Goal: Check status: Check status

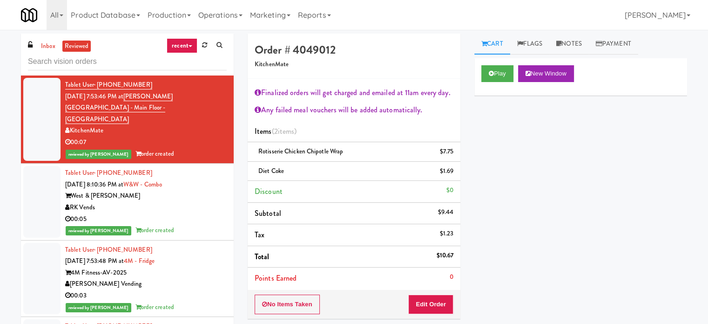
drag, startPoint x: 48, startPoint y: 46, endPoint x: 132, endPoint y: 34, distance: 85.0
click at [48, 46] on link "inbox" at bounding box center [48, 47] width 19 height 12
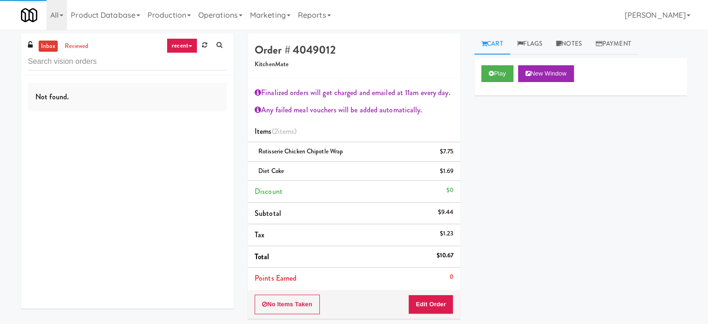
click at [184, 43] on link "recent" at bounding box center [182, 45] width 31 height 15
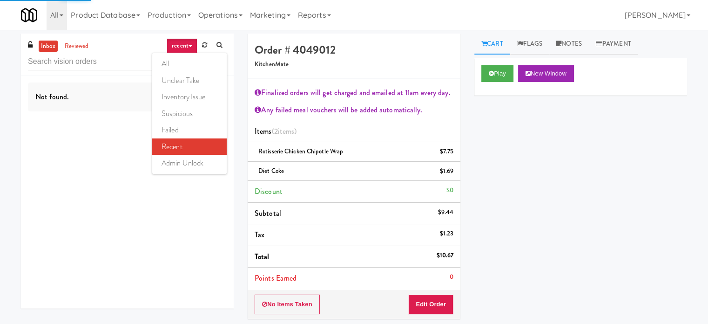
click at [178, 65] on link "all" at bounding box center [189, 63] width 74 height 17
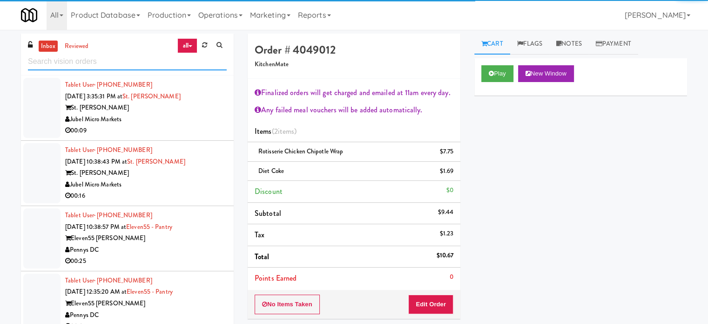
click at [95, 66] on input "text" at bounding box center [127, 61] width 199 height 17
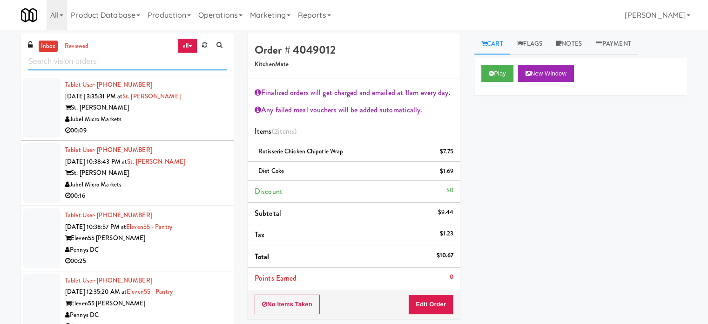
click at [95, 66] on input "text" at bounding box center [127, 61] width 199 height 17
paste input "Hospital - Cooler - Left"
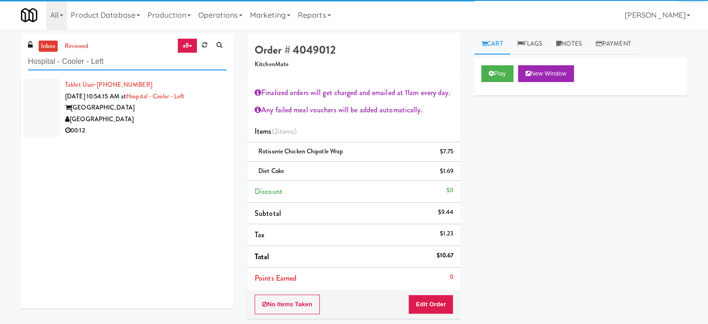
type input "Hospital - Cooler - Left"
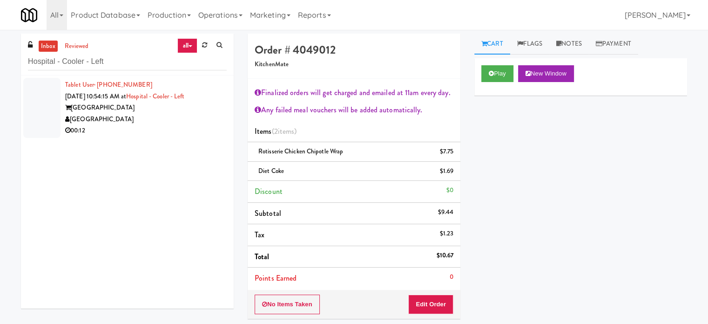
click at [182, 132] on div "00:12" at bounding box center [146, 131] width 162 height 12
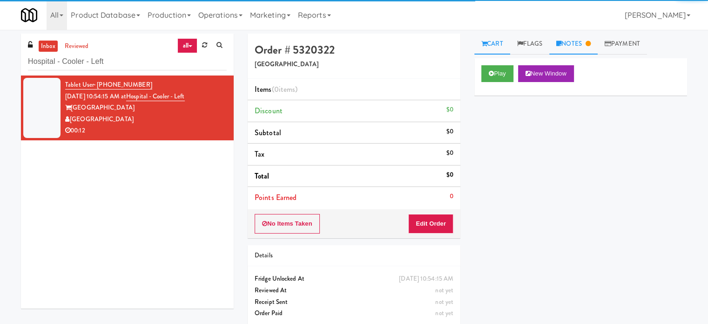
click at [592, 50] on link "Notes" at bounding box center [573, 44] width 48 height 21
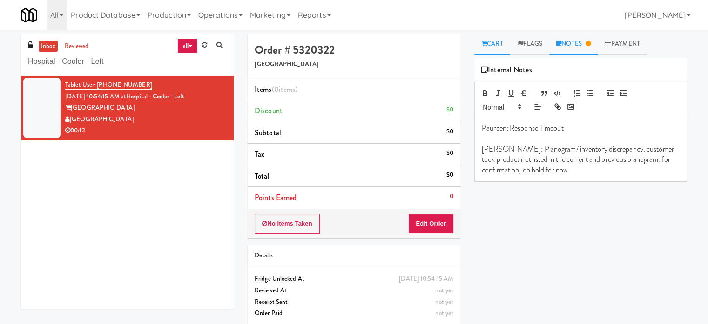
click at [496, 46] on link "Cart" at bounding box center [492, 44] width 36 height 21
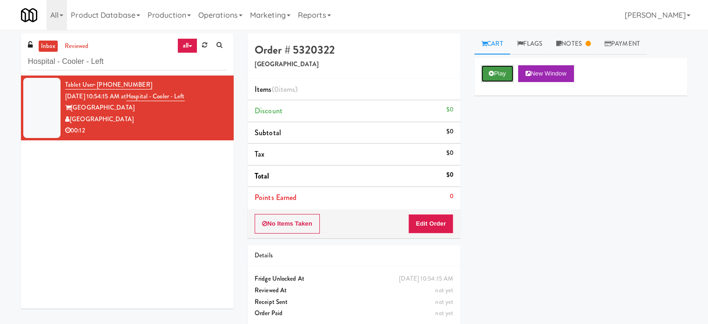
drag, startPoint x: 496, startPoint y: 74, endPoint x: 493, endPoint y: 80, distance: 6.2
click at [496, 75] on button "Play" at bounding box center [497, 73] width 32 height 17
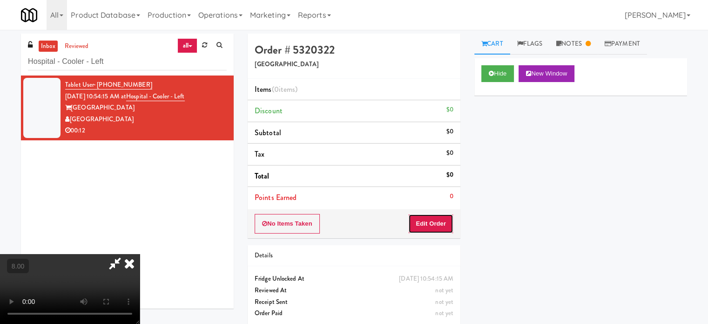
click at [445, 227] on button "Edit Order" at bounding box center [430, 224] width 45 height 20
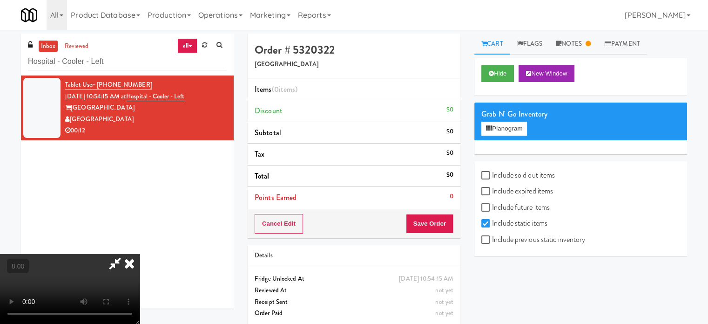
click at [140, 254] on video at bounding box center [70, 289] width 140 height 70
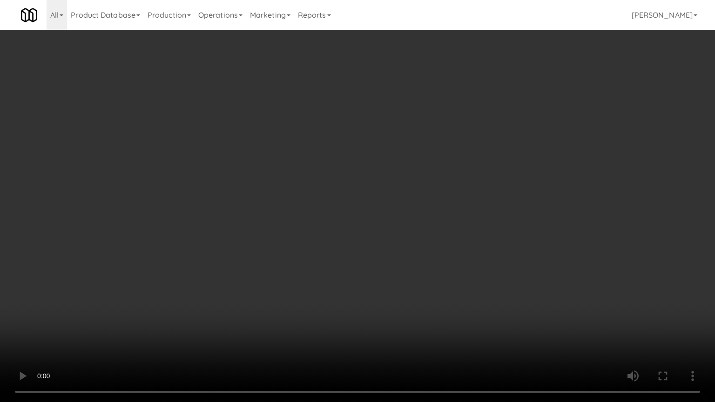
click at [343, 201] on video at bounding box center [357, 201] width 715 height 402
click at [274, 270] on video at bounding box center [357, 201] width 715 height 402
click at [333, 223] on video at bounding box center [357, 201] width 715 height 402
click at [332, 218] on video at bounding box center [357, 201] width 715 height 402
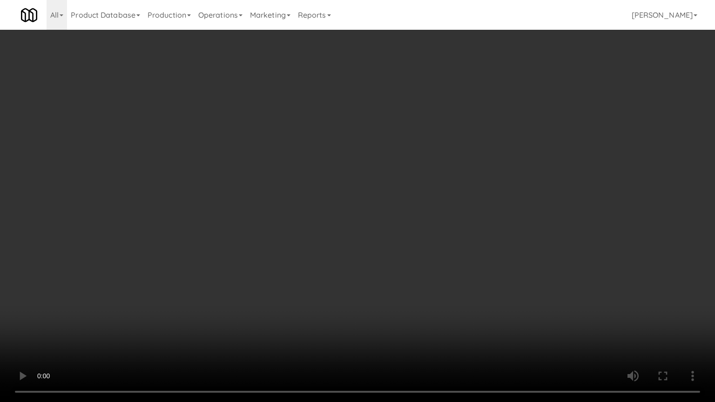
click at [346, 223] on video at bounding box center [357, 201] width 715 height 402
click at [351, 220] on video at bounding box center [357, 201] width 715 height 402
click at [350, 220] on video at bounding box center [357, 201] width 715 height 402
click at [358, 227] on video at bounding box center [357, 201] width 715 height 402
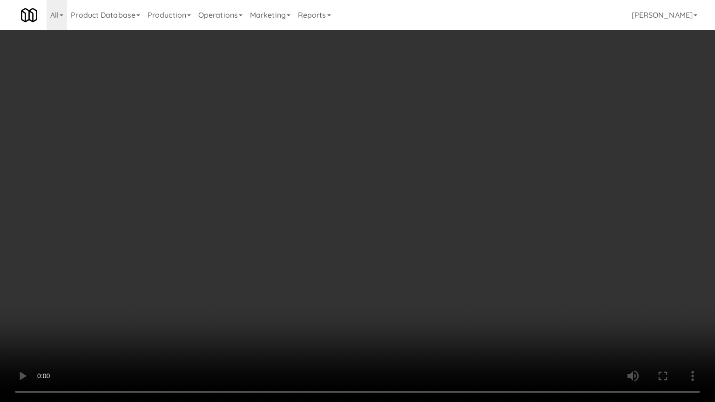
drag, startPoint x: 277, startPoint y: 279, endPoint x: 284, endPoint y: 264, distance: 16.5
click at [278, 273] on video at bounding box center [357, 201] width 715 height 402
click at [274, 236] on video at bounding box center [357, 201] width 715 height 402
click at [295, 223] on video at bounding box center [357, 201] width 715 height 402
click at [307, 217] on video at bounding box center [357, 201] width 715 height 402
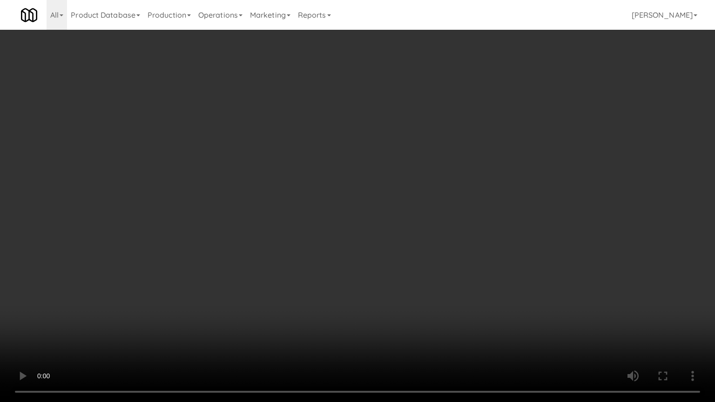
click at [314, 223] on video at bounding box center [357, 201] width 715 height 402
click at [322, 209] on video at bounding box center [357, 201] width 715 height 402
click at [323, 208] on video at bounding box center [357, 201] width 715 height 402
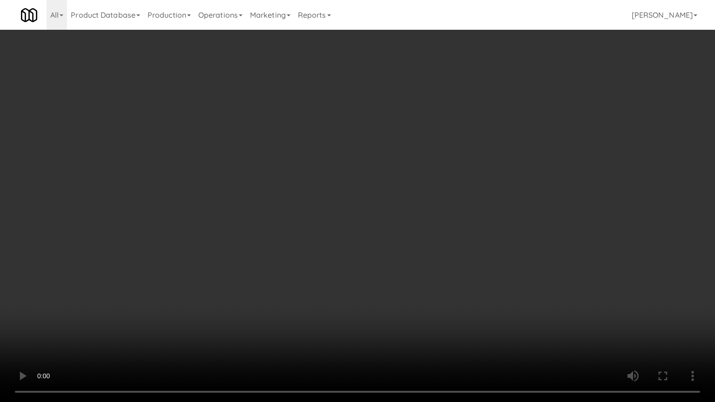
click at [324, 208] on video at bounding box center [357, 201] width 715 height 402
click at [332, 210] on video at bounding box center [357, 201] width 715 height 402
click at [389, 197] on video at bounding box center [357, 201] width 715 height 402
drag, startPoint x: 389, startPoint y: 197, endPoint x: 388, endPoint y: 128, distance: 69.4
click at [389, 196] on video at bounding box center [357, 201] width 715 height 402
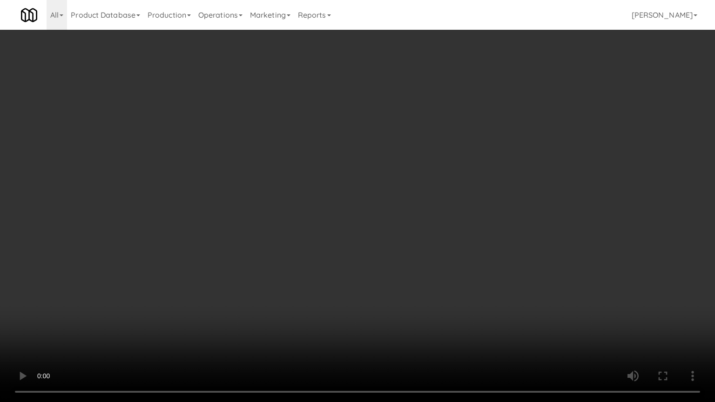
click at [389, 134] on video at bounding box center [357, 201] width 715 height 402
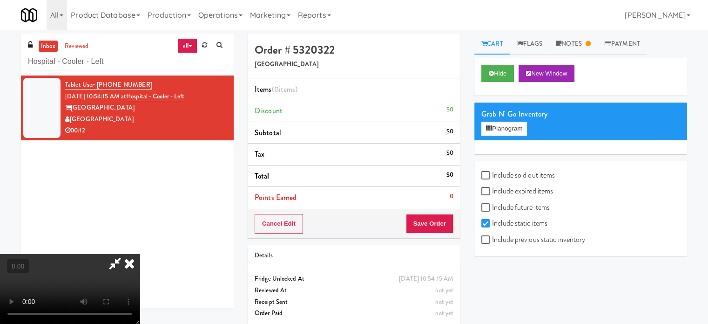
click at [140, 254] on icon at bounding box center [129, 263] width 20 height 19
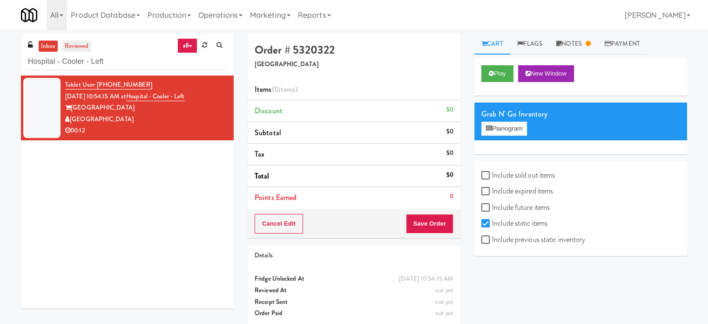
click at [76, 48] on link "reviewed" at bounding box center [76, 47] width 29 height 12
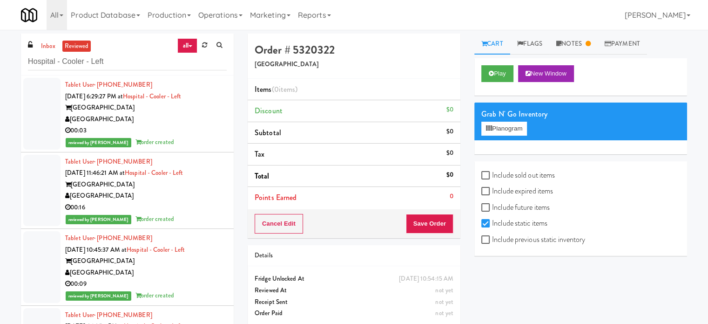
drag, startPoint x: 194, startPoint y: 130, endPoint x: 214, endPoint y: 124, distance: 21.4
click at [194, 130] on div "00:03" at bounding box center [146, 131] width 162 height 12
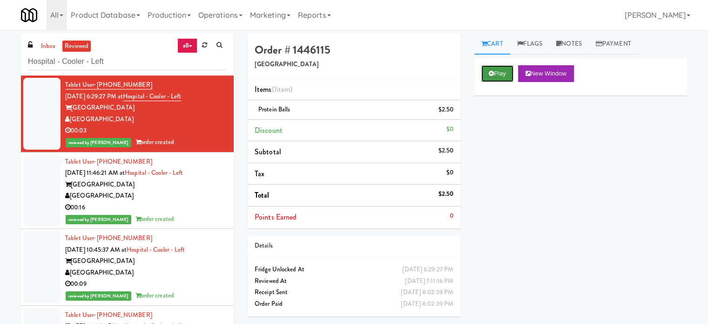
click at [500, 74] on button "Play" at bounding box center [497, 73] width 32 height 17
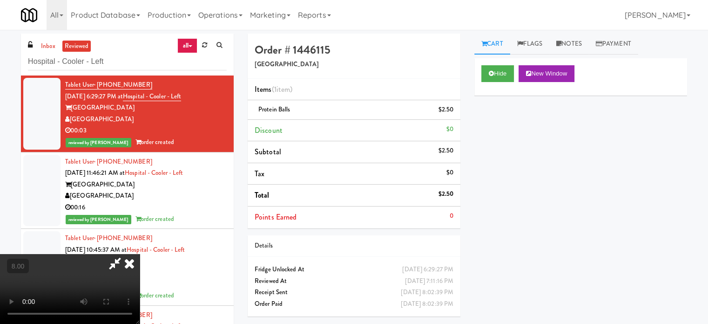
click at [140, 254] on video at bounding box center [70, 289] width 140 height 70
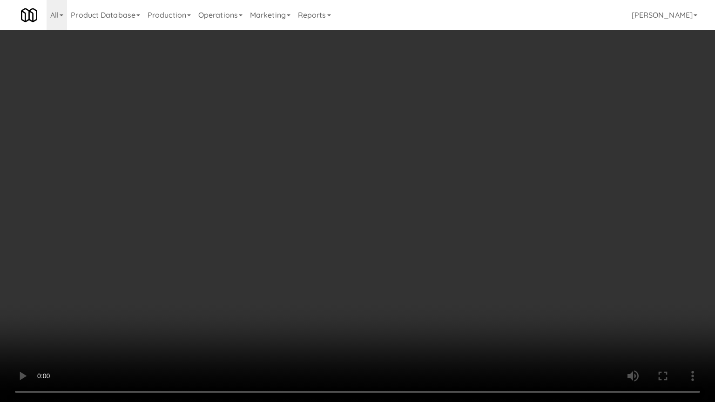
click at [261, 141] on video at bounding box center [357, 201] width 715 height 402
drag, startPoint x: 298, startPoint y: 177, endPoint x: 306, endPoint y: 178, distance: 7.9
click at [298, 178] on video at bounding box center [357, 201] width 715 height 402
click at [165, 278] on video at bounding box center [357, 201] width 715 height 402
click at [203, 257] on video at bounding box center [357, 201] width 715 height 402
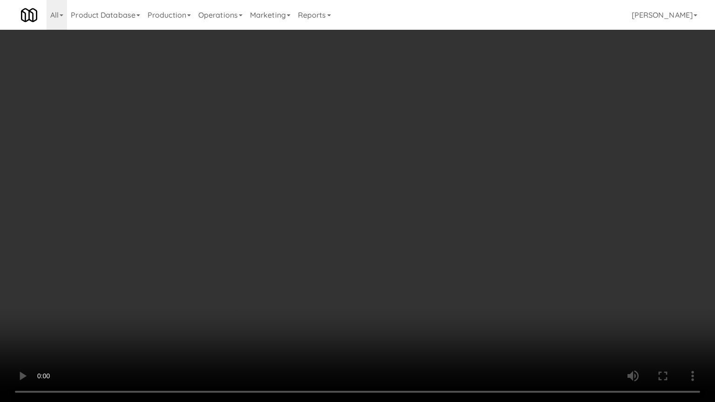
click at [217, 255] on video at bounding box center [357, 201] width 715 height 402
click at [256, 207] on video at bounding box center [357, 201] width 715 height 402
click at [261, 202] on video at bounding box center [357, 201] width 715 height 402
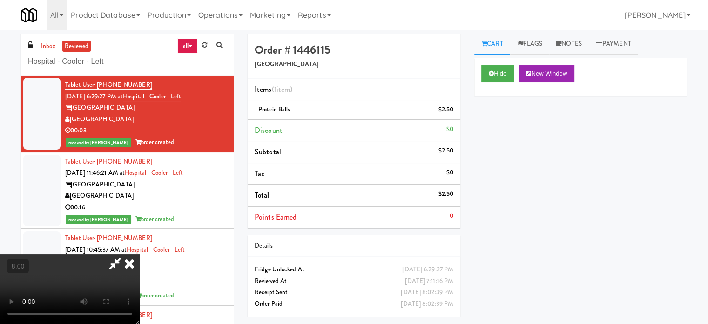
click at [140, 254] on icon at bounding box center [129, 263] width 20 height 19
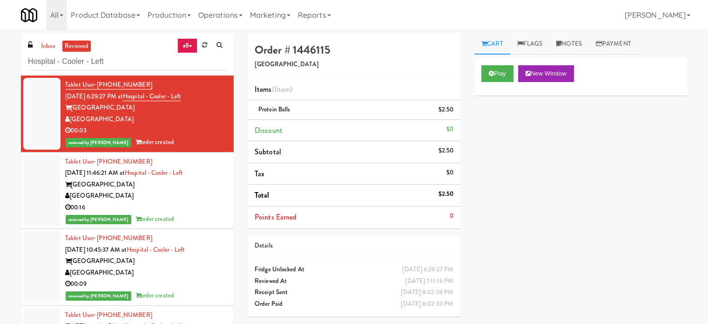
click at [173, 209] on div "00:16" at bounding box center [146, 208] width 162 height 12
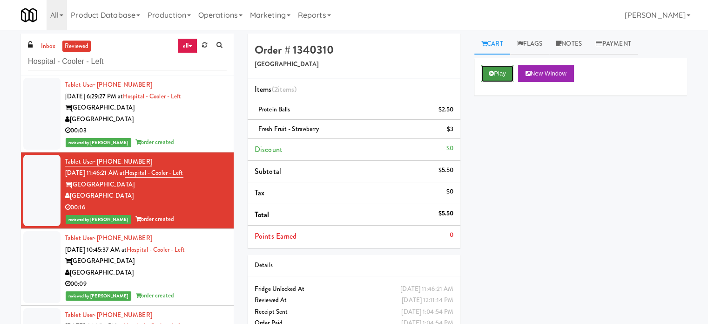
click at [501, 73] on button "Play" at bounding box center [497, 73] width 32 height 17
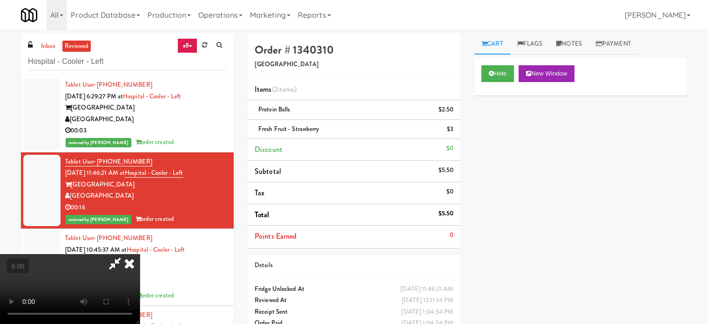
drag, startPoint x: 286, startPoint y: 230, endPoint x: 315, endPoint y: 230, distance: 28.4
click at [140, 254] on video at bounding box center [70, 289] width 140 height 70
drag, startPoint x: 315, startPoint y: 230, endPoint x: 321, endPoint y: 231, distance: 6.1
click at [140, 254] on video at bounding box center [70, 289] width 140 height 70
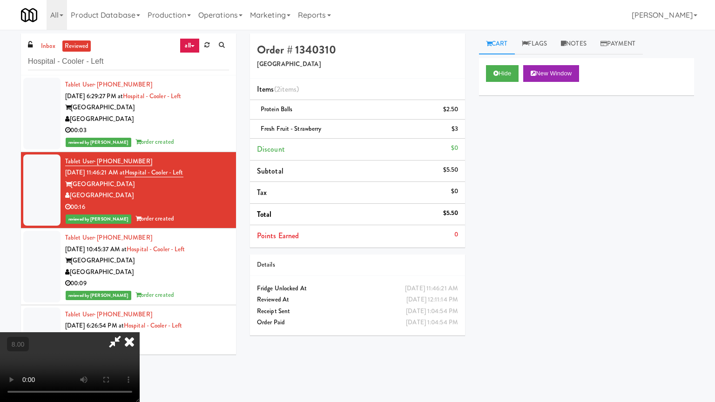
drag, startPoint x: 318, startPoint y: 234, endPoint x: 326, endPoint y: 231, distance: 8.1
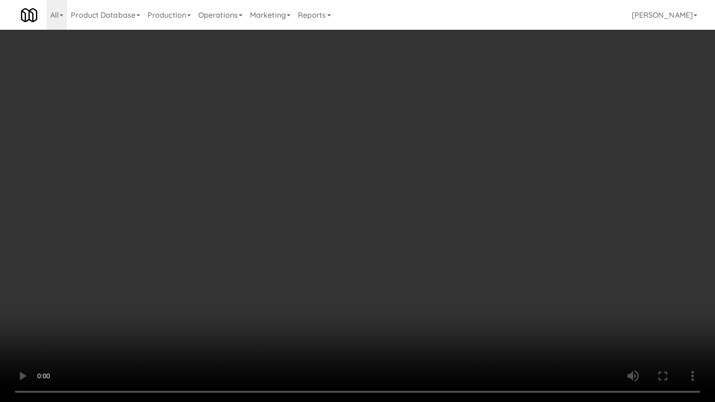
click at [321, 234] on video at bounding box center [357, 201] width 715 height 402
drag, startPoint x: 326, startPoint y: 231, endPoint x: 396, endPoint y: 124, distance: 127.4
click at [327, 230] on video at bounding box center [357, 201] width 715 height 402
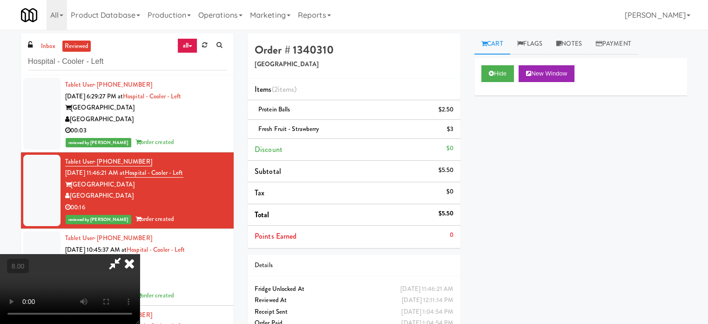
click at [140, 254] on icon at bounding box center [129, 263] width 20 height 19
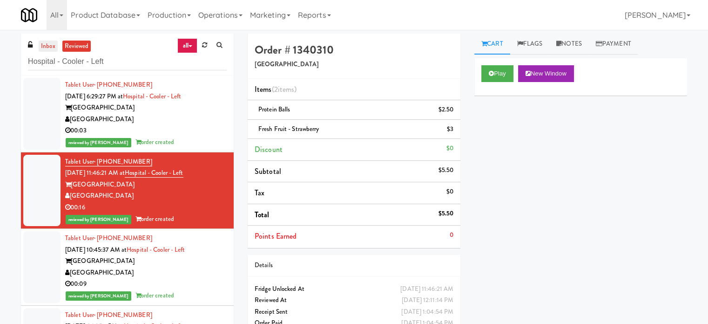
click at [50, 46] on link "inbox" at bounding box center [48, 47] width 19 height 12
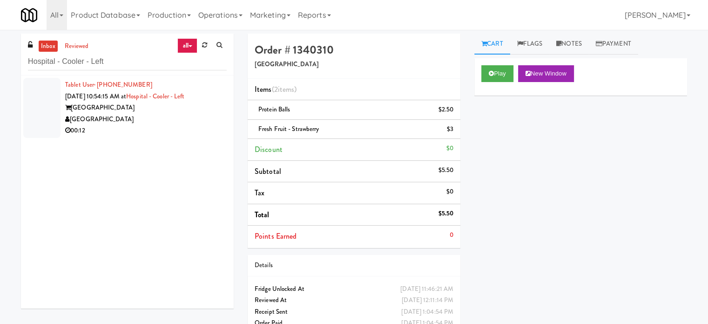
click at [171, 124] on div "[GEOGRAPHIC_DATA]" at bounding box center [146, 120] width 162 height 12
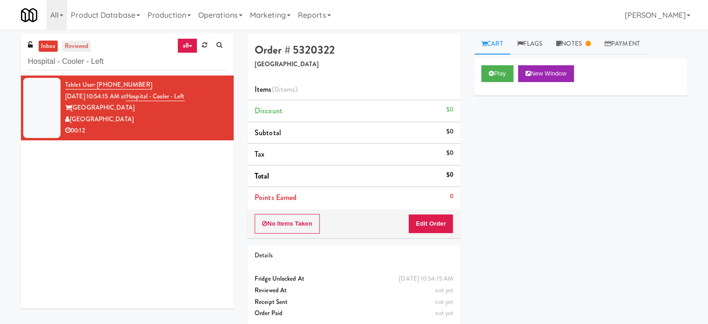
click at [82, 46] on link "reviewed" at bounding box center [76, 47] width 29 height 12
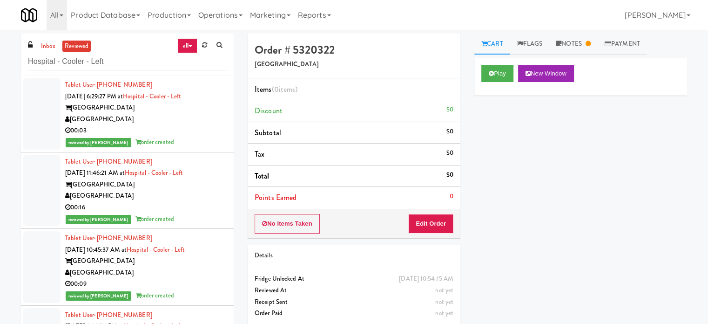
click at [189, 280] on div "00:09" at bounding box center [146, 284] width 162 height 12
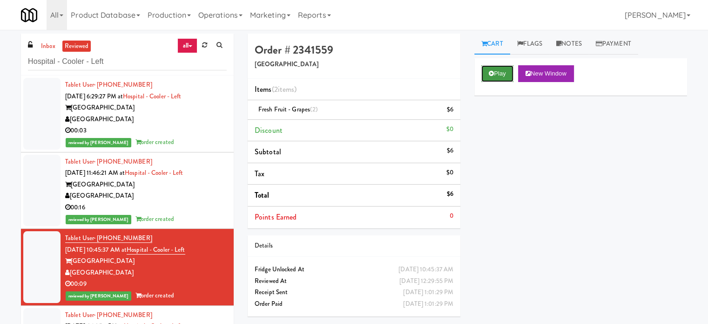
click at [496, 72] on button "Play" at bounding box center [497, 73] width 32 height 17
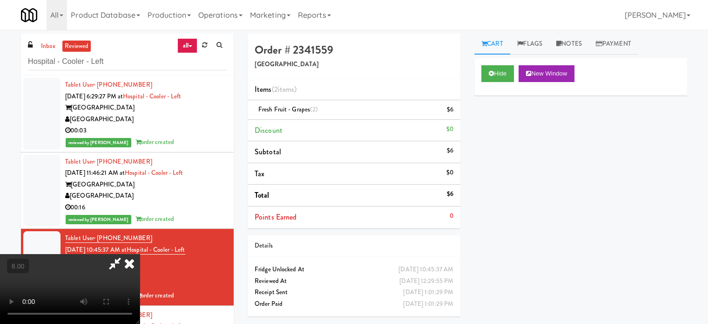
click at [140, 254] on video at bounding box center [70, 289] width 140 height 70
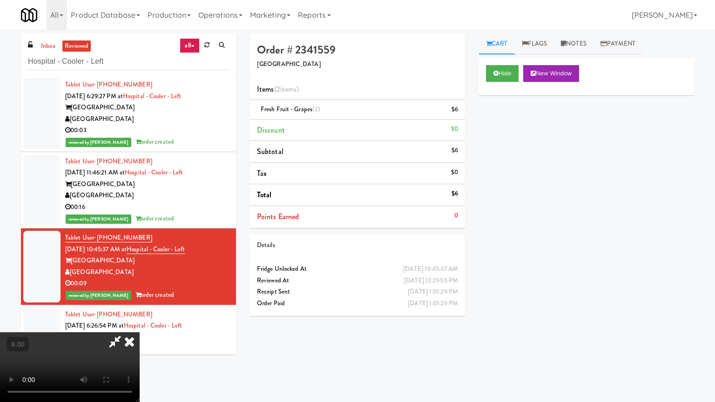
click at [140, 323] on video at bounding box center [70, 367] width 140 height 70
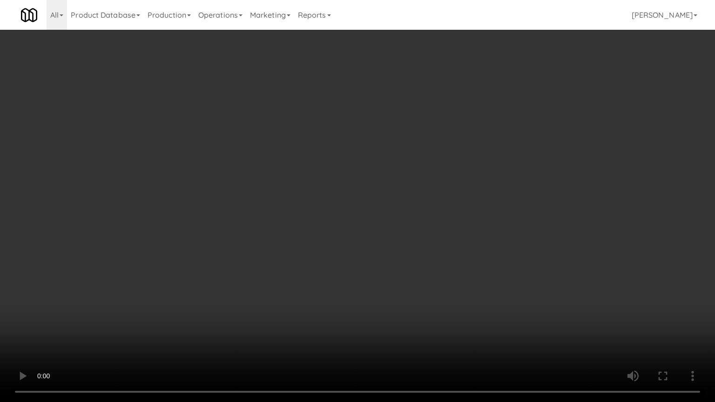
click at [286, 189] on video at bounding box center [357, 201] width 715 height 402
click at [353, 212] on video at bounding box center [357, 201] width 715 height 402
drag, startPoint x: 353, startPoint y: 210, endPoint x: 359, endPoint y: 134, distance: 77.0
click at [353, 210] on video at bounding box center [357, 201] width 715 height 402
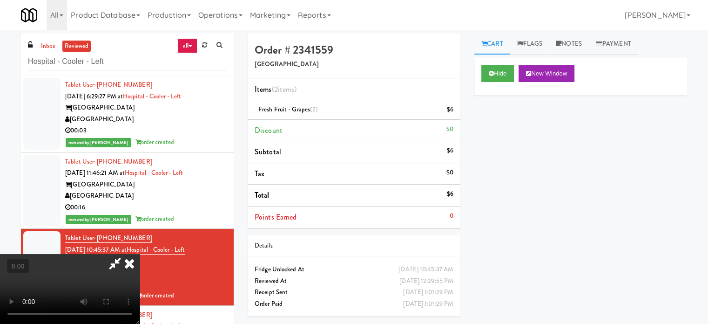
click at [140, 254] on icon at bounding box center [129, 263] width 20 height 19
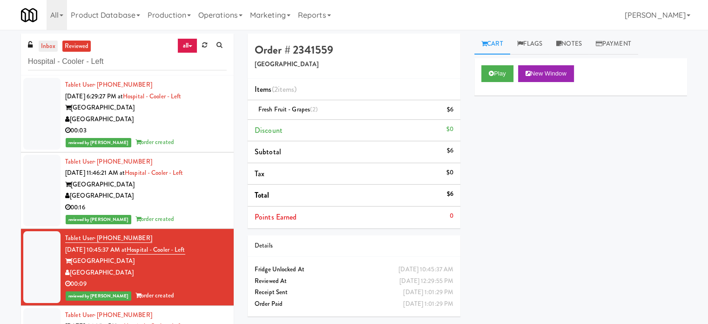
click at [41, 47] on link "inbox" at bounding box center [48, 47] width 19 height 12
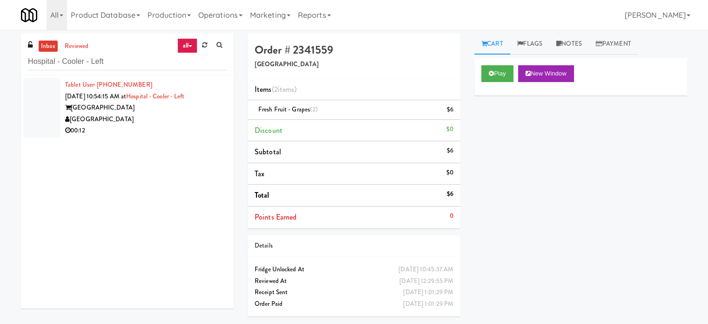
click at [186, 121] on div "[GEOGRAPHIC_DATA]" at bounding box center [146, 120] width 162 height 12
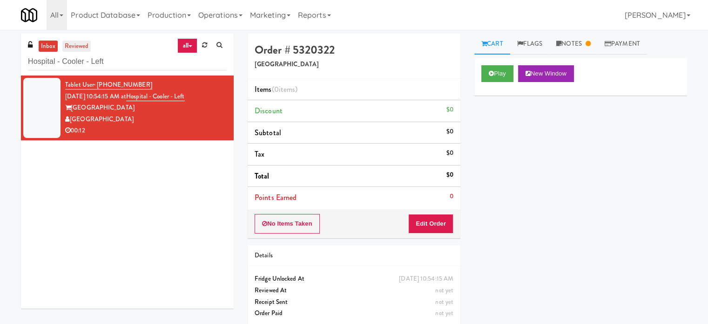
click at [78, 44] on link "reviewed" at bounding box center [76, 47] width 29 height 12
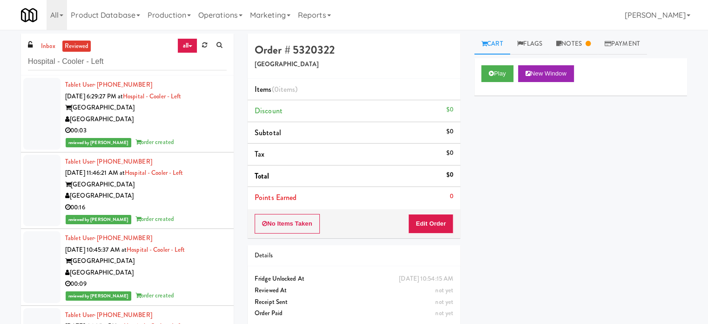
click at [198, 203] on div "00:16" at bounding box center [146, 208] width 162 height 12
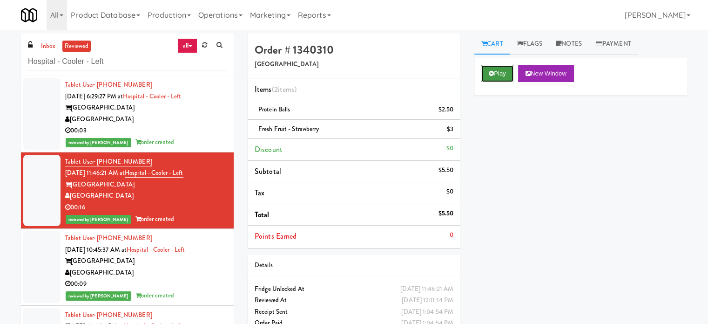
click at [505, 69] on button "Play" at bounding box center [497, 73] width 32 height 17
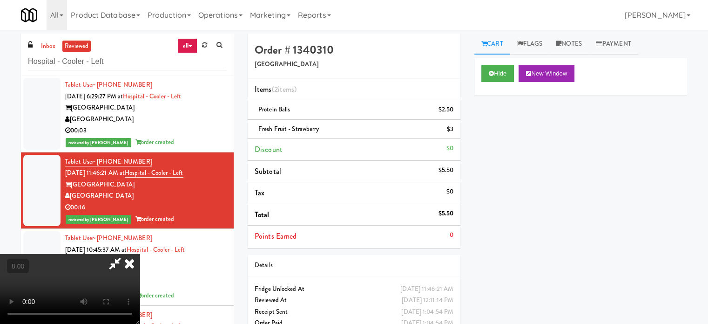
click at [140, 254] on video at bounding box center [70, 289] width 140 height 70
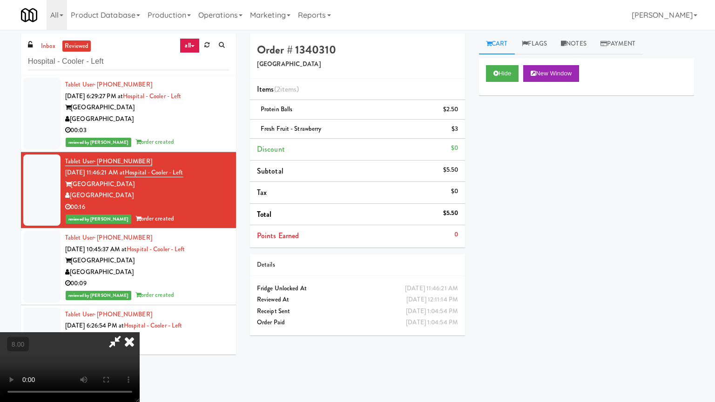
click at [140, 323] on video at bounding box center [70, 367] width 140 height 70
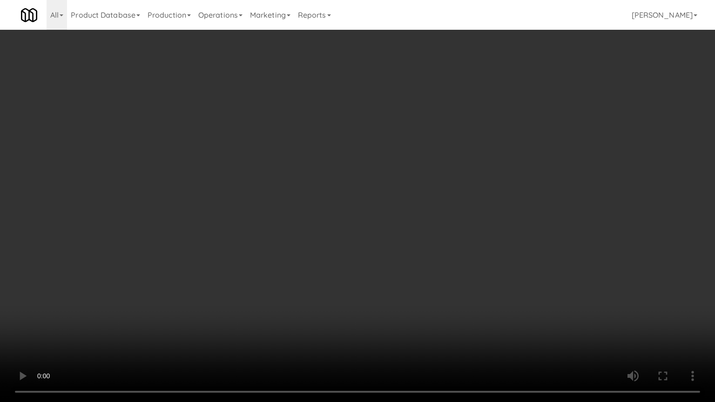
click at [352, 192] on video at bounding box center [357, 201] width 715 height 402
drag, startPoint x: 356, startPoint y: 187, endPoint x: 362, endPoint y: 188, distance: 6.5
click at [356, 189] on video at bounding box center [357, 201] width 715 height 402
click at [367, 203] on video at bounding box center [357, 201] width 715 height 402
click at [385, 177] on video at bounding box center [357, 201] width 715 height 402
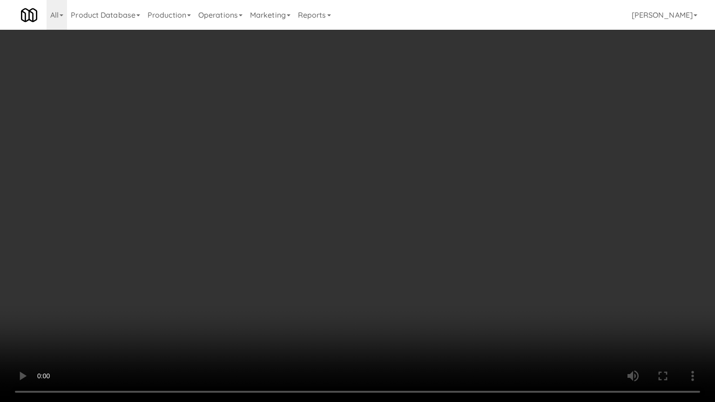
click at [385, 177] on video at bounding box center [357, 201] width 715 height 402
drag, startPoint x: 385, startPoint y: 177, endPoint x: 396, endPoint y: 106, distance: 72.5
click at [386, 177] on video at bounding box center [357, 201] width 715 height 402
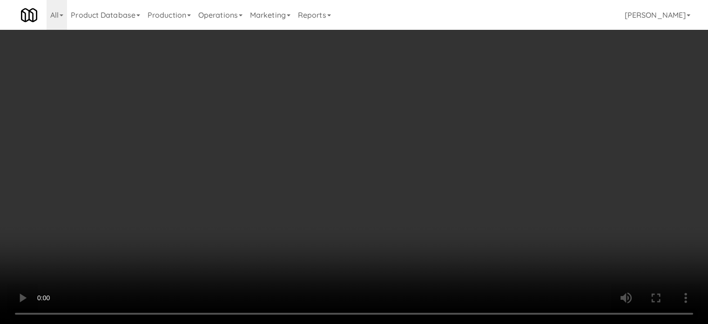
click at [396, 106] on video at bounding box center [354, 162] width 708 height 324
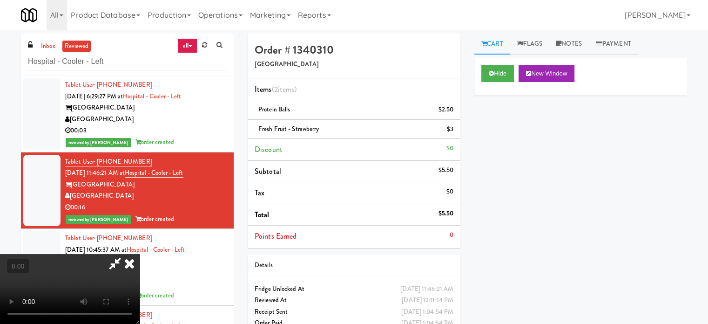
click at [140, 254] on icon at bounding box center [129, 263] width 20 height 19
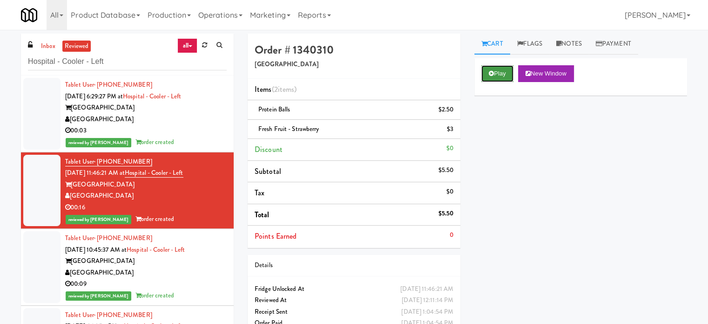
click at [497, 76] on button "Play" at bounding box center [497, 73] width 32 height 17
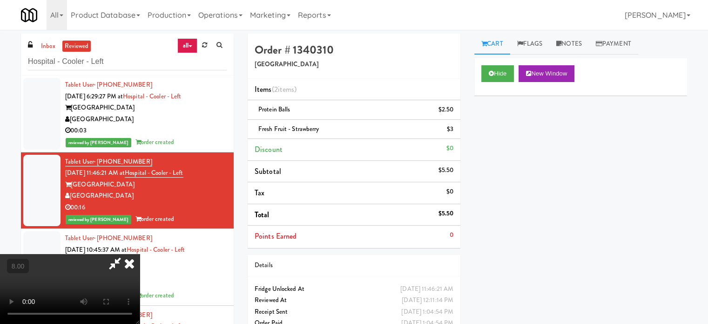
click at [140, 254] on video at bounding box center [70, 289] width 140 height 70
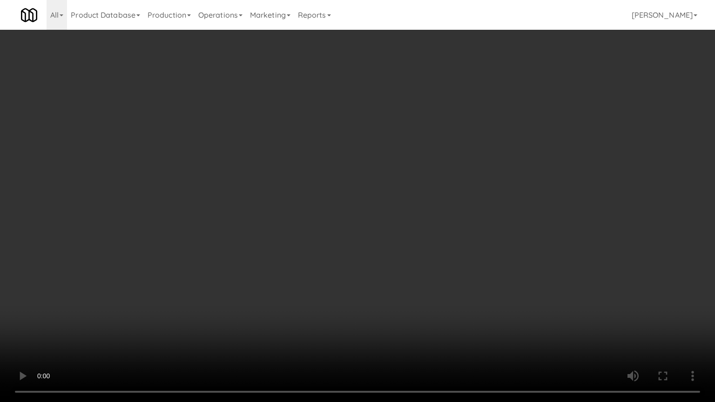
drag, startPoint x: 273, startPoint y: 250, endPoint x: 285, endPoint y: 212, distance: 39.2
click at [273, 250] on video at bounding box center [357, 201] width 715 height 402
click at [283, 219] on video at bounding box center [357, 201] width 715 height 402
click at [294, 205] on video at bounding box center [357, 201] width 715 height 402
drag, startPoint x: 320, startPoint y: 189, endPoint x: 346, endPoint y: 102, distance: 90.6
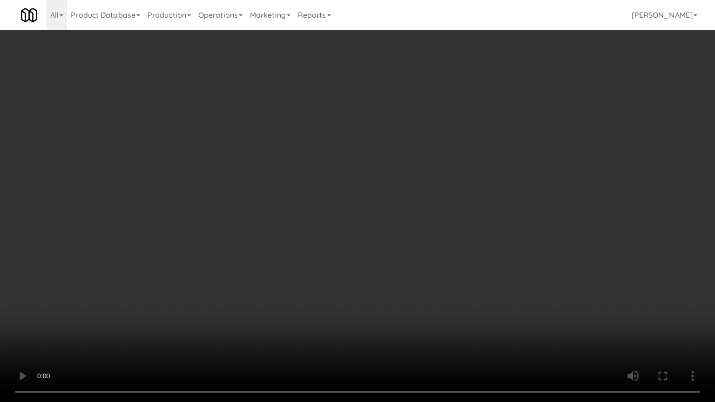
click at [322, 186] on video at bounding box center [357, 201] width 715 height 402
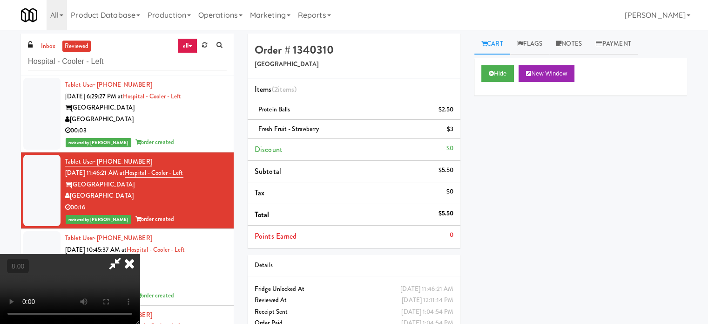
click at [140, 254] on icon at bounding box center [129, 263] width 20 height 19
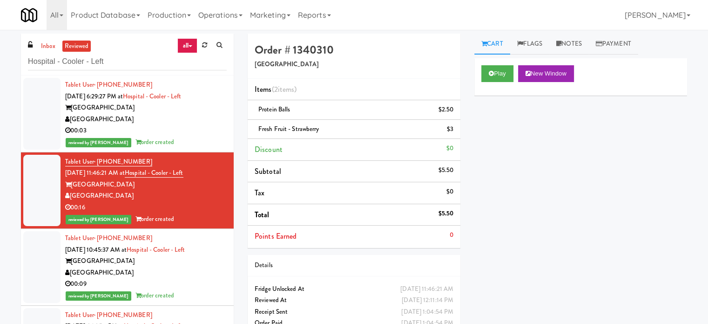
click at [205, 139] on div "reviewed by Mark P order created" at bounding box center [146, 142] width 162 height 12
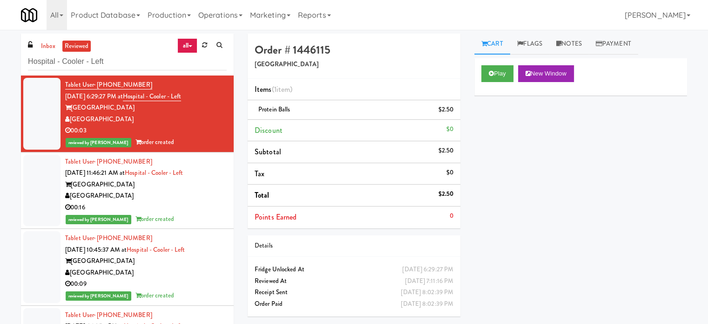
click at [199, 210] on div "00:16" at bounding box center [146, 208] width 162 height 12
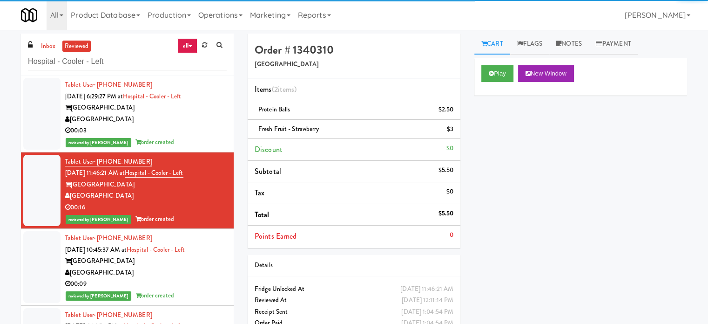
drag, startPoint x: 47, startPoint y: 46, endPoint x: 47, endPoint y: 52, distance: 5.6
click at [45, 51] on link "inbox" at bounding box center [48, 47] width 19 height 12
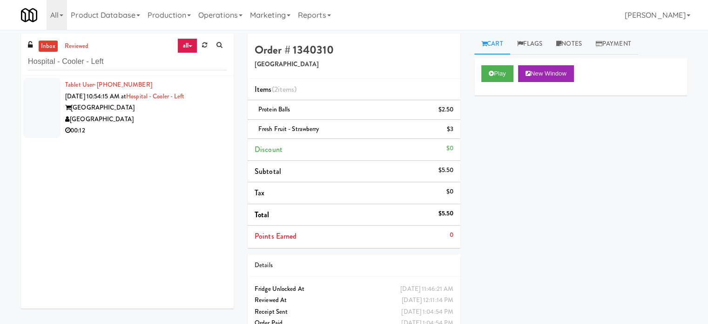
click at [194, 123] on div "[GEOGRAPHIC_DATA]" at bounding box center [146, 120] width 162 height 12
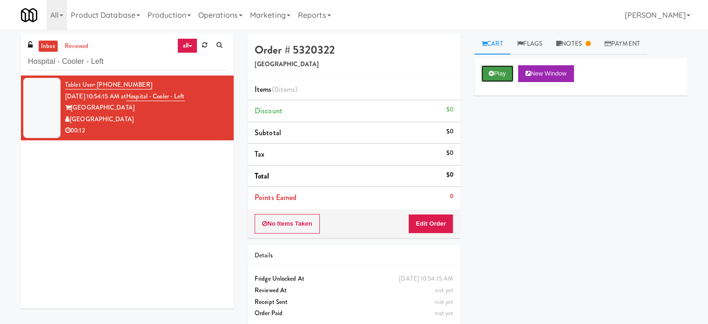
drag, startPoint x: 484, startPoint y: 67, endPoint x: 499, endPoint y: 70, distance: 15.4
click at [485, 68] on button "Play" at bounding box center [497, 73] width 32 height 17
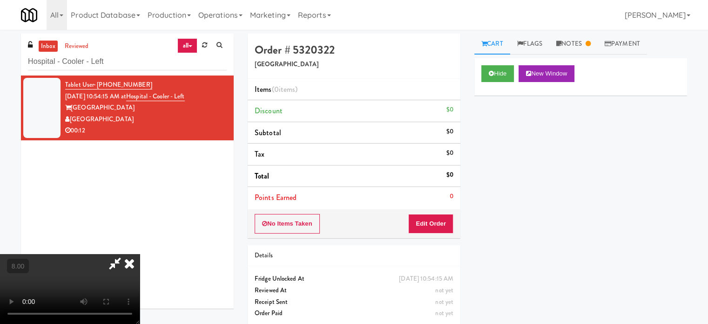
click at [140, 254] on video at bounding box center [70, 289] width 140 height 70
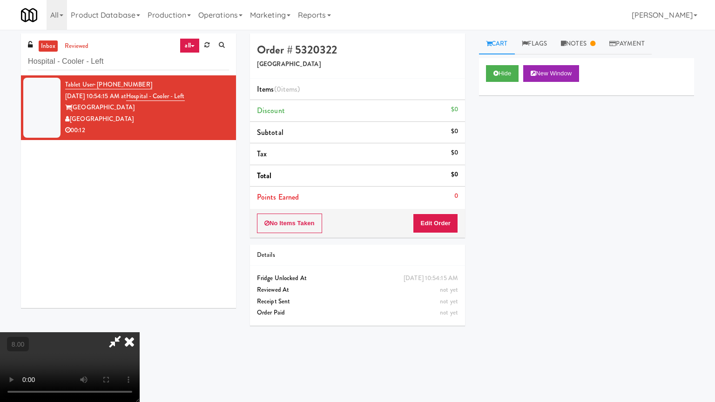
click at [140, 323] on video at bounding box center [70, 367] width 140 height 70
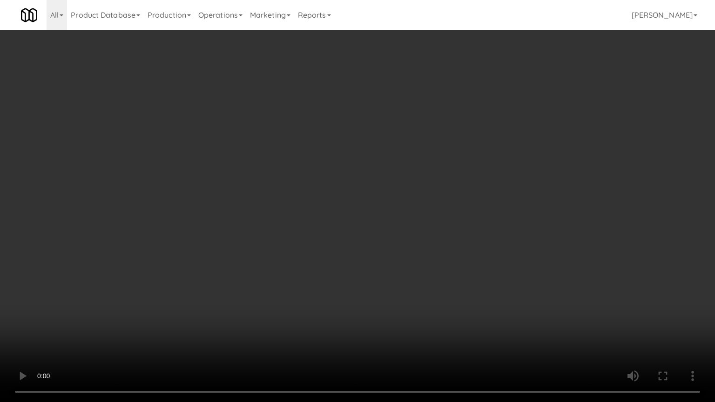
drag, startPoint x: 337, startPoint y: 160, endPoint x: 341, endPoint y: 158, distance: 4.8
click at [337, 160] on video at bounding box center [357, 201] width 715 height 402
click at [346, 159] on video at bounding box center [357, 201] width 715 height 402
click at [340, 169] on video at bounding box center [357, 201] width 715 height 402
click at [438, 212] on video at bounding box center [357, 201] width 715 height 402
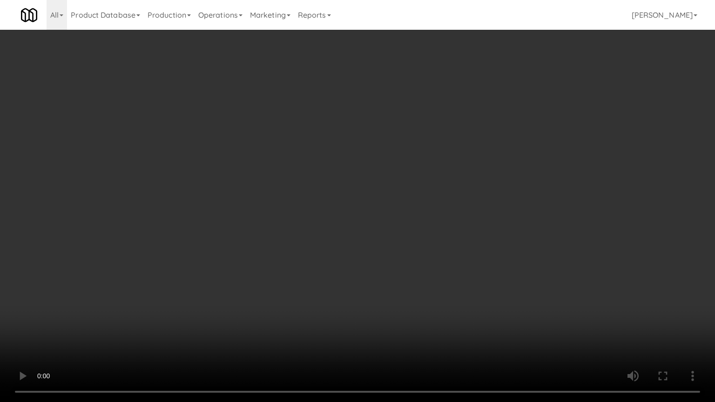
click at [424, 209] on video at bounding box center [357, 201] width 715 height 402
click at [425, 207] on video at bounding box center [357, 201] width 715 height 402
click at [428, 205] on video at bounding box center [357, 201] width 715 height 402
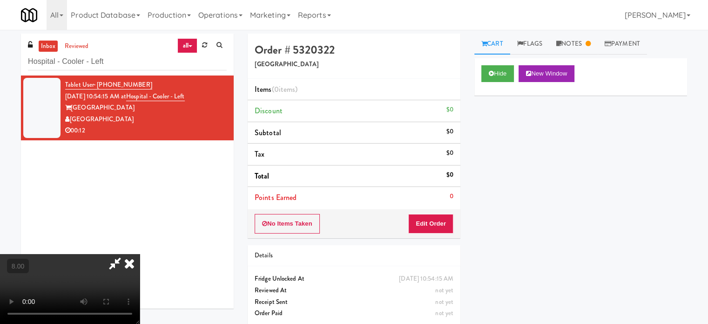
click at [140, 254] on icon at bounding box center [129, 263] width 20 height 19
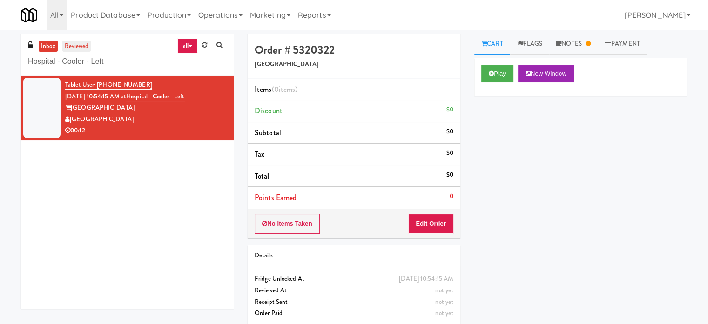
click at [81, 45] on link "reviewed" at bounding box center [76, 47] width 29 height 12
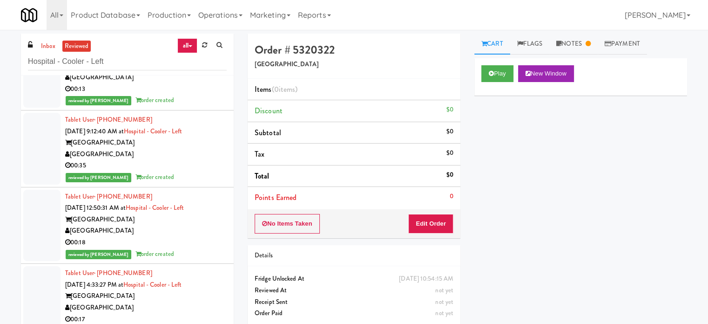
scroll to position [1164, 0]
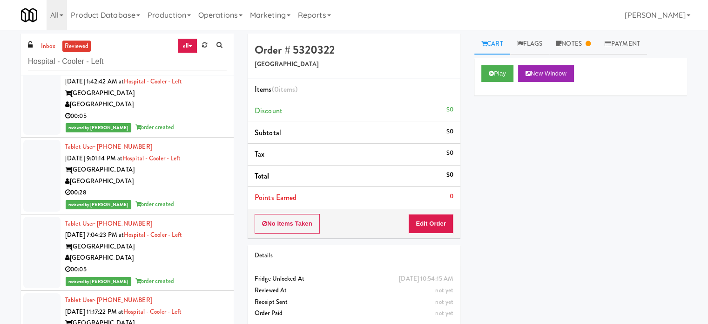
click at [179, 270] on div "00:05" at bounding box center [146, 269] width 162 height 12
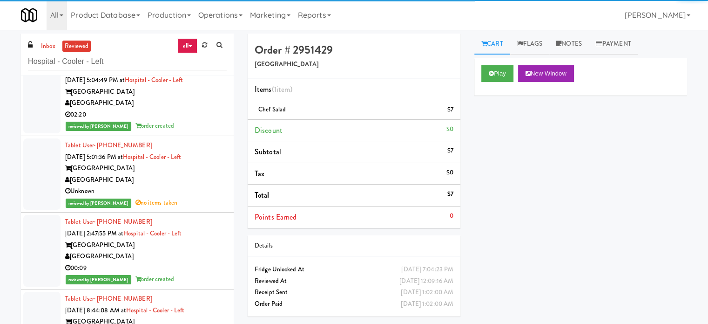
scroll to position [4180, 0]
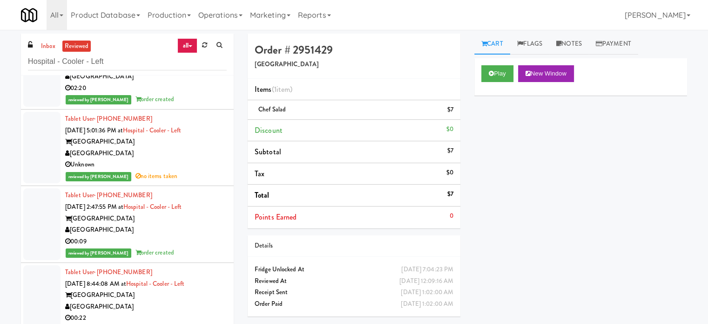
click at [200, 160] on div "Unknown" at bounding box center [146, 165] width 162 height 12
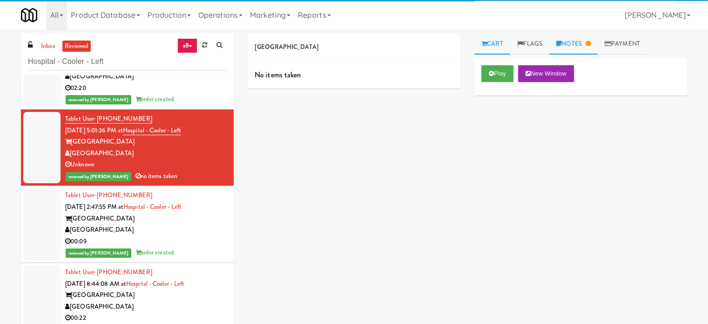
click at [571, 47] on link "Notes" at bounding box center [573, 44] width 48 height 21
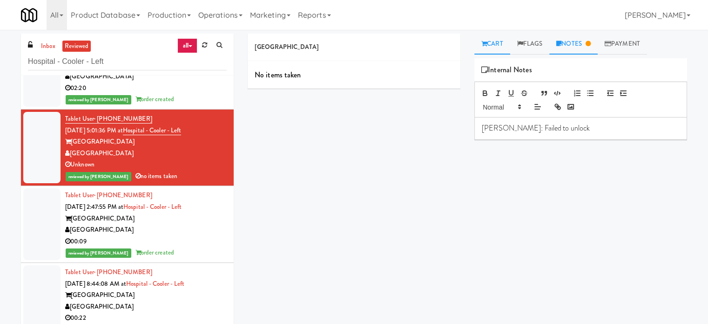
click at [488, 44] on link "Cart" at bounding box center [492, 44] width 36 height 21
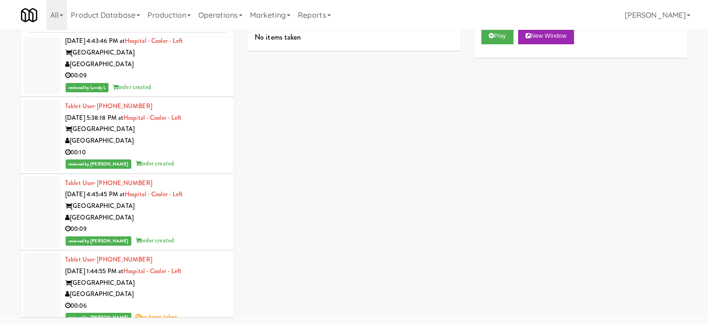
scroll to position [15646, 0]
drag, startPoint x: 182, startPoint y: 292, endPoint x: 201, endPoint y: 265, distance: 32.8
click at [182, 299] on div "00:06" at bounding box center [146, 305] width 162 height 12
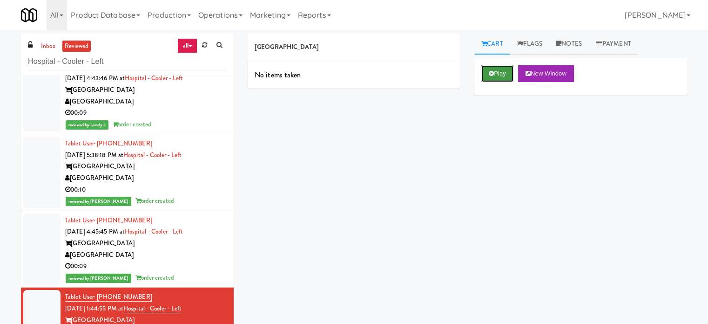
click at [507, 78] on button "Play" at bounding box center [497, 73] width 32 height 17
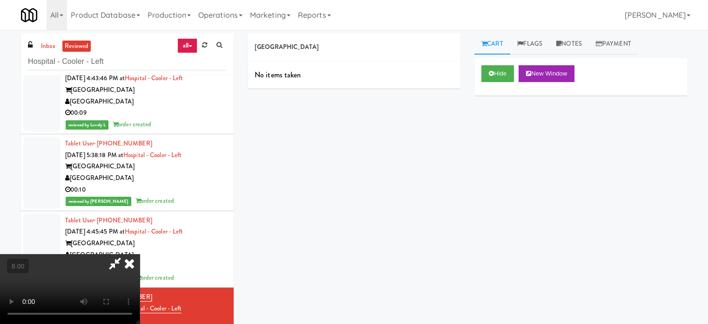
drag, startPoint x: 259, startPoint y: 204, endPoint x: 261, endPoint y: 195, distance: 9.9
click at [140, 254] on video at bounding box center [70, 289] width 140 height 70
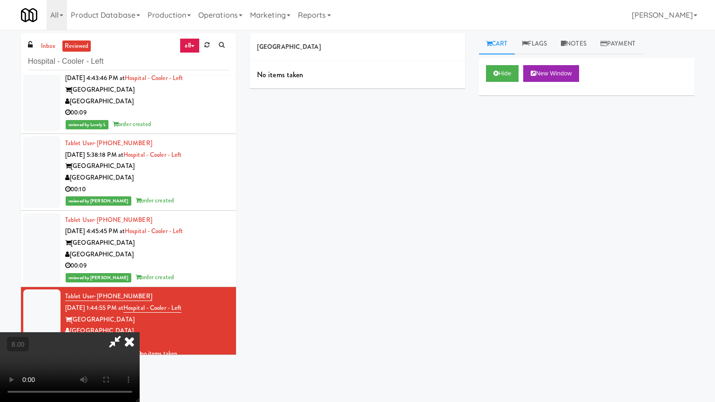
click at [140, 323] on video at bounding box center [70, 367] width 140 height 70
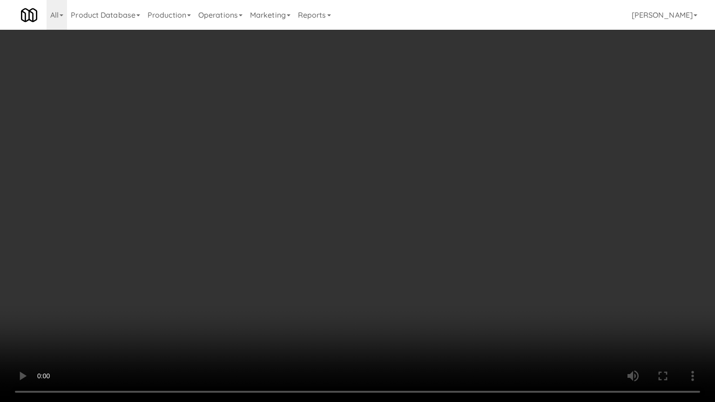
click at [302, 156] on video at bounding box center [357, 201] width 715 height 402
click at [317, 168] on video at bounding box center [357, 201] width 715 height 402
drag, startPoint x: 322, startPoint y: 166, endPoint x: 356, endPoint y: 59, distance: 112.3
click at [324, 163] on video at bounding box center [357, 201] width 715 height 402
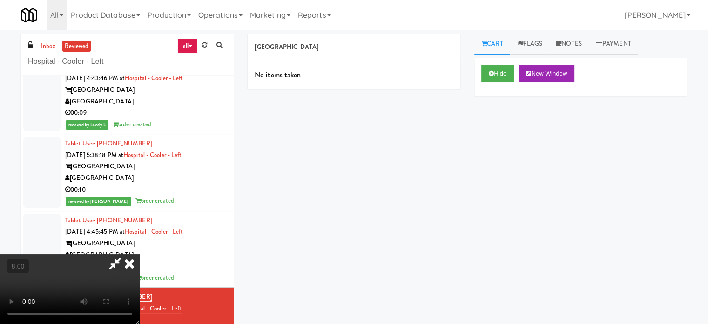
click at [140, 254] on icon at bounding box center [129, 263] width 20 height 19
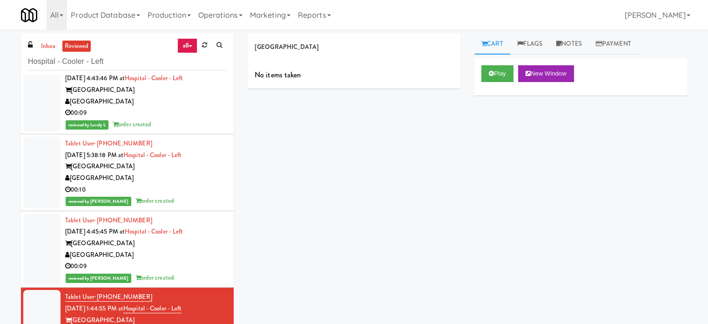
scroll to position [38, 0]
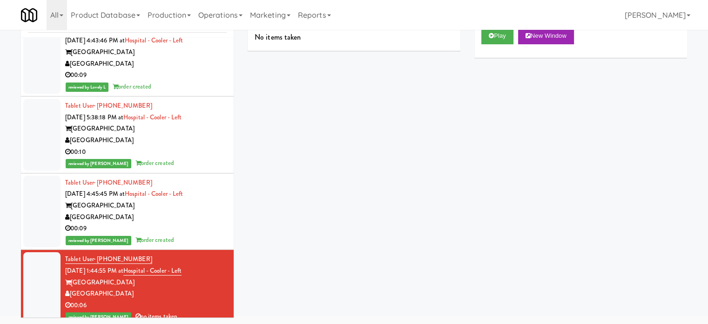
click at [205, 146] on div "00:10" at bounding box center [146, 152] width 162 height 12
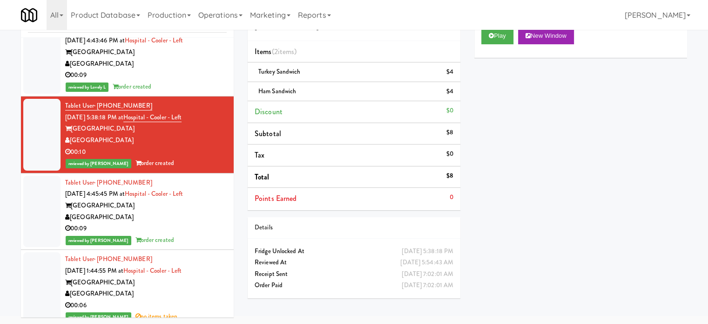
scroll to position [15413, 0]
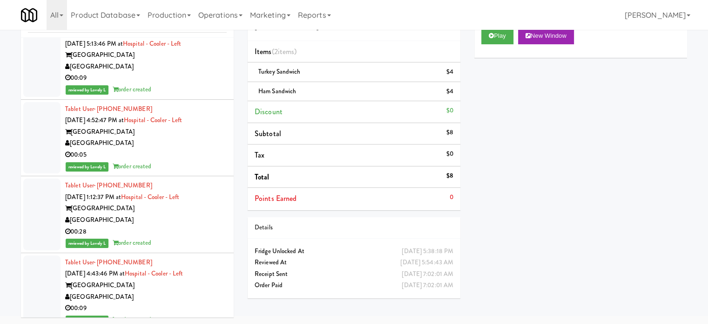
click at [181, 303] on div "00:09" at bounding box center [146, 308] width 162 height 12
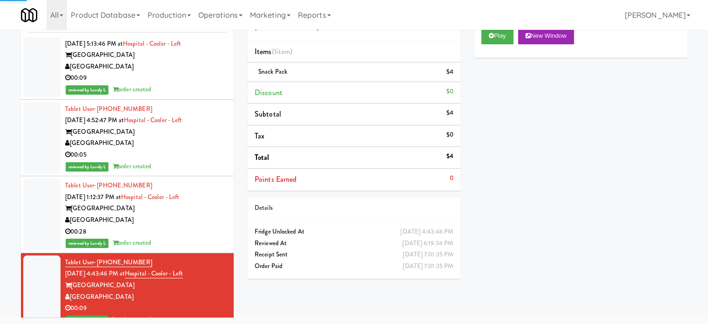
click at [194, 226] on div "00:28" at bounding box center [146, 232] width 162 height 12
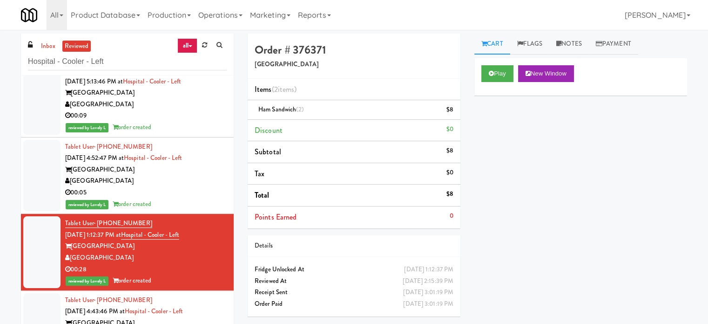
click at [177, 187] on div "00:05" at bounding box center [146, 193] width 162 height 12
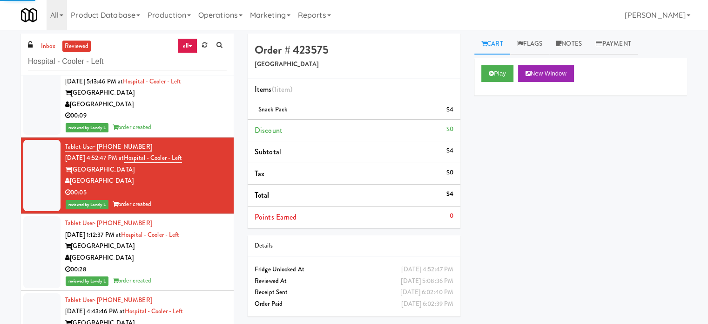
scroll to position [15180, 0]
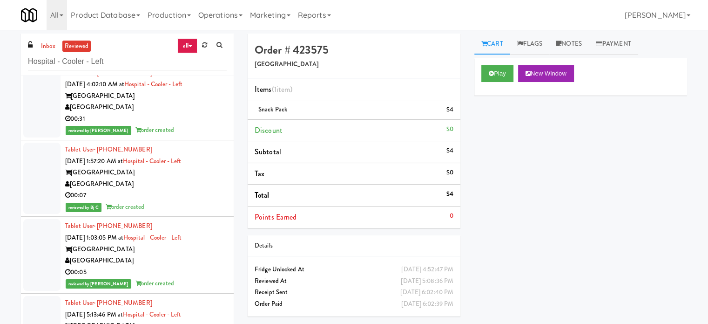
drag, startPoint x: 190, startPoint y: 266, endPoint x: 196, endPoint y: 242, distance: 25.3
click at [192, 266] on div "00:05" at bounding box center [146, 272] width 162 height 12
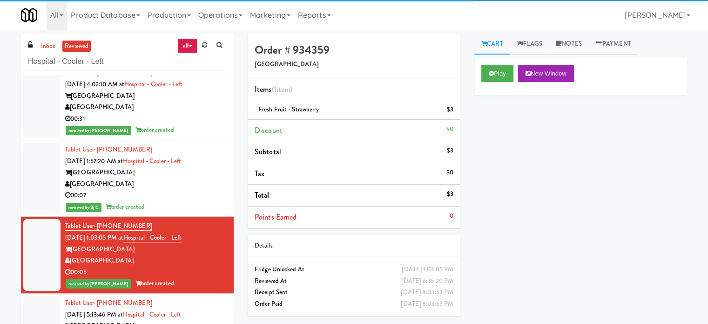
click at [199, 189] on div "00:07" at bounding box center [146, 195] width 162 height 12
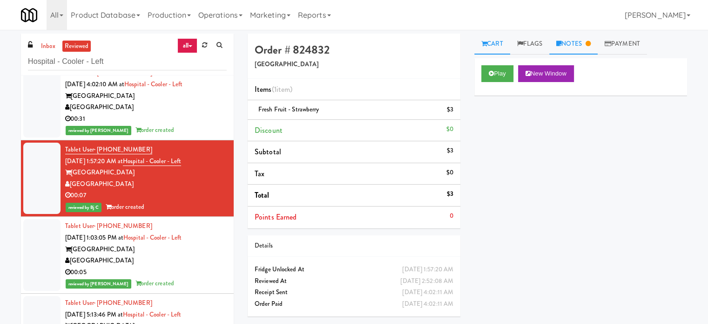
click at [583, 43] on link "Notes" at bounding box center [573, 44] width 48 height 21
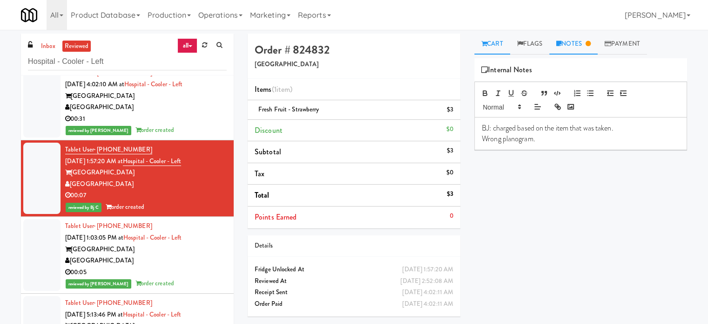
click at [481, 41] on icon at bounding box center [484, 44] width 6 height 6
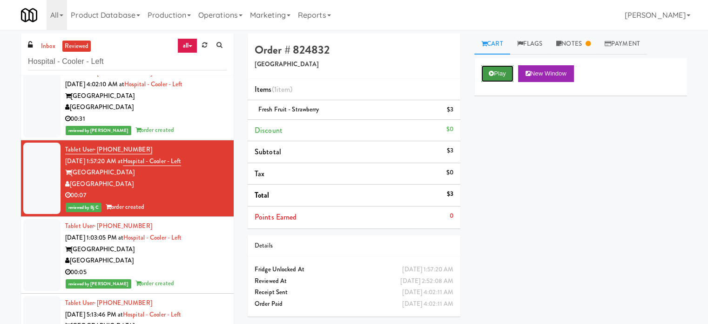
click at [498, 79] on button "Play" at bounding box center [497, 73] width 32 height 17
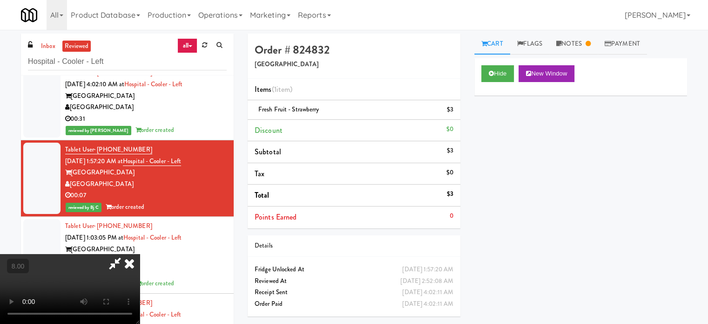
click at [140, 254] on video at bounding box center [70, 289] width 140 height 70
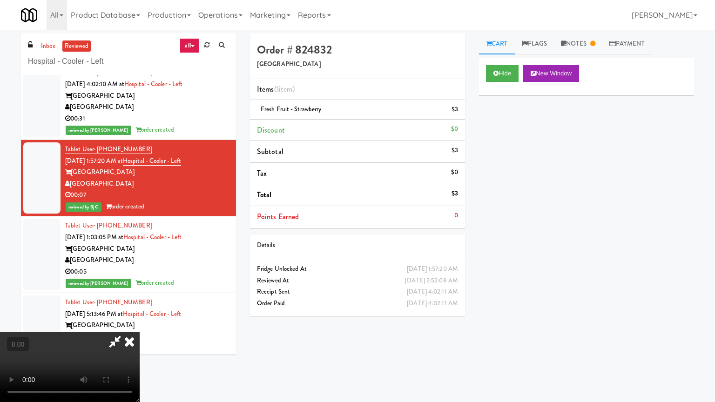
click at [140, 323] on video at bounding box center [70, 367] width 140 height 70
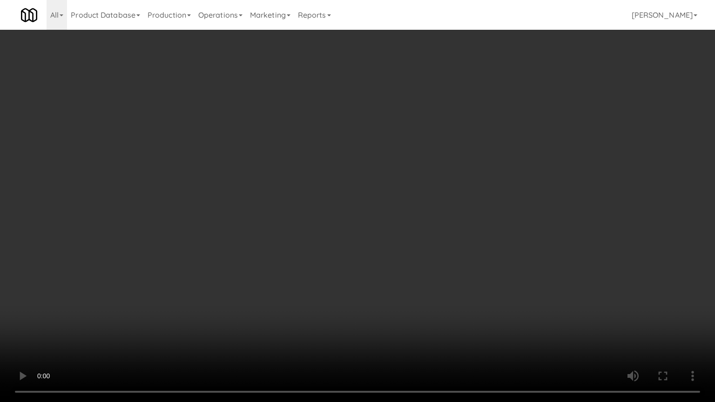
click at [310, 210] on video at bounding box center [357, 201] width 715 height 402
click at [328, 214] on video at bounding box center [357, 201] width 715 height 402
click at [328, 210] on video at bounding box center [357, 201] width 715 height 402
click at [332, 212] on video at bounding box center [357, 201] width 715 height 402
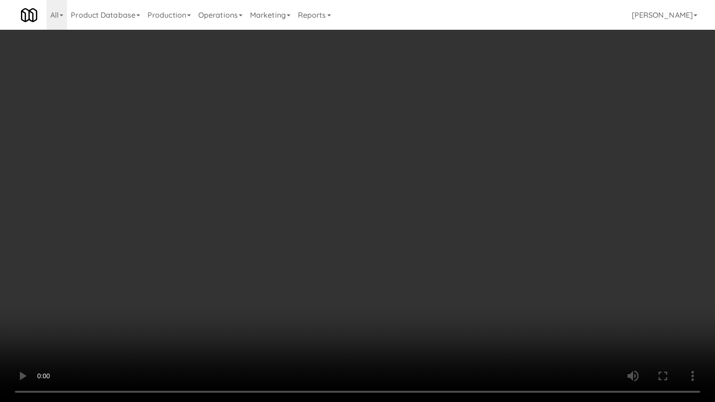
click at [316, 263] on video at bounding box center [357, 201] width 715 height 402
drag, startPoint x: 318, startPoint y: 261, endPoint x: 331, endPoint y: 131, distance: 130.6
click at [318, 260] on video at bounding box center [357, 201] width 715 height 402
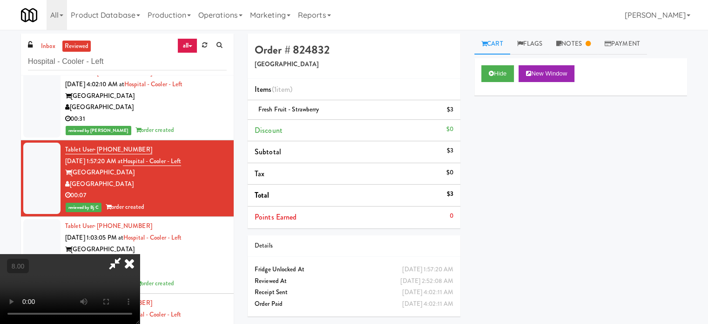
click at [140, 254] on icon at bounding box center [129, 263] width 20 height 19
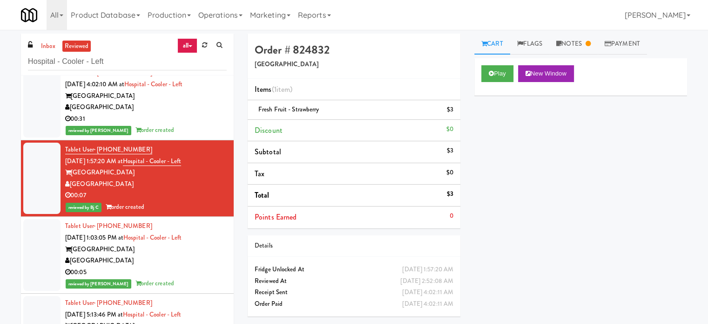
click at [189, 117] on div "Tablet User · (217) 592-2873 Jun 24, 2025 4:02:10 AM at Hospital - Cooler - Lef…" at bounding box center [146, 101] width 162 height 69
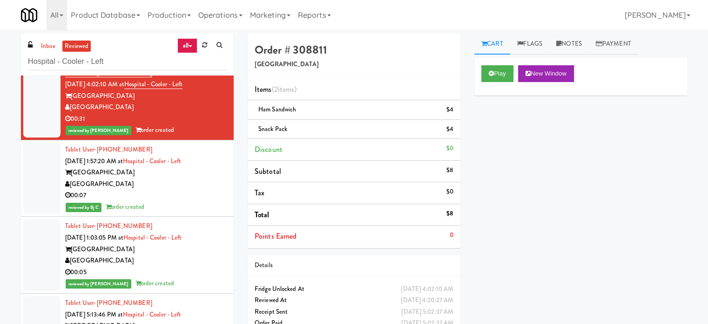
scroll to position [14948, 0]
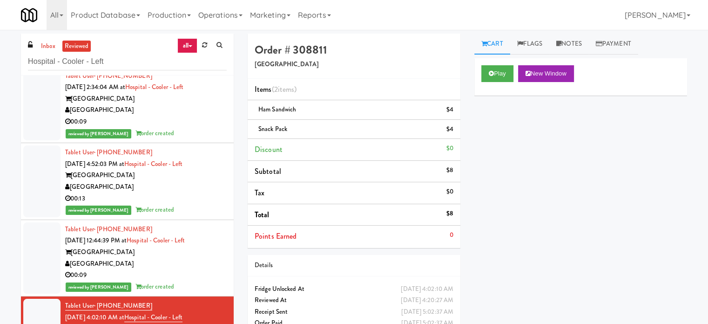
click at [186, 258] on div "[GEOGRAPHIC_DATA]" at bounding box center [146, 264] width 162 height 12
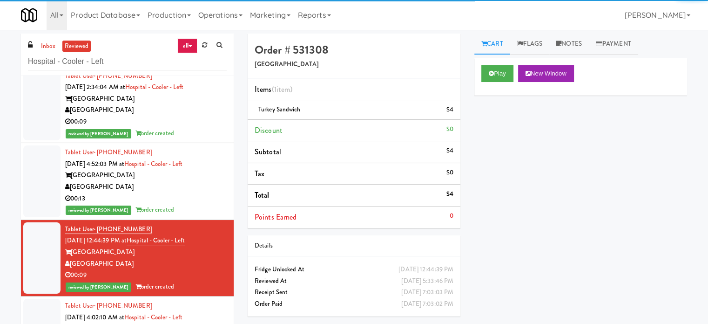
click at [191, 193] on div "00:13" at bounding box center [146, 199] width 162 height 12
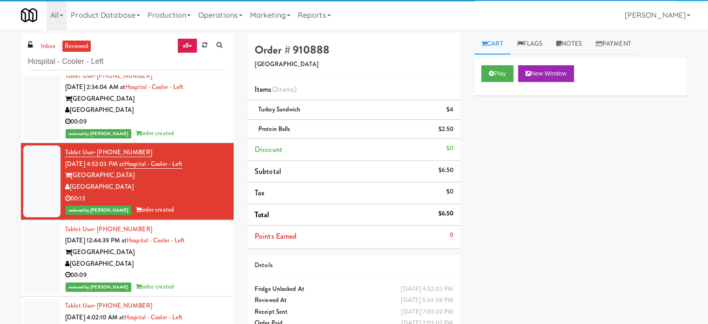
click at [198, 116] on div "00:09" at bounding box center [146, 122] width 162 height 12
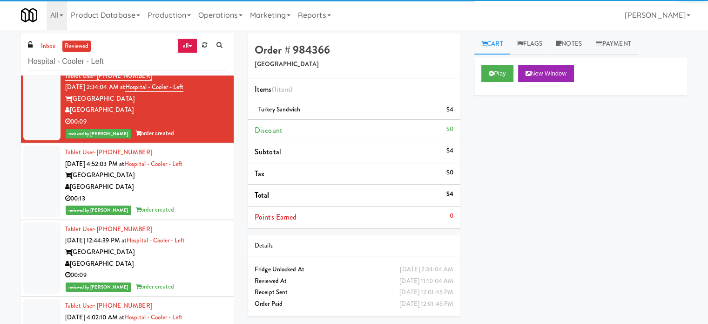
scroll to position [14715, 0]
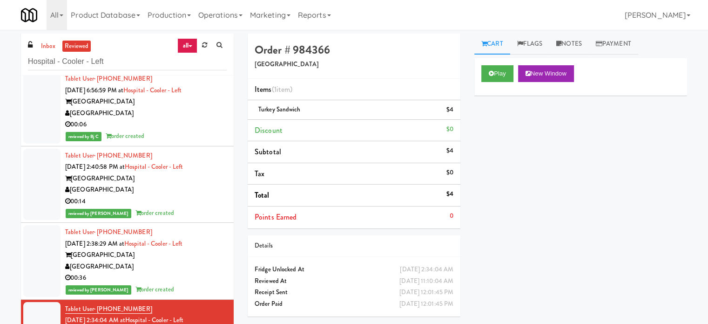
click at [193, 261] on div "[GEOGRAPHIC_DATA]" at bounding box center [146, 267] width 162 height 12
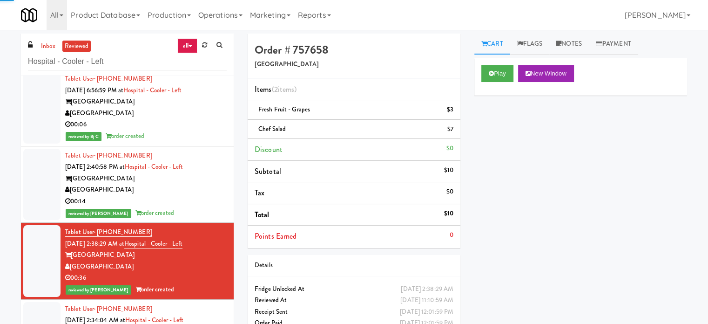
click at [194, 196] on div "00:14" at bounding box center [146, 202] width 162 height 12
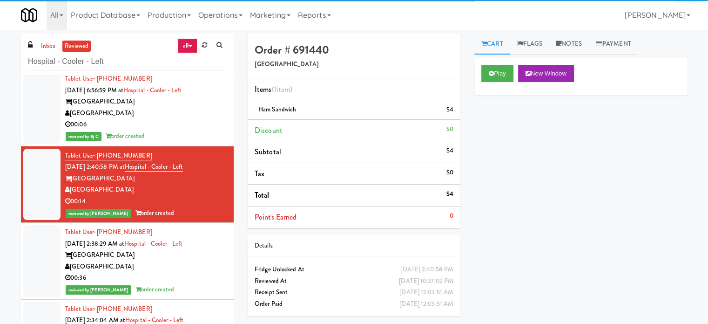
click at [199, 119] on div "00:06" at bounding box center [146, 125] width 162 height 12
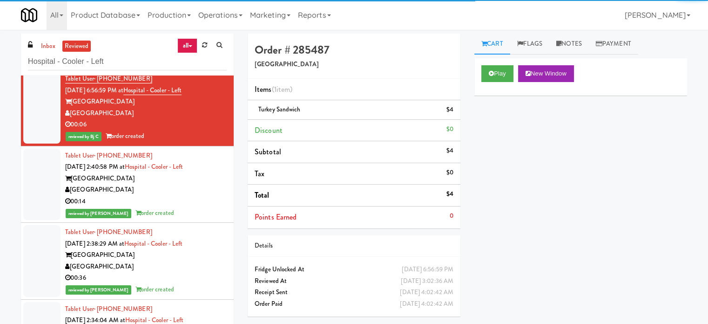
scroll to position [14482, 0]
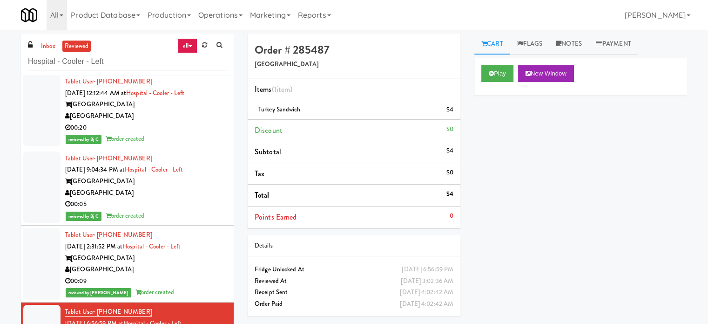
click at [195, 263] on div "[GEOGRAPHIC_DATA]" at bounding box center [146, 269] width 162 height 12
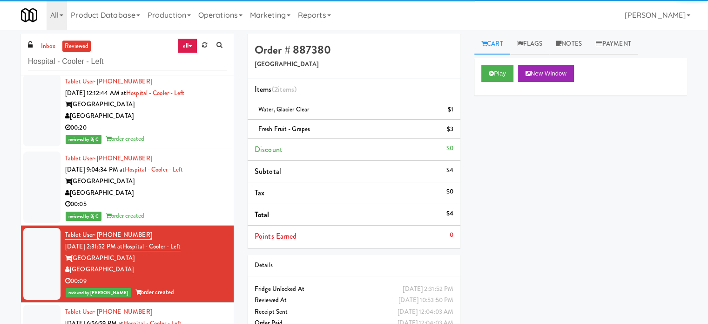
click at [196, 198] on div "00:05" at bounding box center [146, 204] width 162 height 12
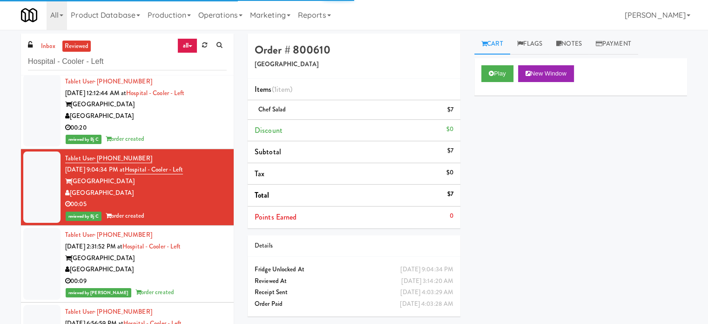
click at [202, 122] on div "00:20" at bounding box center [146, 128] width 162 height 12
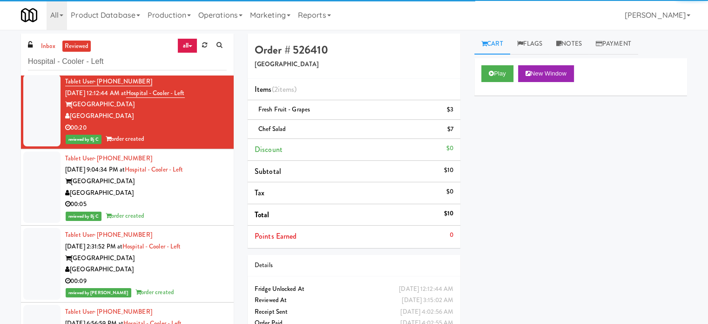
scroll to position [14249, 0]
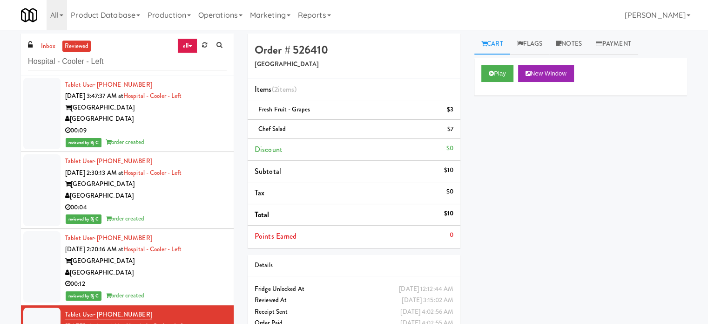
click at [191, 278] on div "00:12" at bounding box center [146, 284] width 162 height 12
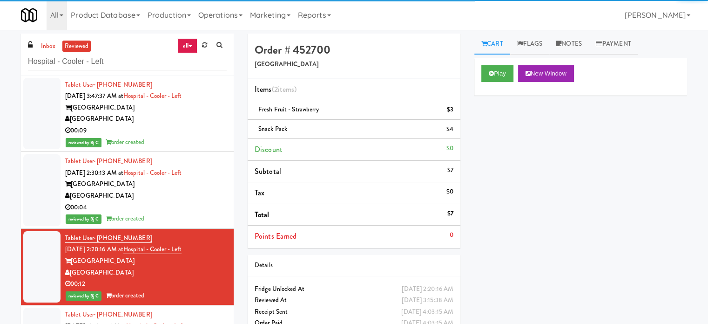
click at [197, 202] on div "00:04" at bounding box center [146, 208] width 162 height 12
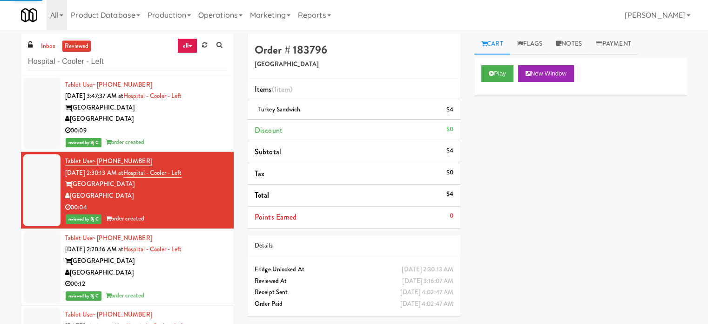
drag, startPoint x: 202, startPoint y: 122, endPoint x: 198, endPoint y: 137, distance: 15.2
click at [202, 125] on div "00:09" at bounding box center [146, 131] width 162 height 12
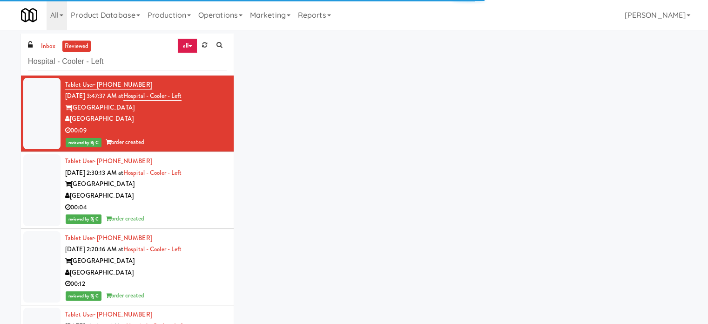
scroll to position [14017, 0]
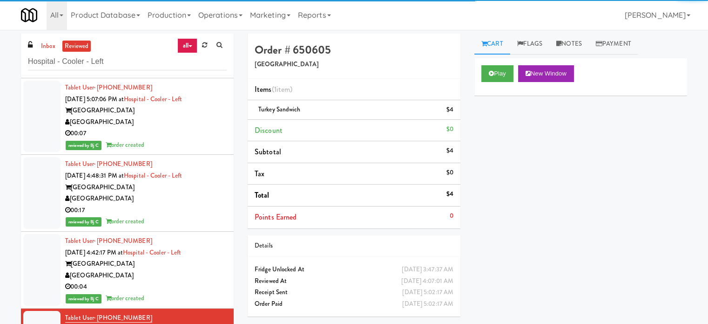
click at [187, 281] on div "00:04" at bounding box center [146, 287] width 162 height 12
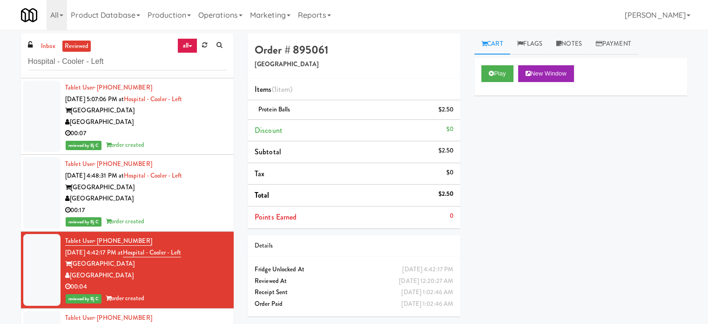
click at [187, 204] on div "00:17" at bounding box center [146, 210] width 162 height 12
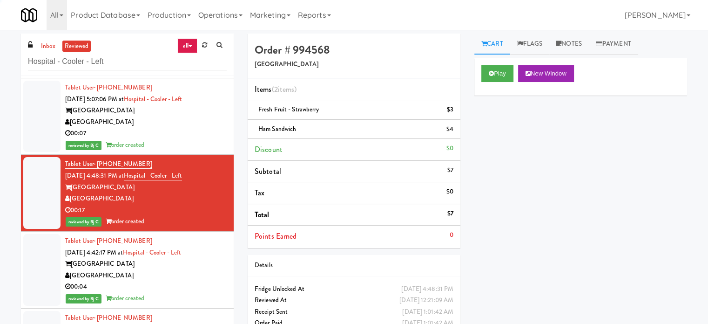
click at [202, 128] on div "00:07" at bounding box center [146, 134] width 162 height 12
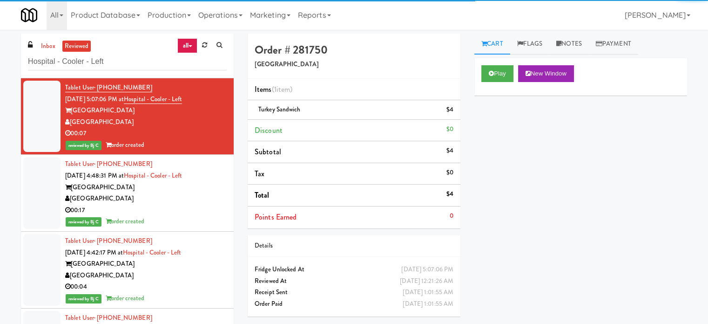
scroll to position [13551, 0]
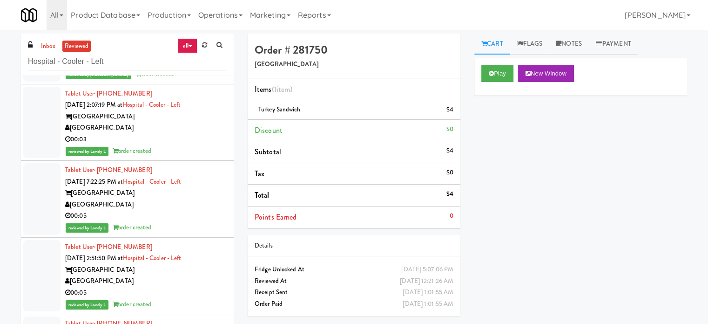
click at [201, 287] on div "00:05" at bounding box center [146, 293] width 162 height 12
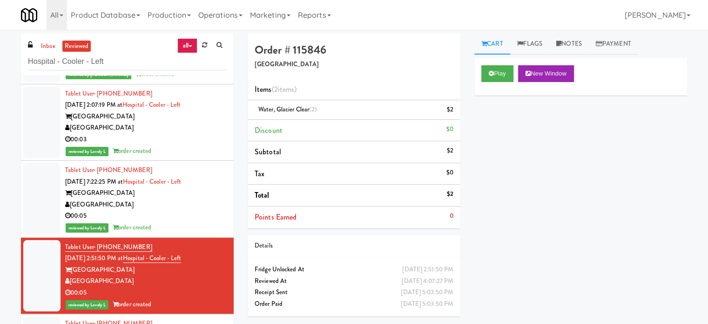
click at [201, 210] on div "00:05" at bounding box center [146, 216] width 162 height 12
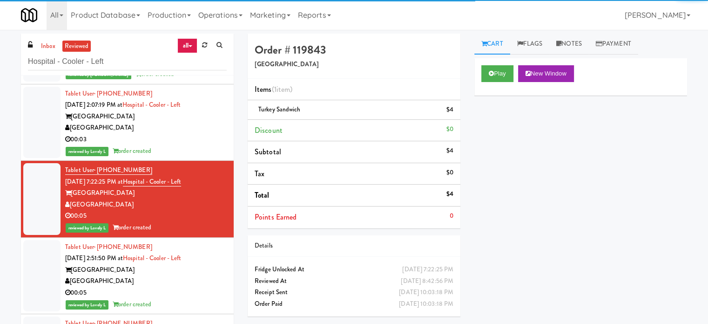
click at [206, 134] on div "00:03" at bounding box center [146, 140] width 162 height 12
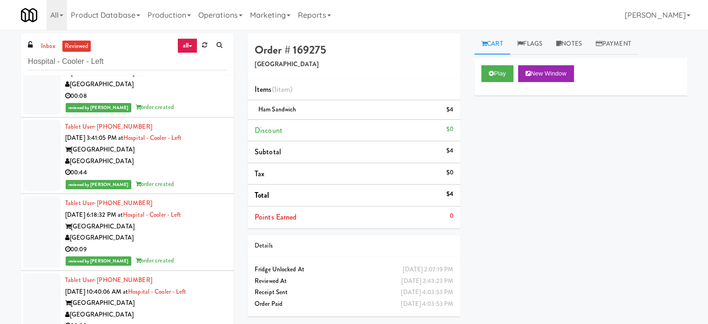
scroll to position [4473, 0]
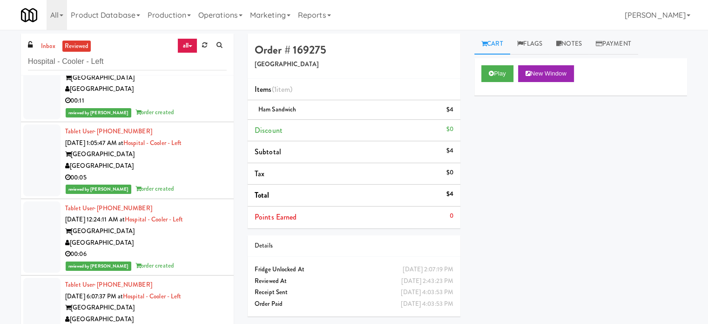
click at [192, 178] on div "00:05" at bounding box center [146, 178] width 162 height 12
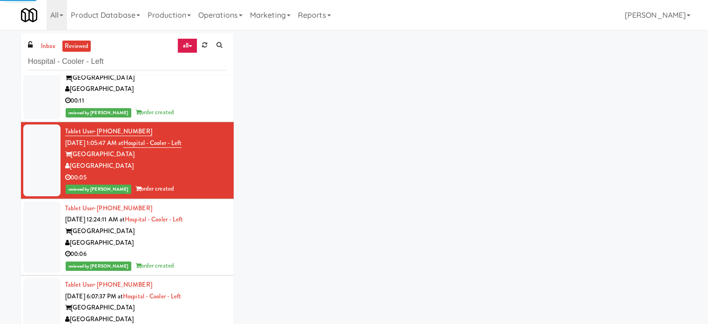
scroll to position [4240, 0]
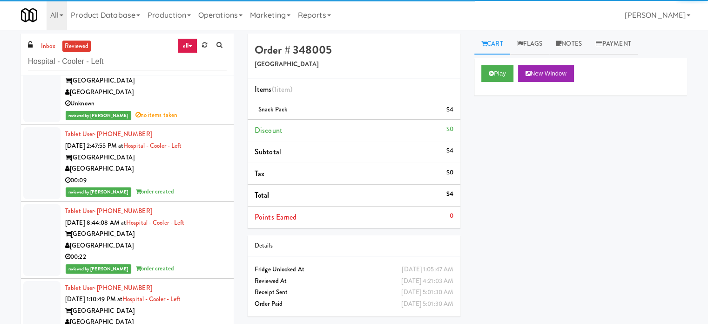
drag, startPoint x: 198, startPoint y: 114, endPoint x: 207, endPoint y: 108, distance: 10.5
click at [198, 115] on div "reviewed by Britney M no items taken" at bounding box center [146, 115] width 162 height 12
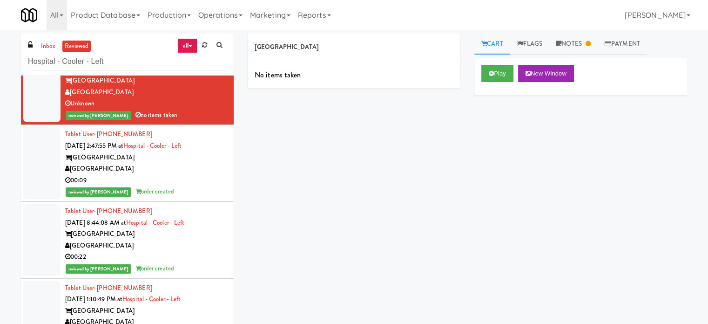
scroll to position [4008, 0]
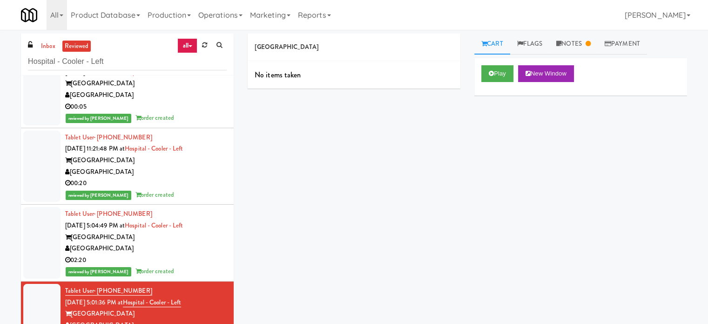
click at [179, 254] on div "02:20" at bounding box center [146, 260] width 162 height 12
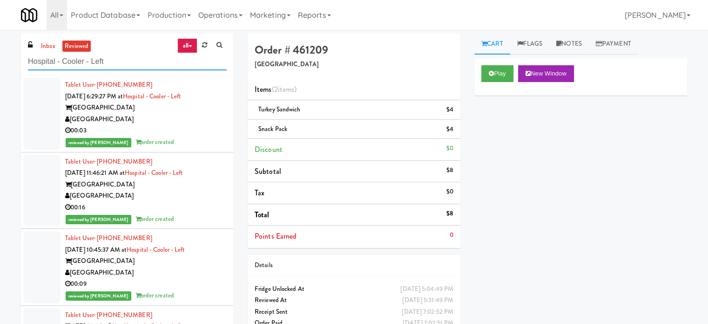
click at [124, 61] on input "Hospital - Cooler - Left" at bounding box center [127, 61] width 199 height 17
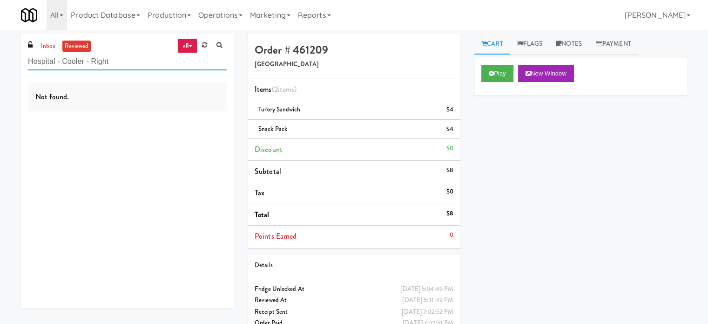
drag, startPoint x: 117, startPoint y: 62, endPoint x: 88, endPoint y: 70, distance: 29.8
click at [88, 70] on input "Hospital - Cooler - Right" at bounding box center [127, 61] width 199 height 17
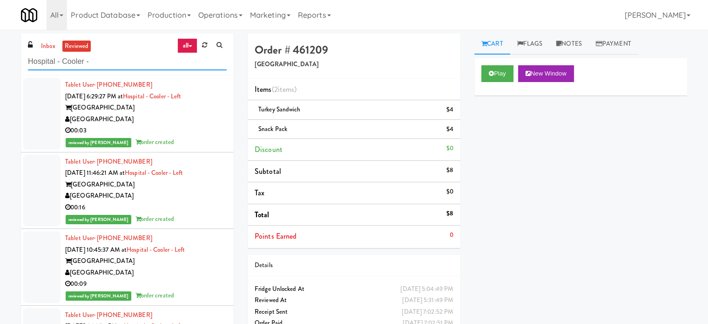
click at [110, 59] on input "Hospital - Cooler -" at bounding box center [127, 61] width 199 height 17
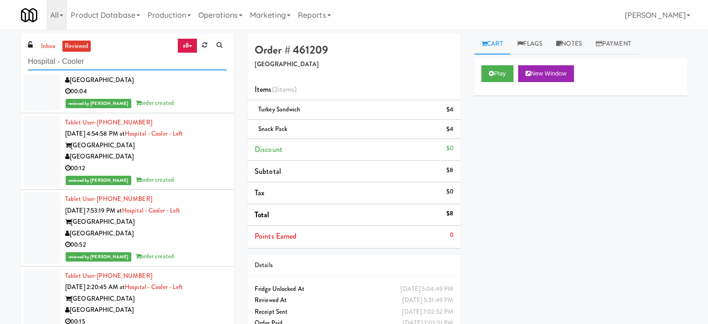
scroll to position [2560, 0]
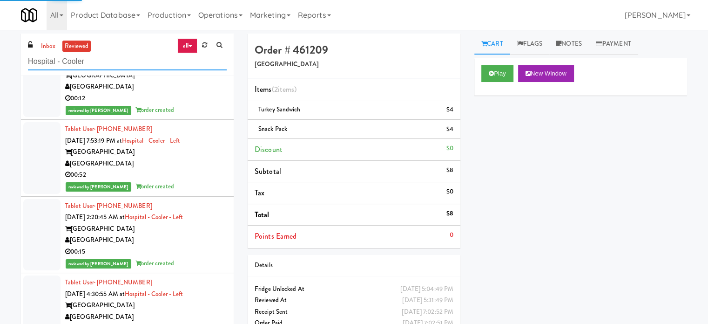
type input "Hospital - Cooler"
click at [197, 229] on div "[GEOGRAPHIC_DATA]" at bounding box center [146, 229] width 162 height 12
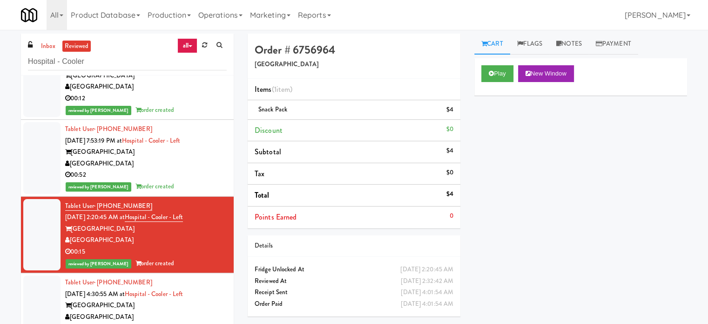
click at [209, 169] on div "00:52" at bounding box center [146, 175] width 162 height 12
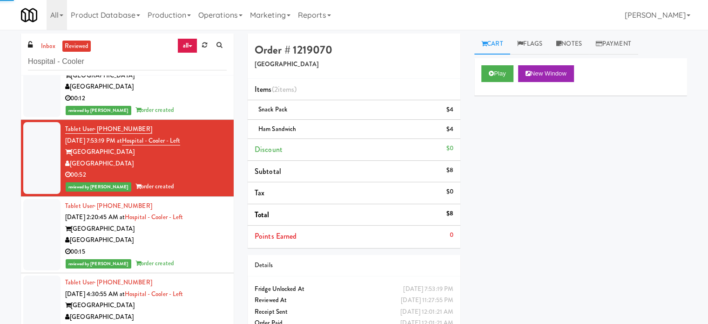
click at [194, 96] on div "00:12" at bounding box center [146, 99] width 162 height 12
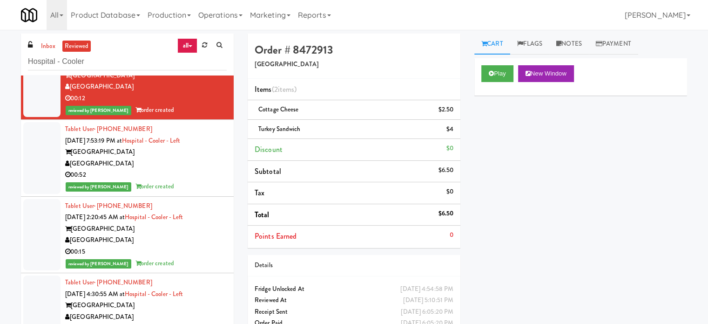
scroll to position [2328, 0]
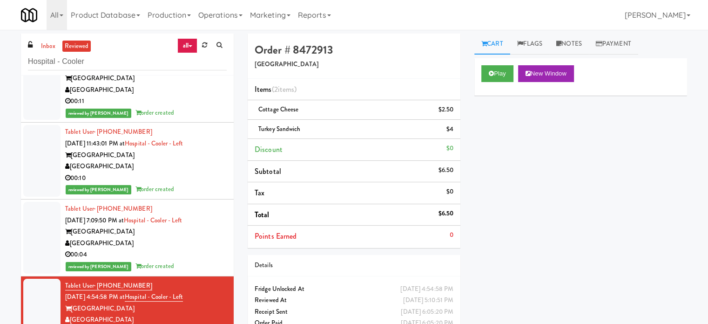
drag, startPoint x: 175, startPoint y: 248, endPoint x: 178, endPoint y: 238, distance: 10.6
click at [175, 249] on div "00:04" at bounding box center [146, 255] width 162 height 12
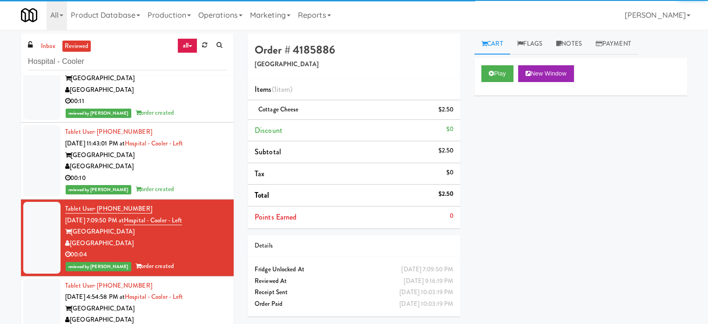
click at [186, 172] on div "00:10" at bounding box center [146, 178] width 162 height 12
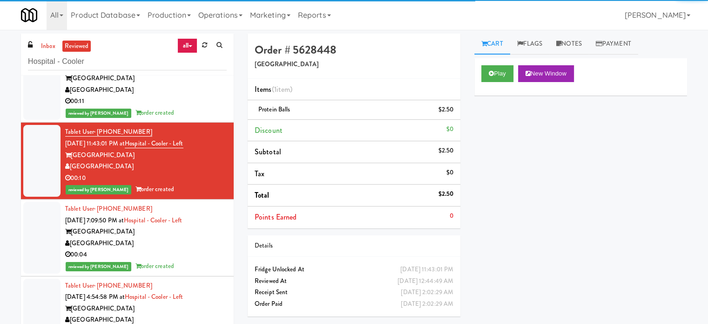
click at [184, 100] on div "00:11" at bounding box center [146, 101] width 162 height 12
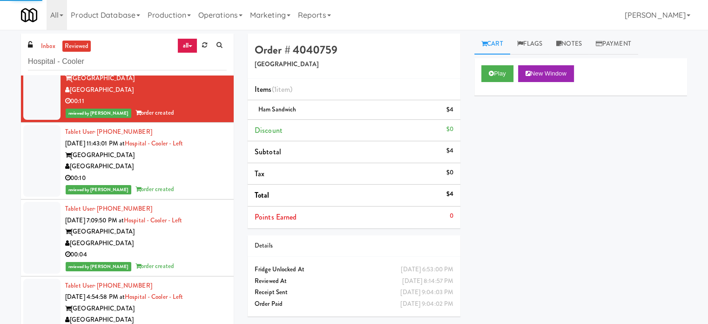
scroll to position [2095, 0]
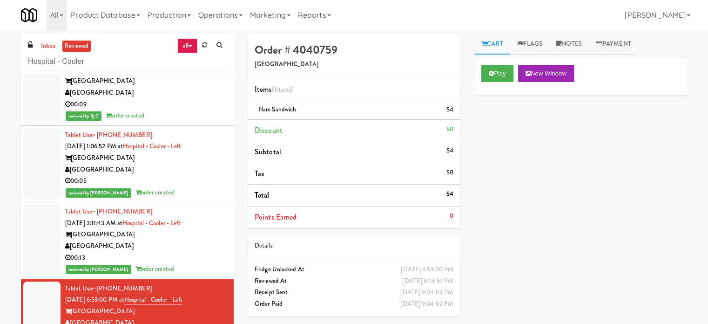
click at [184, 257] on div "00:13" at bounding box center [146, 258] width 162 height 12
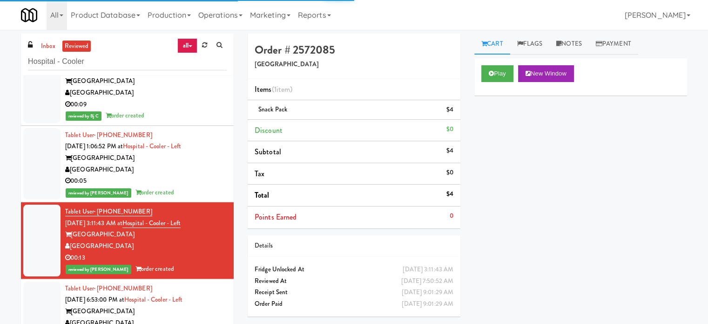
click at [182, 194] on div "reviewed by Britney M order created" at bounding box center [146, 193] width 162 height 12
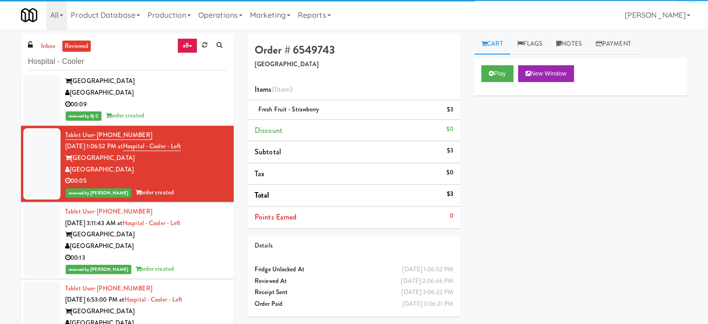
click at [179, 100] on div "00:09" at bounding box center [146, 105] width 162 height 12
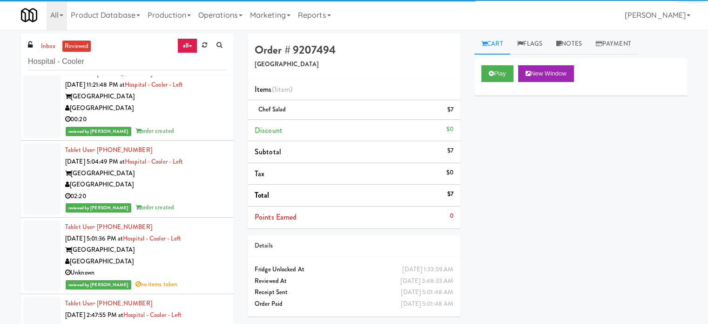
scroll to position [4655, 0]
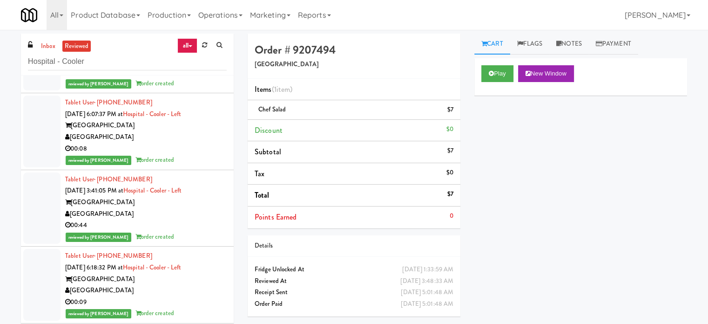
click at [196, 288] on div "[GEOGRAPHIC_DATA]" at bounding box center [146, 290] width 162 height 12
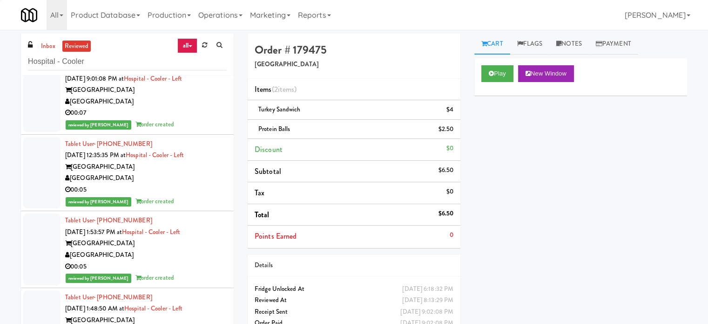
scroll to position [5819, 0]
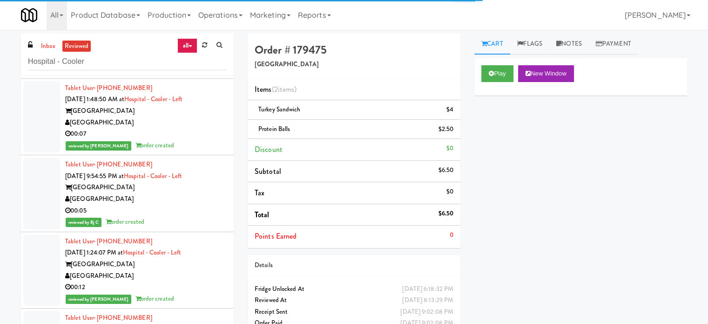
click at [187, 243] on div "Tablet User · (217) 617-7380 Aug 12, 2025 1:24:07 PM at Hospital - Cooler - Lef…" at bounding box center [146, 270] width 162 height 69
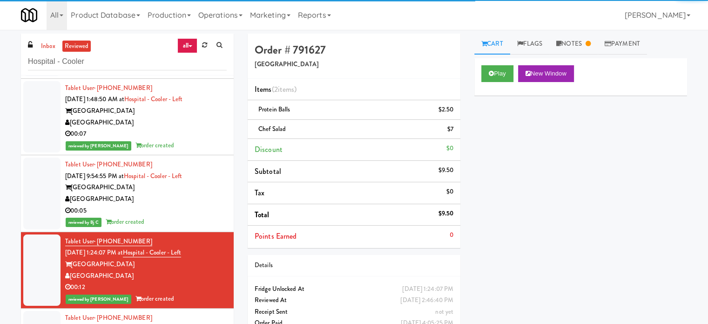
click at [199, 205] on div "00:05" at bounding box center [146, 211] width 162 height 12
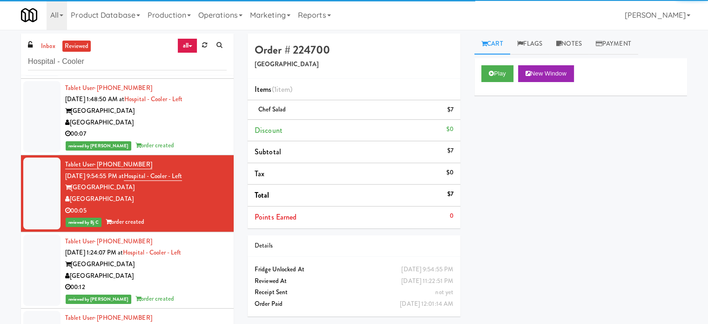
click at [198, 123] on div "[GEOGRAPHIC_DATA]" at bounding box center [146, 123] width 162 height 12
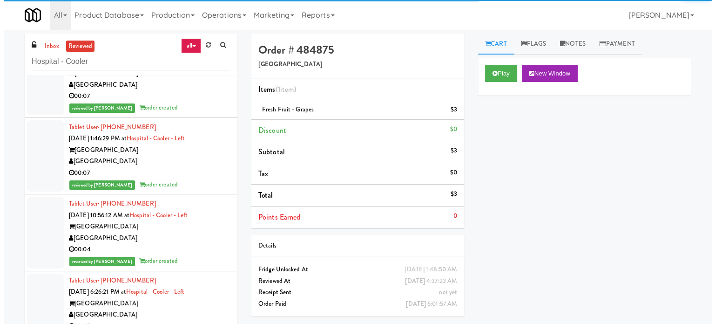
scroll to position [6750, 0]
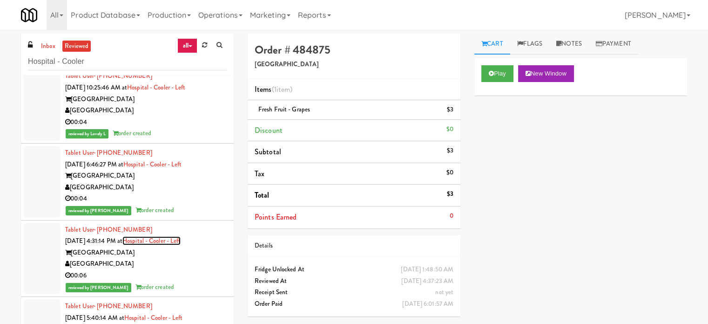
click at [181, 238] on link "Hospital - Cooler - Left" at bounding box center [151, 240] width 58 height 9
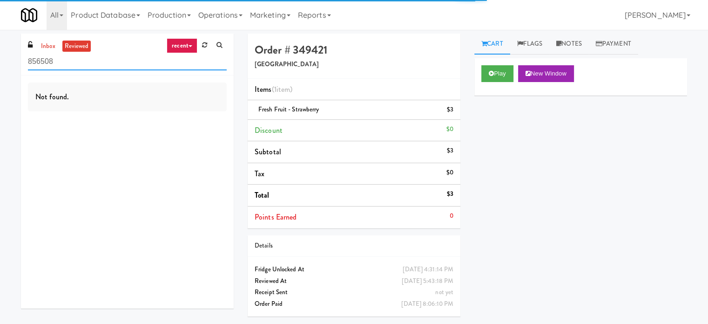
click at [61, 61] on input "856508" at bounding box center [127, 61] width 199 height 17
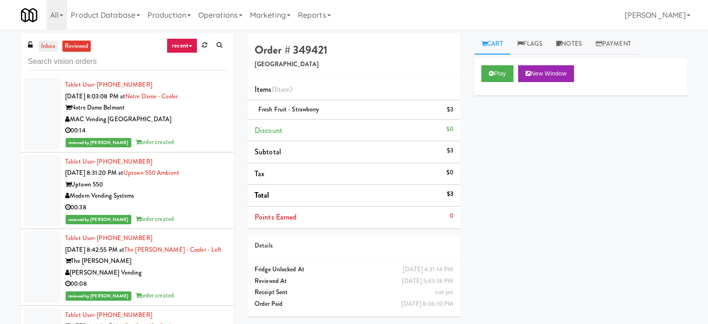
click at [50, 41] on link "inbox" at bounding box center [48, 47] width 19 height 12
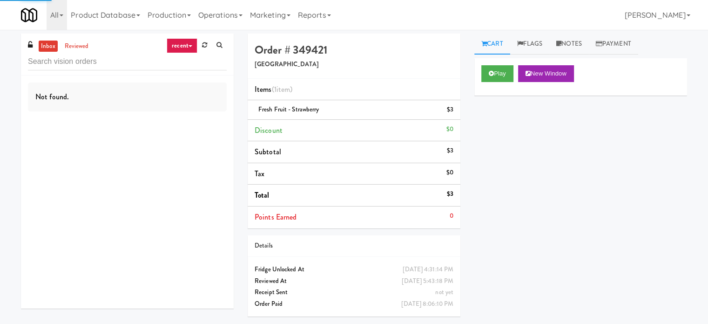
click at [190, 47] on icon at bounding box center [191, 46] width 4 height 2
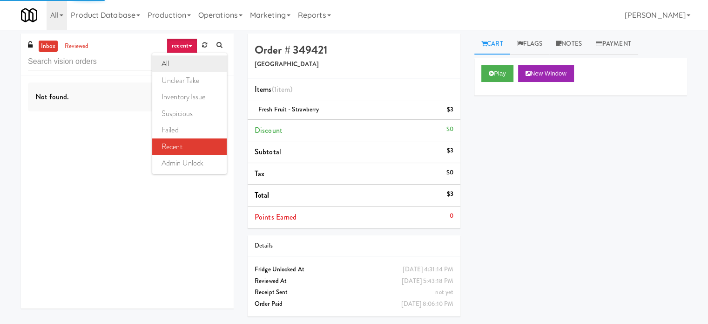
click at [182, 61] on link "all" at bounding box center [189, 63] width 74 height 17
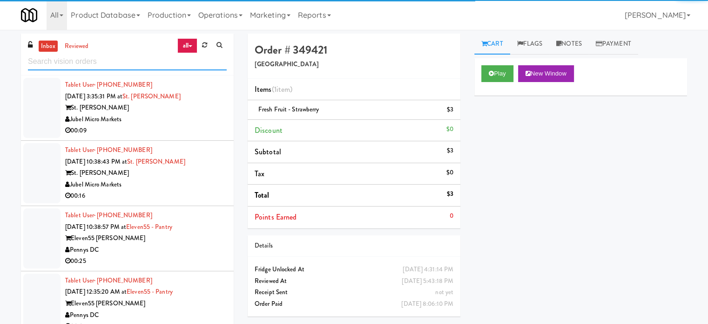
click at [88, 61] on input "text" at bounding box center [127, 61] width 199 height 17
click at [89, 61] on input "text" at bounding box center [127, 61] width 199 height 17
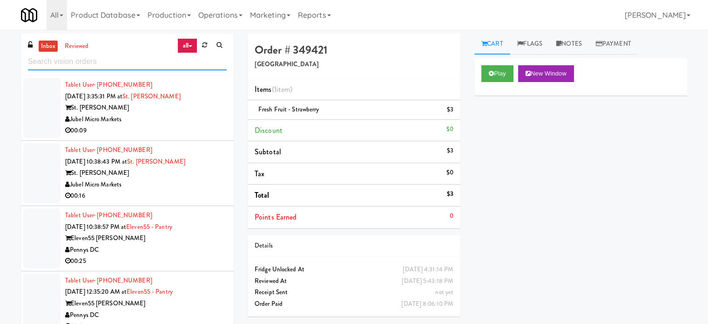
click at [89, 61] on input "text" at bounding box center [127, 61] width 199 height 17
paste input "CrossFit Anaheim - Cooler"
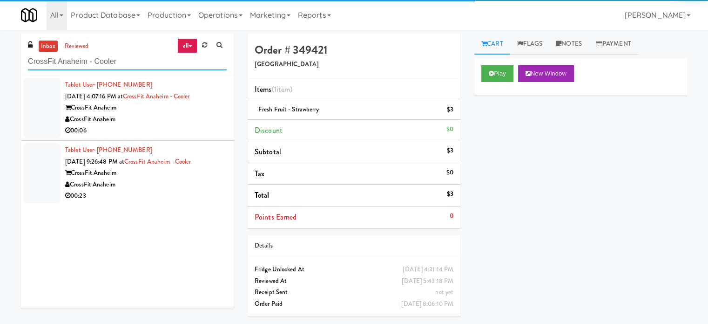
type input "CrossFit Anaheim - Cooler"
drag, startPoint x: 184, startPoint y: 116, endPoint x: 200, endPoint y: 113, distance: 16.2
click at [184, 117] on div "CrossFit Anaheim" at bounding box center [146, 120] width 162 height 12
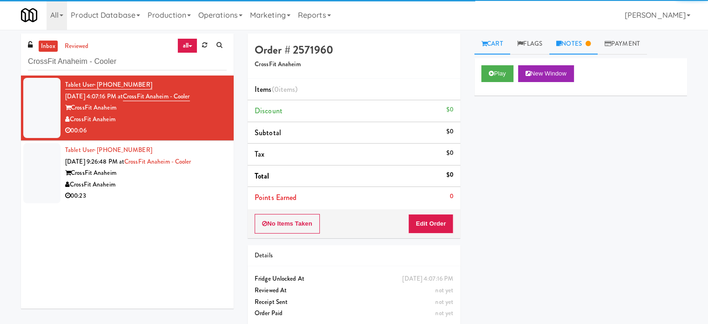
click at [566, 45] on link "Notes" at bounding box center [573, 44] width 48 height 21
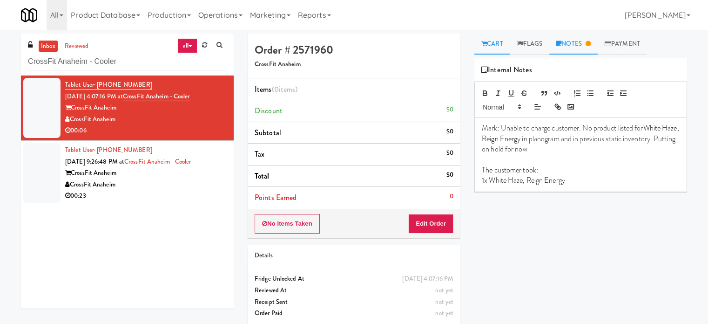
click at [502, 41] on link "Cart" at bounding box center [492, 44] width 36 height 21
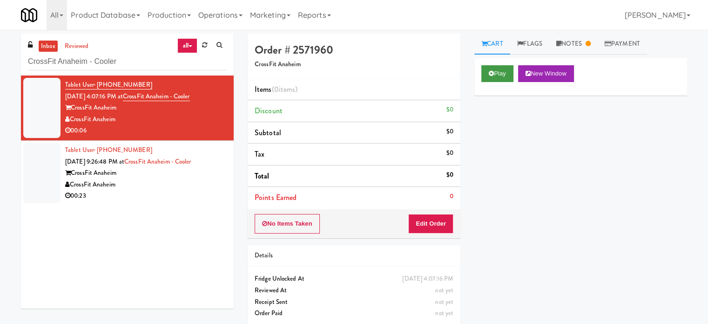
drag, startPoint x: 502, startPoint y: 83, endPoint x: 500, endPoint y: 76, distance: 6.9
click at [502, 81] on div "Play New Window" at bounding box center [580, 76] width 213 height 37
click at [497, 74] on button "Play" at bounding box center [497, 73] width 32 height 17
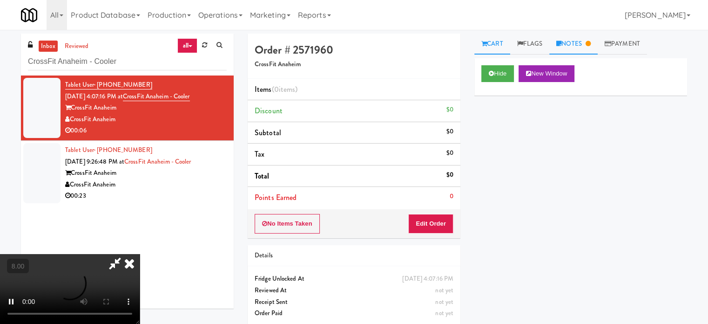
click at [572, 44] on link "Notes" at bounding box center [573, 44] width 48 height 21
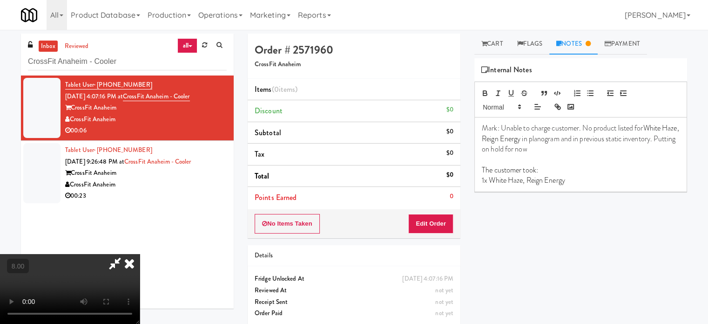
click at [140, 254] on video at bounding box center [70, 289] width 140 height 70
drag, startPoint x: 244, startPoint y: 218, endPoint x: 257, endPoint y: 244, distance: 28.9
click at [140, 254] on video at bounding box center [70, 289] width 140 height 70
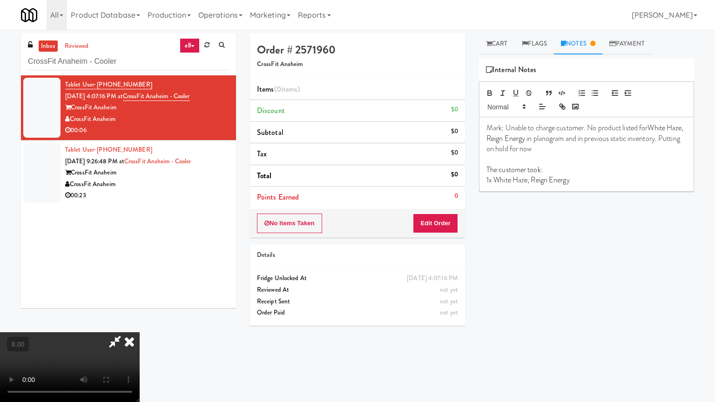
click at [140, 323] on video at bounding box center [70, 367] width 140 height 70
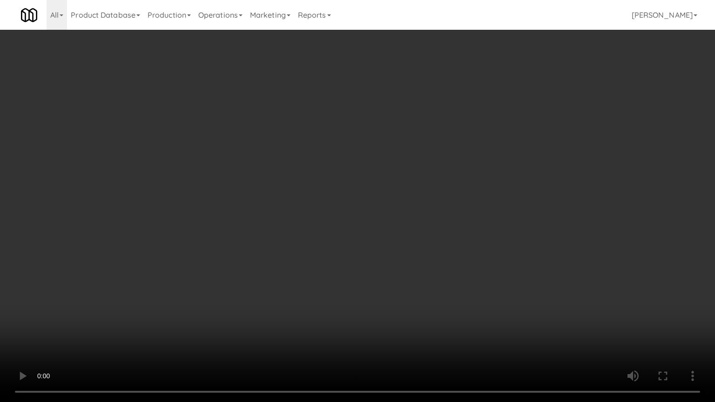
click at [325, 213] on video at bounding box center [357, 201] width 715 height 402
drag, startPoint x: 336, startPoint y: 227, endPoint x: 395, endPoint y: 191, distance: 69.0
click at [344, 224] on video at bounding box center [357, 201] width 715 height 402
click at [366, 204] on video at bounding box center [357, 201] width 715 height 402
click at [370, 204] on video at bounding box center [357, 201] width 715 height 402
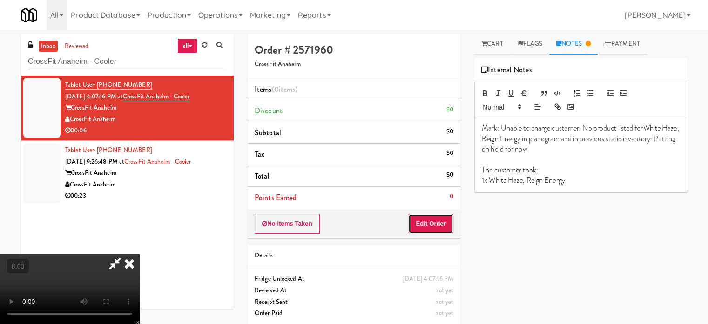
click at [451, 221] on button "Edit Order" at bounding box center [430, 224] width 45 height 20
click at [495, 43] on link "Cart" at bounding box center [492, 44] width 36 height 21
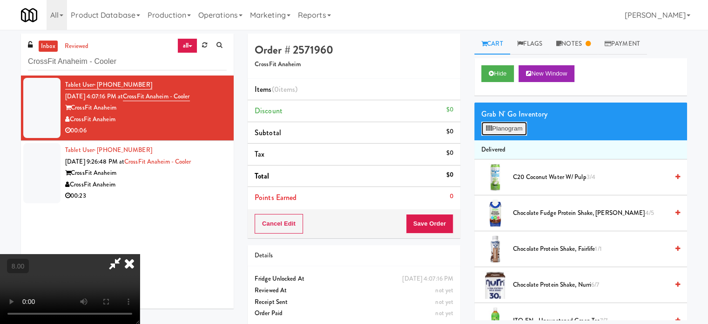
click at [497, 130] on button "Planogram" at bounding box center [504, 129] width 46 height 14
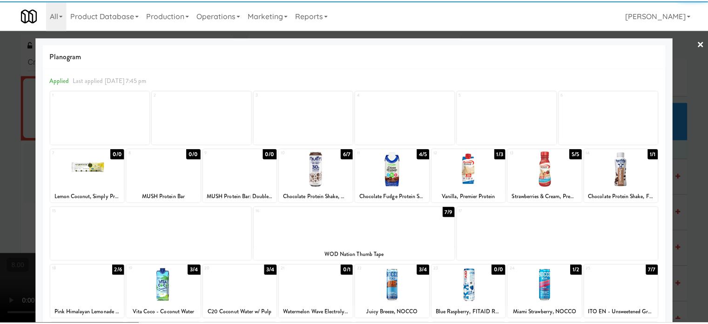
scroll to position [133, 0]
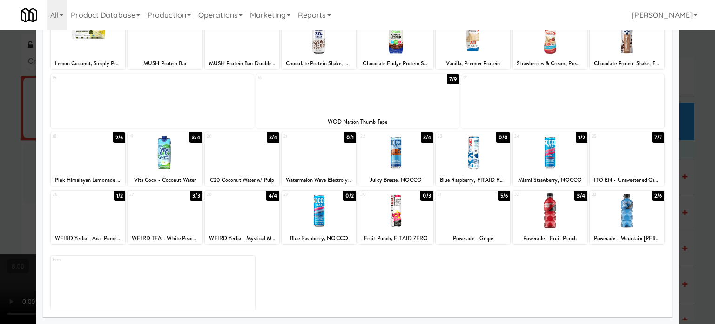
click at [704, 222] on div at bounding box center [357, 162] width 715 height 324
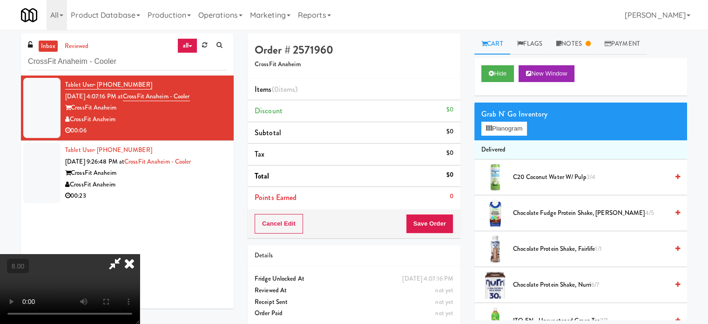
click at [140, 254] on video at bounding box center [70, 289] width 140 height 70
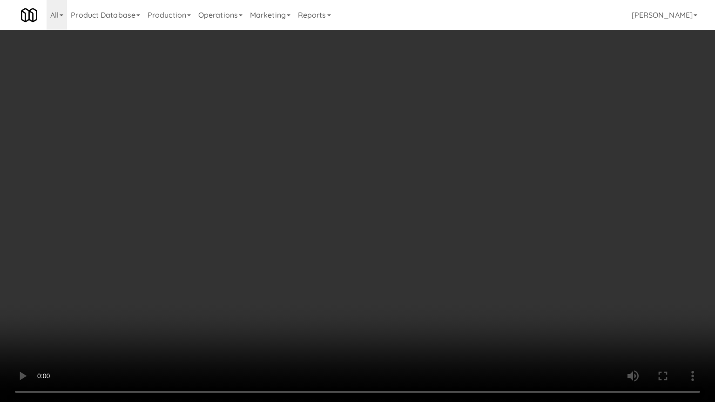
click at [271, 220] on video at bounding box center [357, 201] width 715 height 402
click at [288, 212] on video at bounding box center [357, 201] width 715 height 402
click at [309, 218] on video at bounding box center [357, 201] width 715 height 402
click at [374, 223] on video at bounding box center [357, 201] width 715 height 402
click at [378, 225] on video at bounding box center [357, 201] width 715 height 402
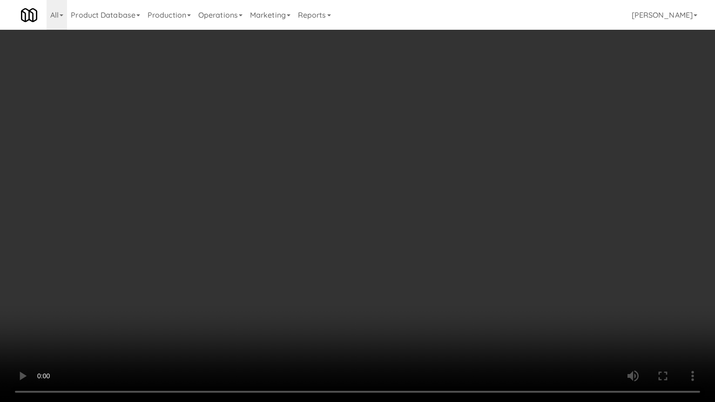
drag, startPoint x: 381, startPoint y: 232, endPoint x: 398, endPoint y: 223, distance: 19.8
click at [389, 228] on video at bounding box center [357, 201] width 715 height 402
drag, startPoint x: 398, startPoint y: 223, endPoint x: 459, endPoint y: 75, distance: 159.5
click at [400, 222] on video at bounding box center [357, 201] width 715 height 402
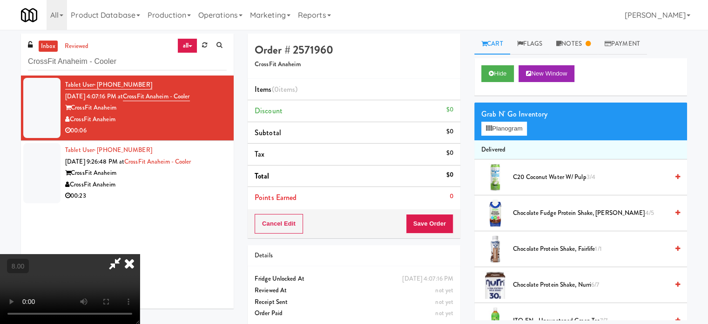
click at [140, 254] on icon at bounding box center [129, 263] width 20 height 19
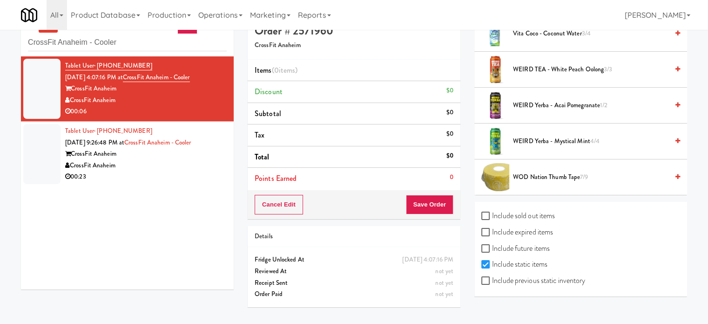
scroll to position [30, 0]
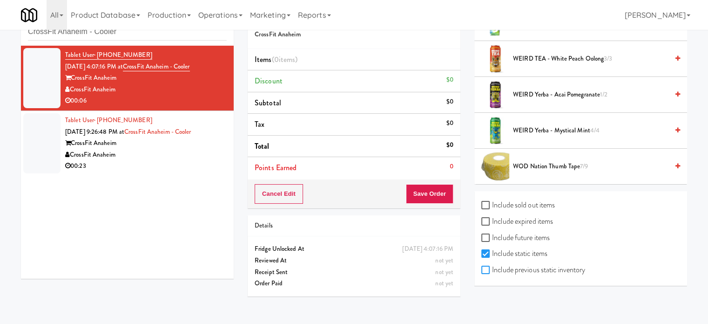
click at [488, 266] on input "Include previous static inventory" at bounding box center [486, 269] width 11 height 7
checkbox input "true"
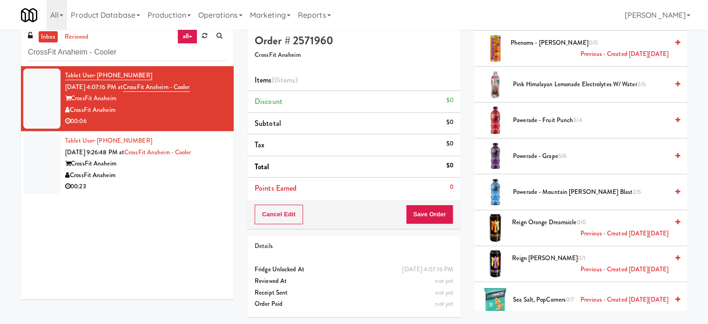
scroll to position [0, 0]
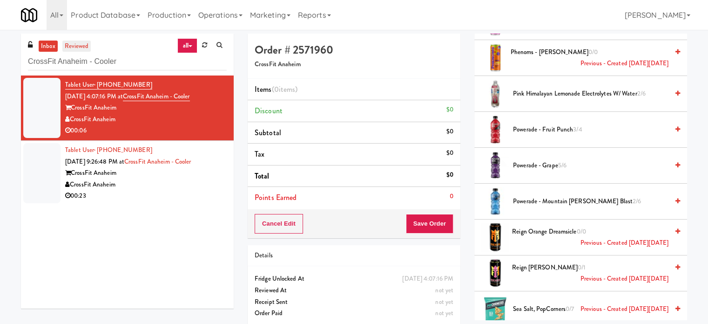
click at [74, 45] on link "reviewed" at bounding box center [76, 47] width 29 height 12
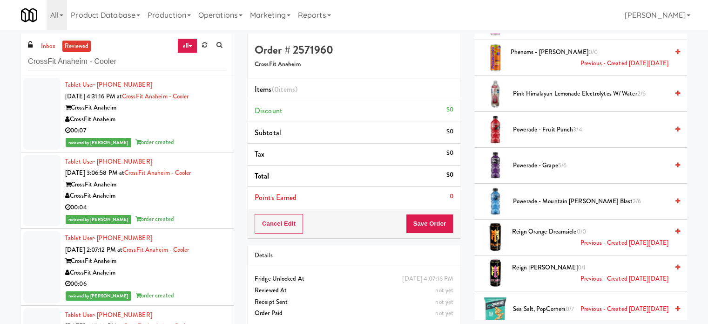
click at [191, 132] on div "00:07" at bounding box center [146, 131] width 162 height 12
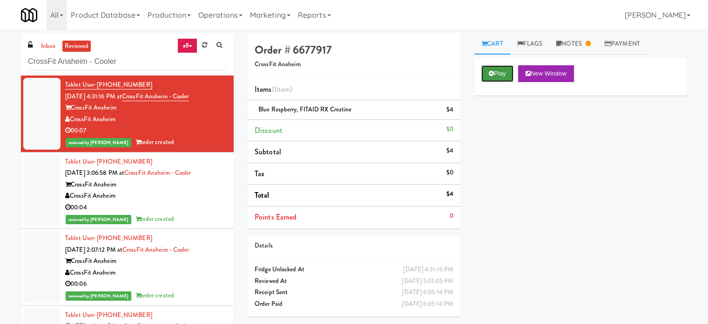
click at [499, 73] on button "Play" at bounding box center [497, 73] width 32 height 17
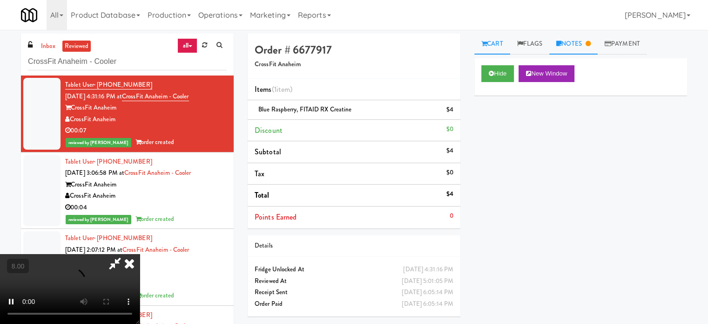
click at [587, 44] on link "Notes" at bounding box center [573, 44] width 48 height 21
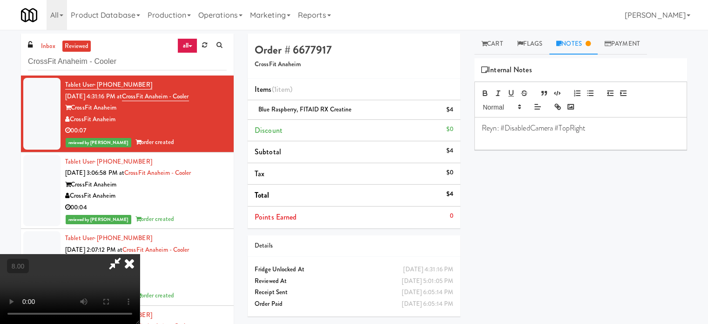
click at [140, 254] on video at bounding box center [70, 289] width 140 height 70
drag, startPoint x: 277, startPoint y: 245, endPoint x: 293, endPoint y: 236, distance: 18.1
click at [140, 254] on video at bounding box center [70, 289] width 140 height 70
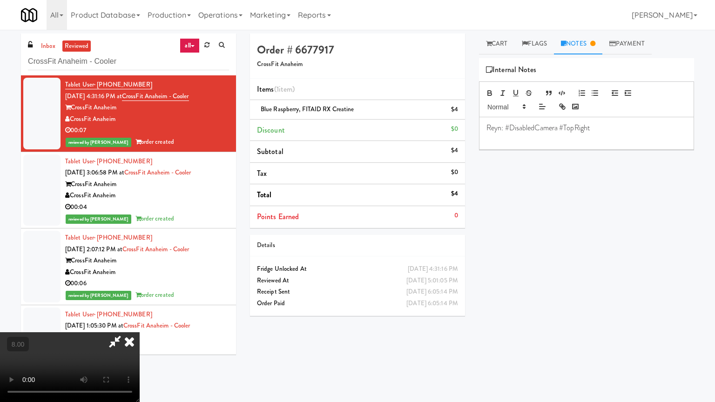
drag, startPoint x: 284, startPoint y: 243, endPoint x: 289, endPoint y: 239, distance: 6.3
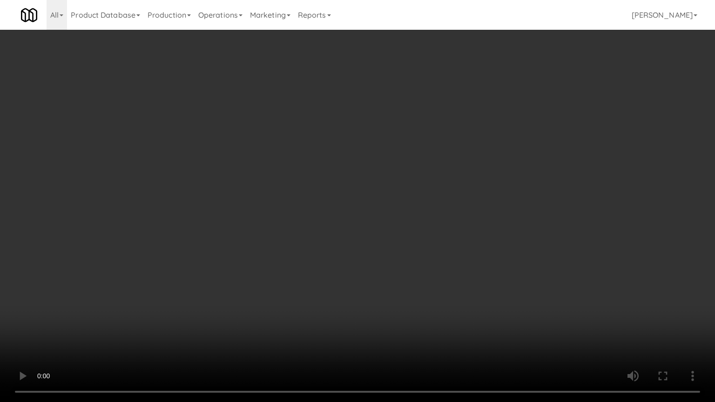
click at [285, 243] on video at bounding box center [357, 201] width 715 height 402
click at [291, 236] on video at bounding box center [357, 201] width 715 height 402
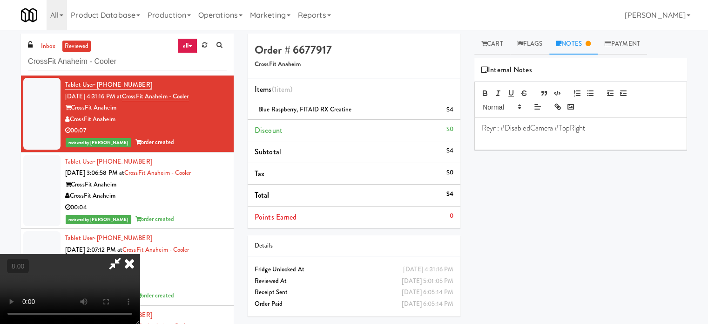
click at [140, 254] on icon at bounding box center [129, 263] width 20 height 19
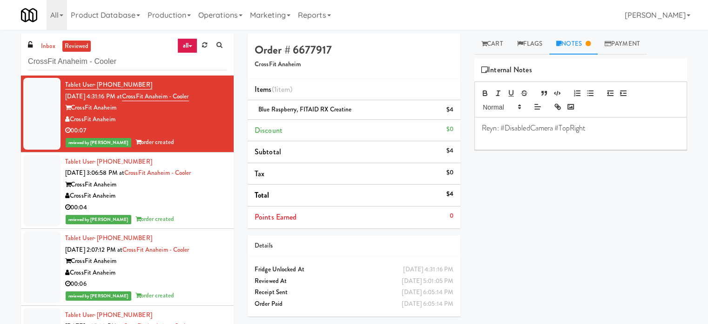
click at [176, 215] on div "reviewed by Lyn A order created" at bounding box center [146, 219] width 162 height 12
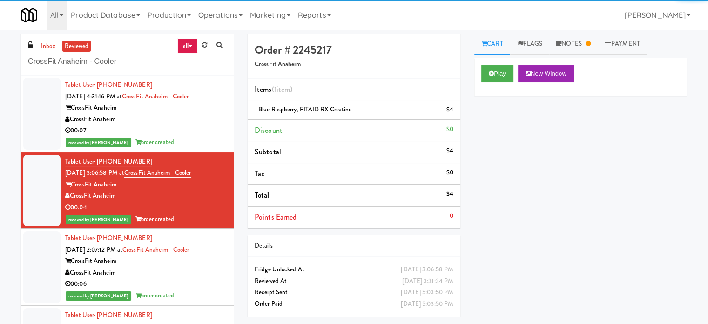
click at [200, 284] on div "00:06" at bounding box center [146, 284] width 162 height 12
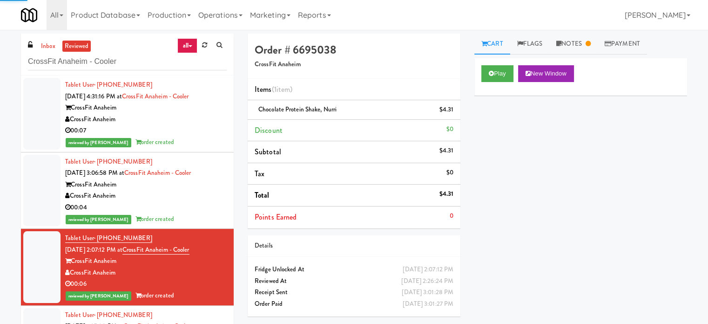
scroll to position [233, 0]
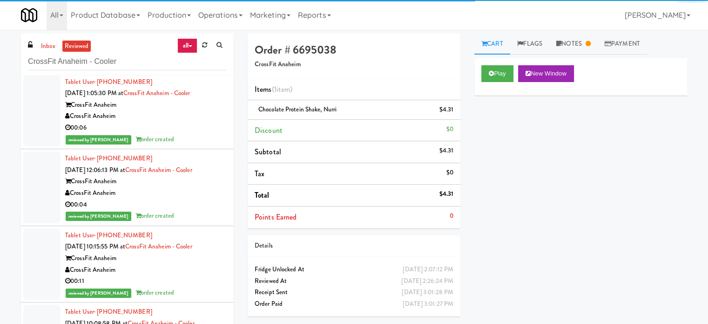
drag, startPoint x: 184, startPoint y: 134, endPoint x: 186, endPoint y: 152, distance: 18.3
click at [185, 137] on div "reviewed by Mariel T order created" at bounding box center [146, 140] width 162 height 12
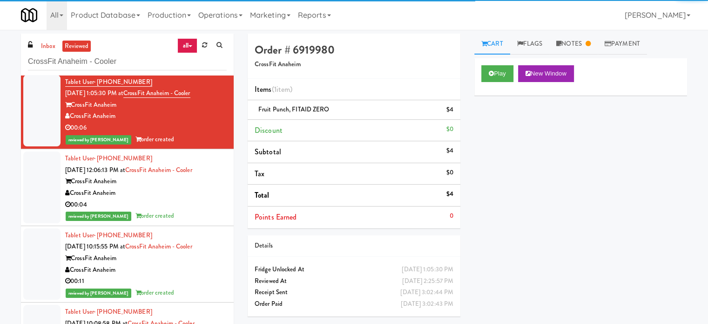
click at [186, 205] on div "00:04" at bounding box center [146, 205] width 162 height 12
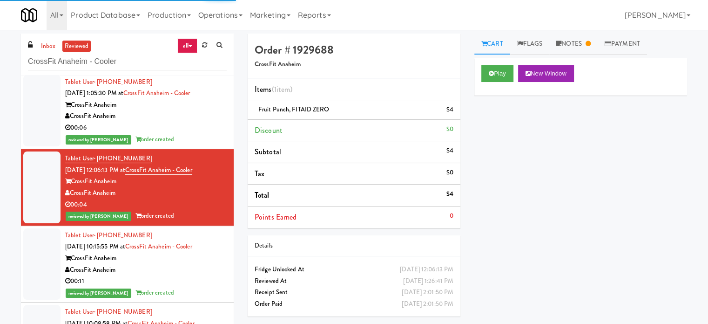
click at [192, 282] on div "00:11" at bounding box center [146, 281] width 162 height 12
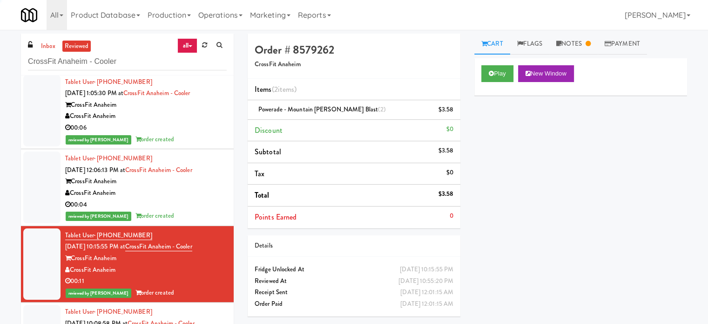
scroll to position [466, 0]
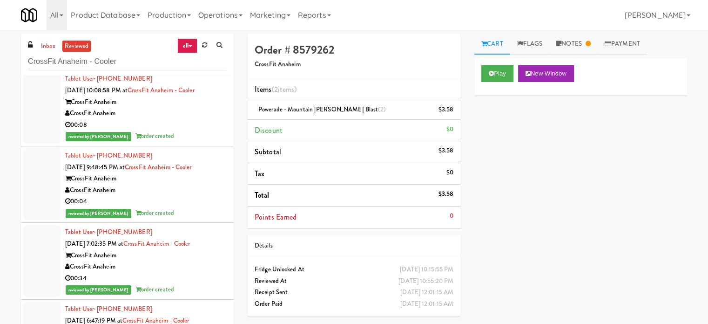
click at [196, 130] on div "reviewed by Jenet R order created" at bounding box center [146, 136] width 162 height 12
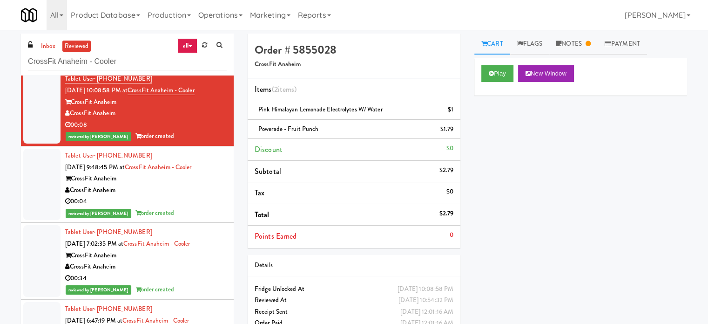
click at [192, 192] on div "CrossFit Anaheim" at bounding box center [146, 190] width 162 height 12
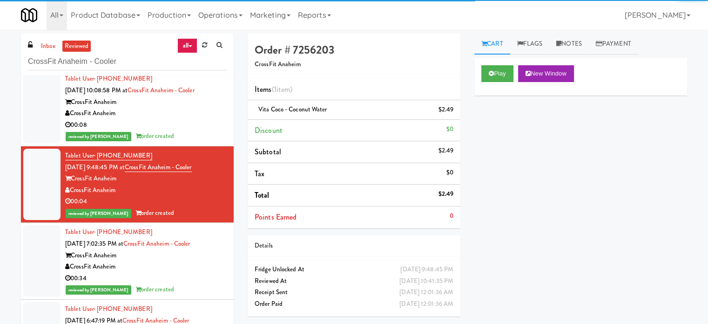
click at [197, 270] on div "CrossFit Anaheim" at bounding box center [146, 267] width 162 height 12
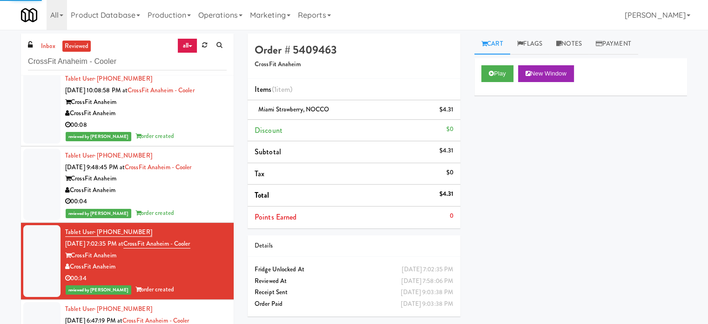
scroll to position [698, 0]
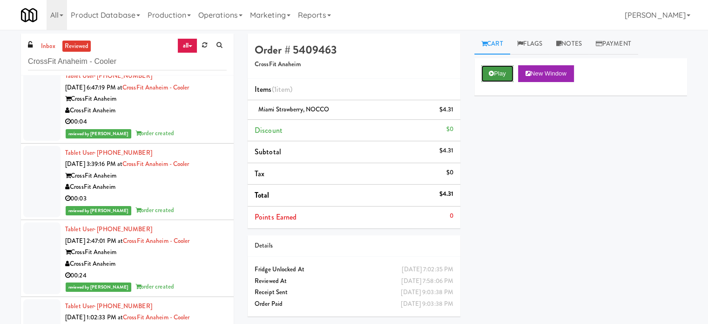
click at [495, 72] on button "Play" at bounding box center [497, 73] width 32 height 17
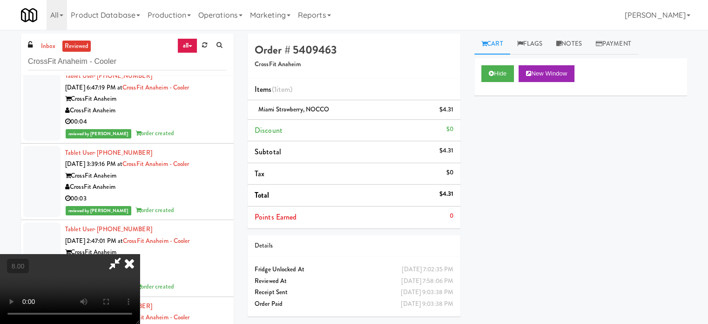
click at [140, 254] on video at bounding box center [70, 289] width 140 height 70
drag, startPoint x: 222, startPoint y: 234, endPoint x: 248, endPoint y: 191, distance: 50.0
click at [140, 254] on video at bounding box center [70, 289] width 140 height 70
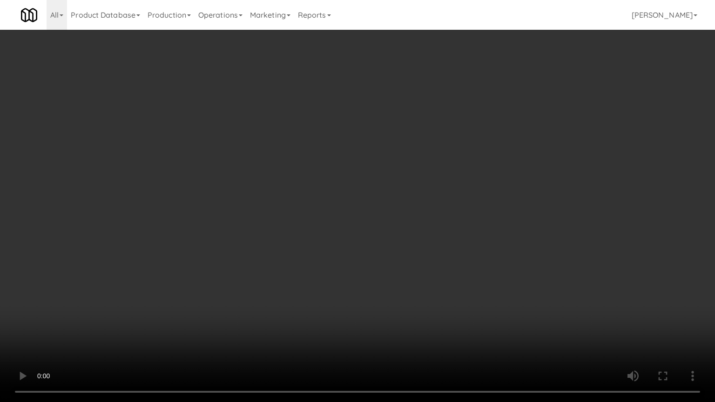
click at [221, 257] on video at bounding box center [357, 201] width 715 height 402
click at [237, 240] on video at bounding box center [357, 201] width 715 height 402
click at [159, 270] on video at bounding box center [357, 201] width 715 height 402
click at [273, 216] on video at bounding box center [357, 201] width 715 height 402
click at [327, 323] on video at bounding box center [357, 201] width 715 height 402
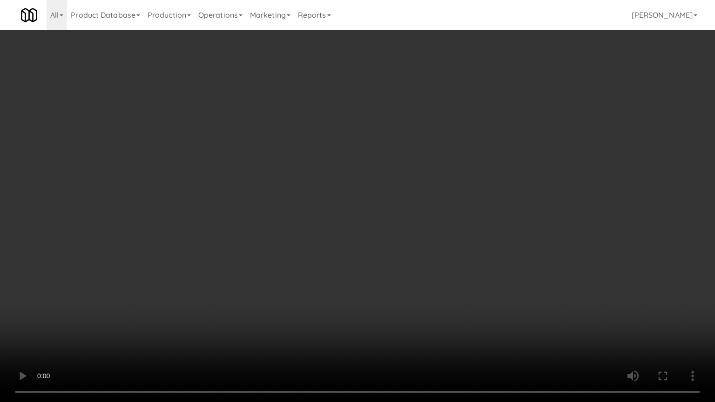
click at [327, 311] on video at bounding box center [357, 201] width 715 height 402
click at [329, 304] on video at bounding box center [357, 201] width 715 height 402
click at [333, 297] on video at bounding box center [357, 201] width 715 height 402
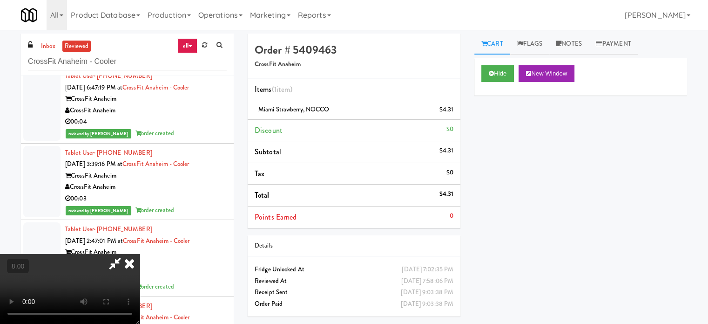
click at [140, 254] on icon at bounding box center [129, 263] width 20 height 19
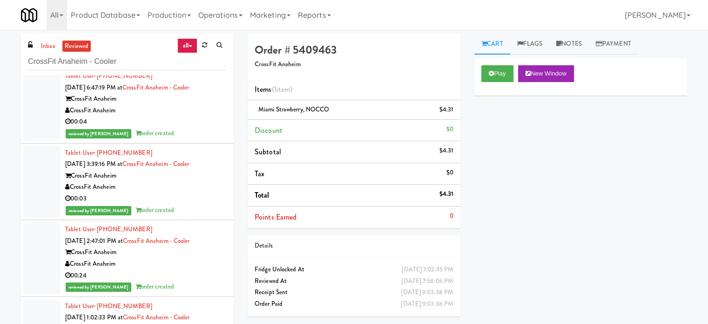
click at [204, 190] on div "CrossFit Anaheim" at bounding box center [146, 187] width 162 height 12
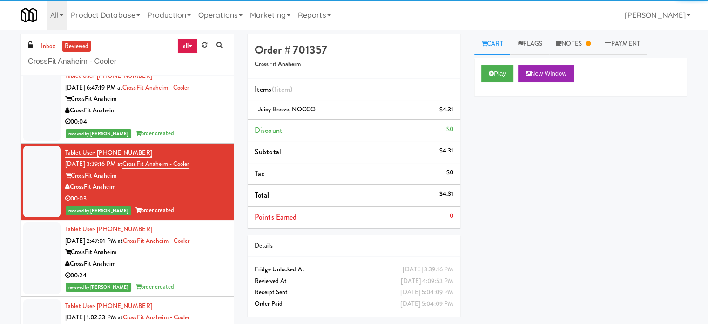
click at [209, 284] on div "reviewed by James A order created" at bounding box center [146, 287] width 162 height 12
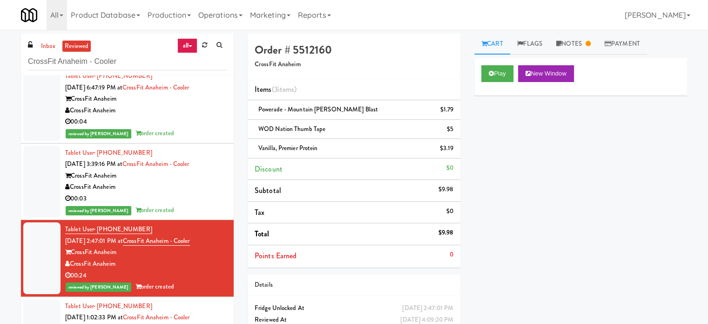
scroll to position [817, 0]
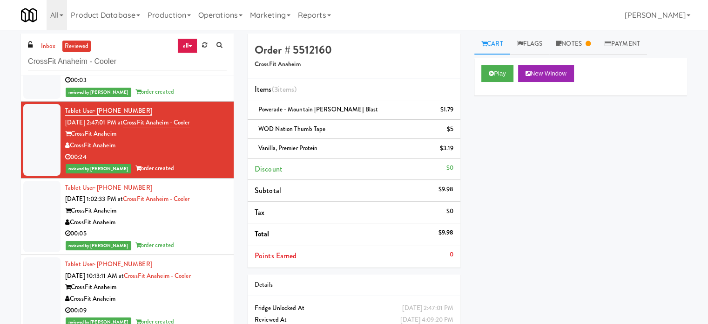
click at [200, 232] on div "00:05" at bounding box center [146, 234] width 162 height 12
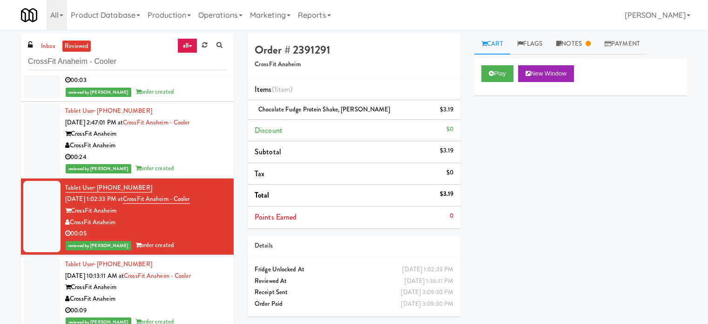
click at [203, 304] on div "00:09" at bounding box center [146, 310] width 162 height 12
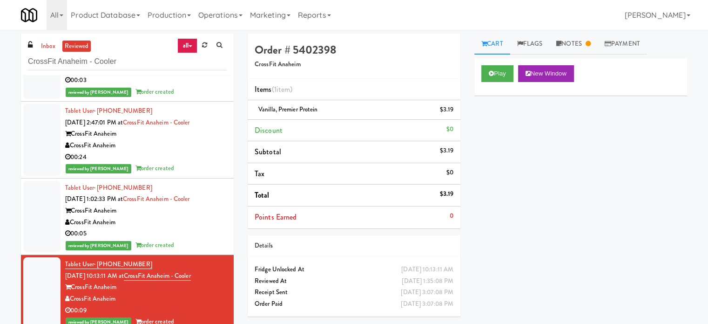
scroll to position [1049, 0]
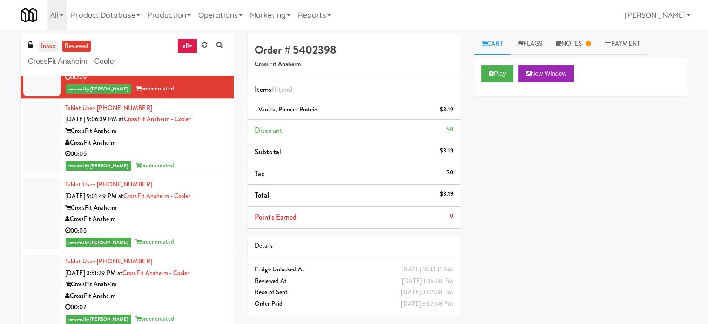
click at [39, 41] on link "inbox" at bounding box center [48, 47] width 19 height 12
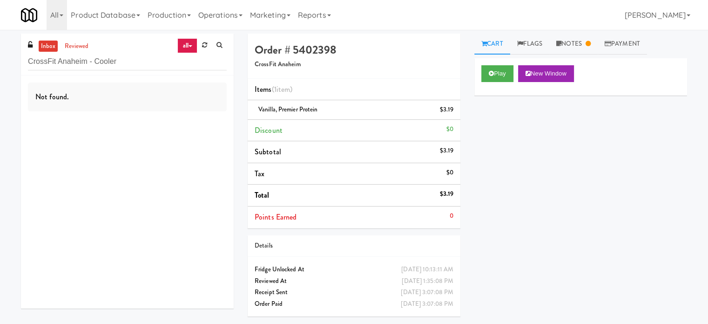
scroll to position [0, 0]
click at [140, 57] on input "CrossFit Anaheim - Cooler" at bounding box center [127, 61] width 199 height 17
click at [140, 59] on input "CrossFit Anaheim - Cooler" at bounding box center [127, 61] width 199 height 17
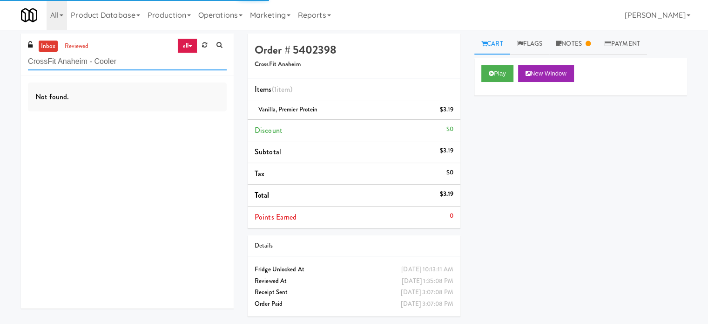
paste input "Home Depot - 10th Flr Cafe Left"
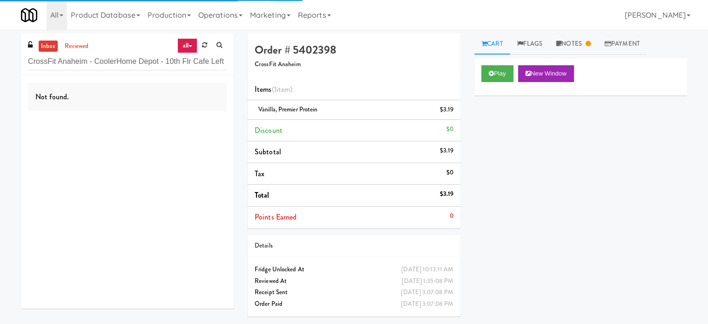
click at [138, 74] on div "inbox reviewed all all unclear take inventory issue suspicious failed recent ad…" at bounding box center [127, 55] width 213 height 42
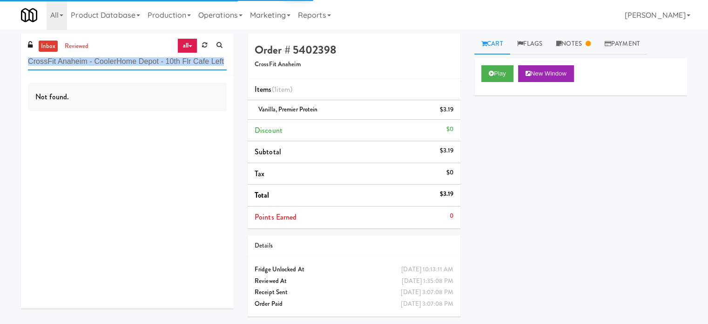
click at [138, 68] on input "CrossFit Anaheim - CoolerHome Depot - 10th Flr Cafe Left" at bounding box center [127, 61] width 199 height 17
click at [138, 66] on input "CrossFit Anaheim - CoolerHome Depot - 10th Flr Cafe Left" at bounding box center [127, 61] width 199 height 17
click at [138, 63] on input "CrossFit Anaheim - CoolerHome Depot - 10th Flr Cafe Left" at bounding box center [127, 61] width 199 height 17
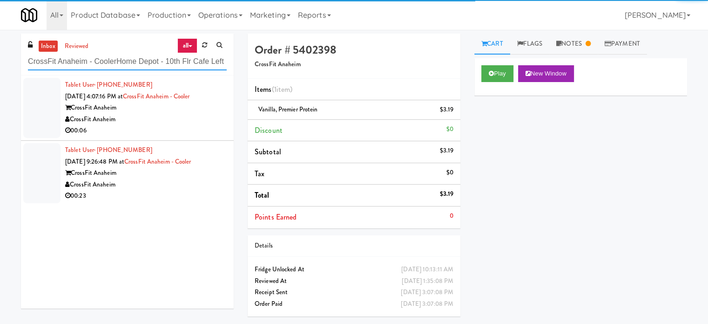
click at [138, 63] on input "CrossFit Anaheim - CoolerHome Depot - 10th Flr Cafe Left" at bounding box center [127, 61] width 199 height 17
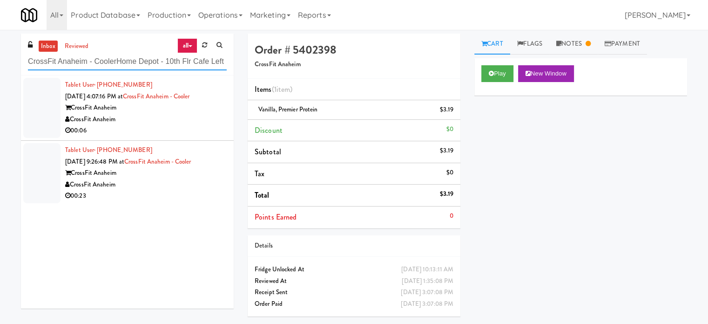
click at [138, 63] on input "CrossFit Anaheim - CoolerHome Depot - 10th Flr Cafe Left" at bounding box center [127, 61] width 199 height 17
paste input "text"
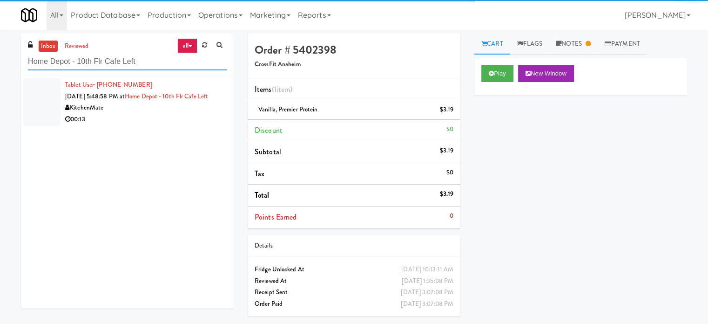
type input "Home Depot - 10th Flr Cafe Left"
click at [170, 114] on div "KitchenMate" at bounding box center [146, 108] width 162 height 12
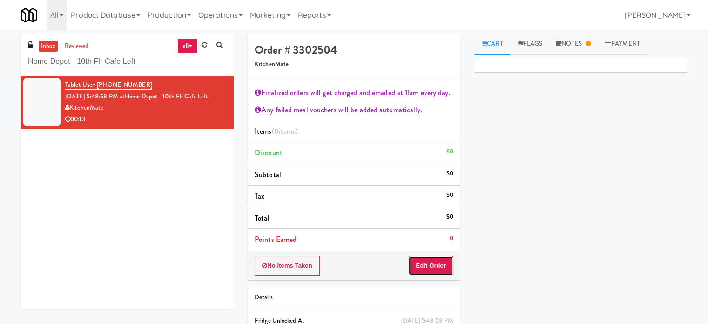
click at [436, 266] on button "Edit Order" at bounding box center [430, 266] width 45 height 20
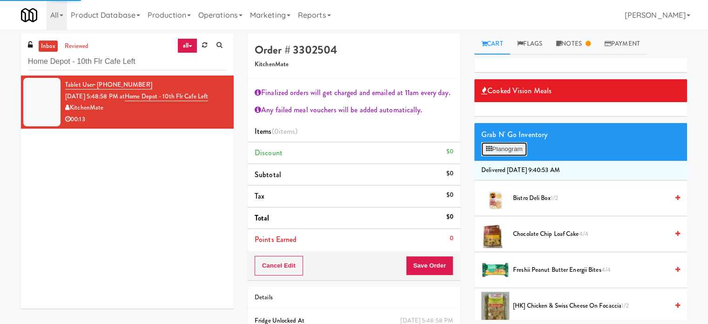
click at [518, 146] on button "Planogram" at bounding box center [504, 149] width 46 height 14
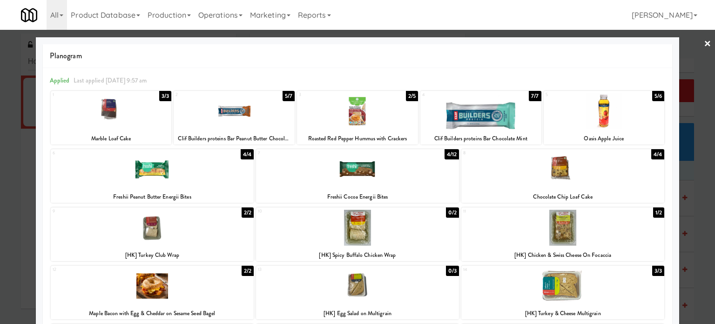
click at [246, 214] on div "2/2" at bounding box center [248, 212] width 12 height 10
click at [695, 223] on div at bounding box center [357, 162] width 715 height 324
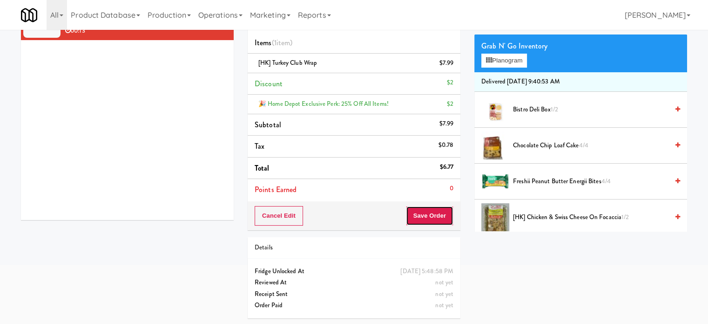
drag, startPoint x: 434, startPoint y: 216, endPoint x: 428, endPoint y: 213, distance: 6.5
click at [434, 216] on button "Save Order" at bounding box center [429, 216] width 47 height 20
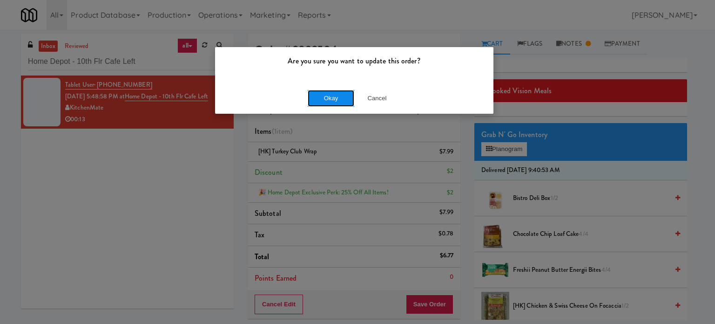
click at [332, 104] on button "Okay" at bounding box center [331, 98] width 47 height 17
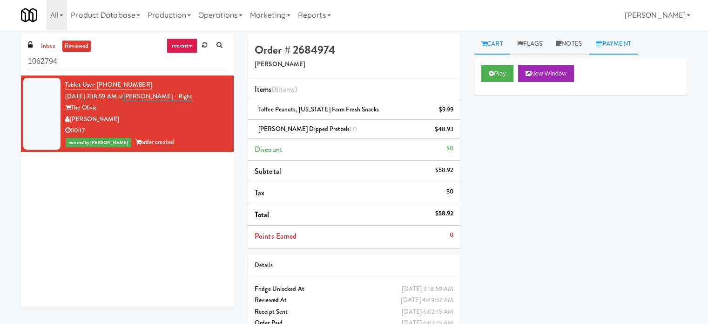
click at [625, 42] on link "Payment" at bounding box center [613, 44] width 49 height 21
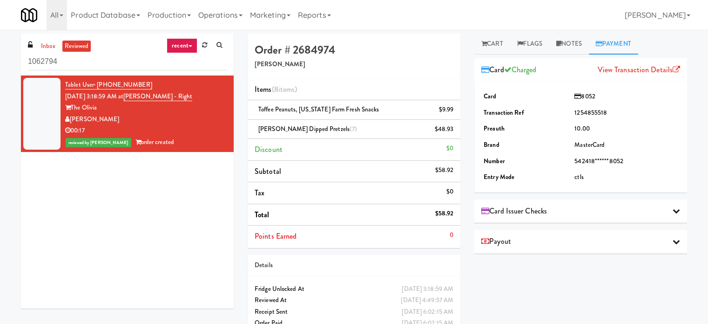
click at [573, 271] on div "Play New Window Primary Flag Clear Flag if unable to determine what was taken o…" at bounding box center [580, 232] width 213 height 349
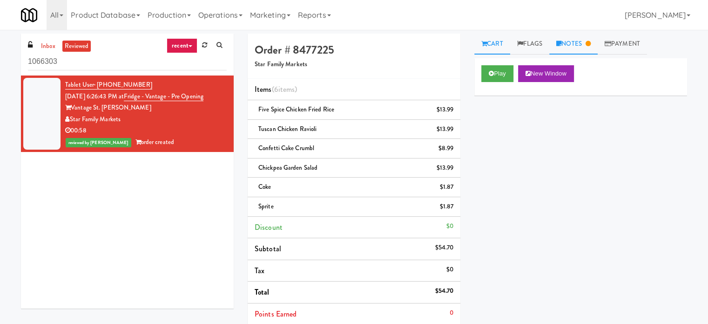
click at [584, 44] on link "Notes" at bounding box center [573, 44] width 48 height 21
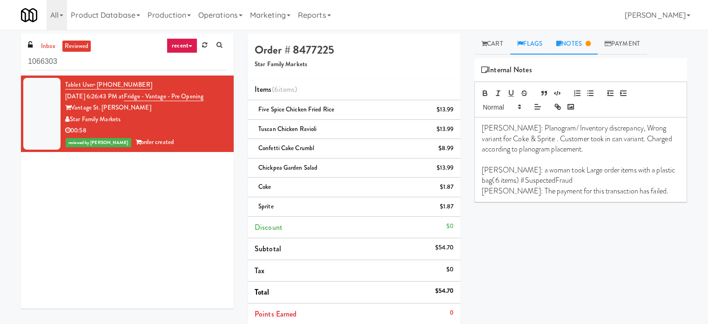
click at [528, 43] on link "Flags" at bounding box center [530, 44] width 40 height 21
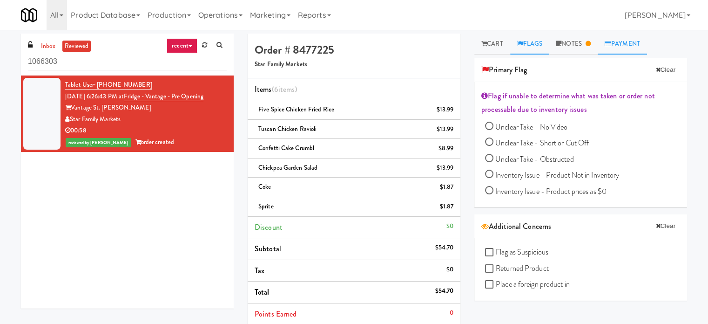
click at [635, 42] on link "Payment" at bounding box center [622, 44] width 49 height 21
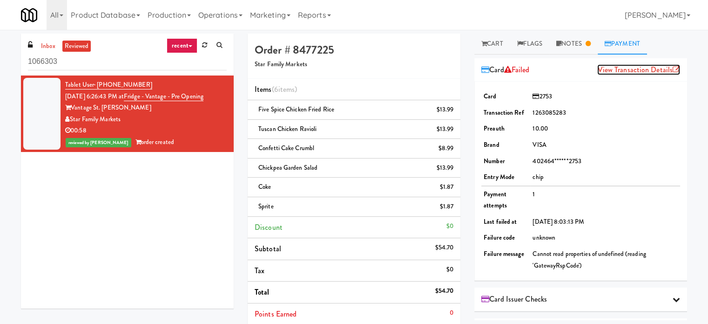
click at [633, 70] on link "View Transaction Details" at bounding box center [638, 69] width 83 height 11
click at [184, 46] on link "recent" at bounding box center [182, 45] width 31 height 15
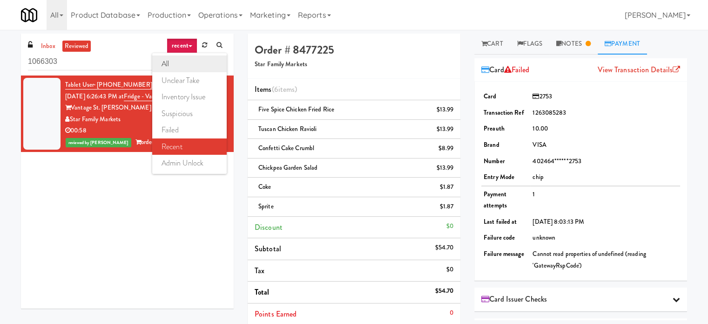
click at [182, 61] on link "all" at bounding box center [189, 63] width 74 height 17
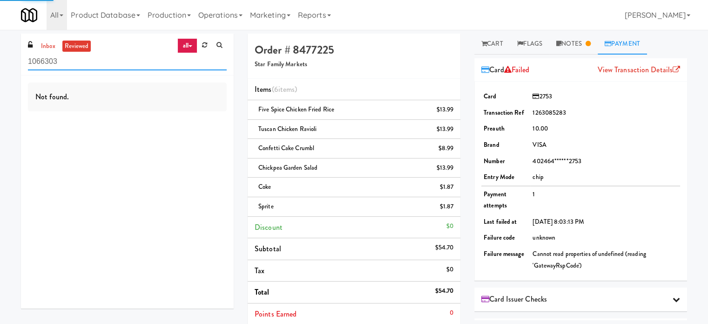
click at [79, 62] on input "1066303" at bounding box center [127, 61] width 199 height 17
paste input "Elliston 23 - Cooler"
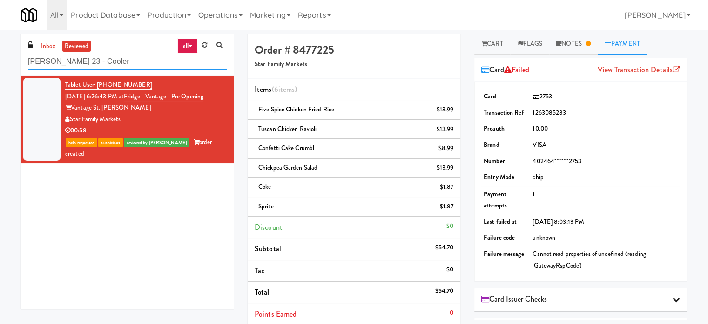
click at [98, 57] on input "Elliston 23 - Cooler" at bounding box center [127, 61] width 199 height 17
type input "Elliston 23 - Cooler"
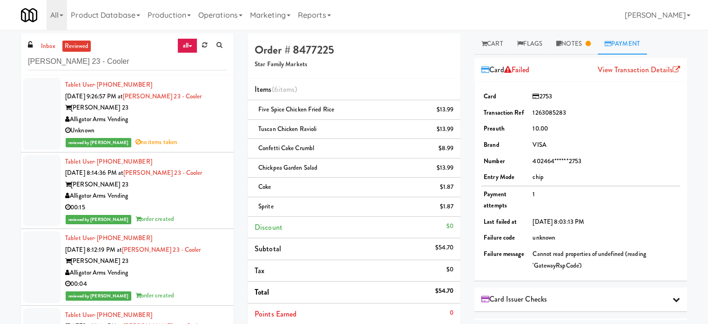
click at [196, 212] on div "00:15" at bounding box center [146, 208] width 162 height 12
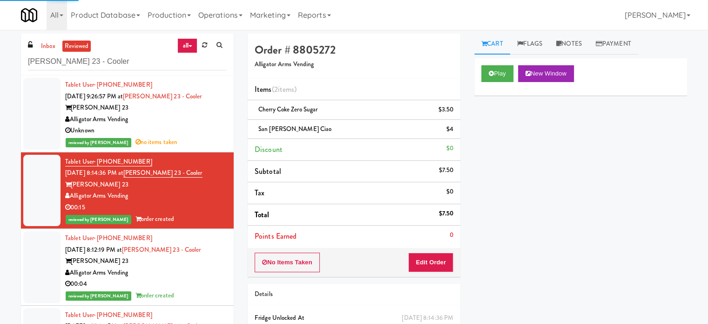
click at [201, 272] on div "Alligator Arms Vending" at bounding box center [146, 273] width 162 height 12
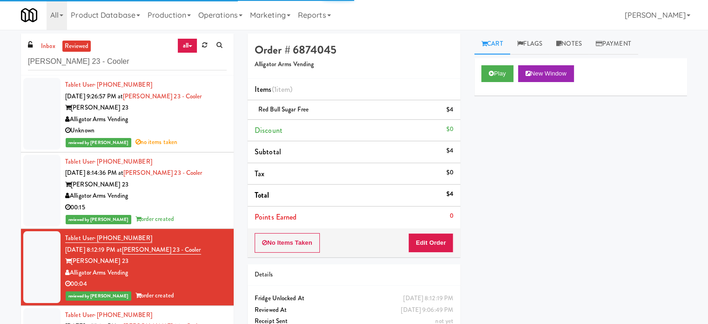
scroll to position [466, 0]
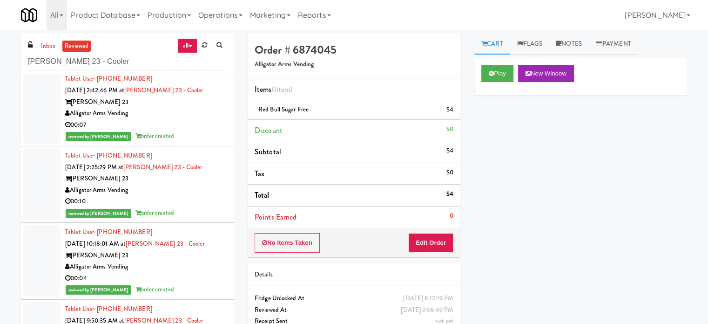
click at [190, 201] on div "00:10" at bounding box center [146, 202] width 162 height 12
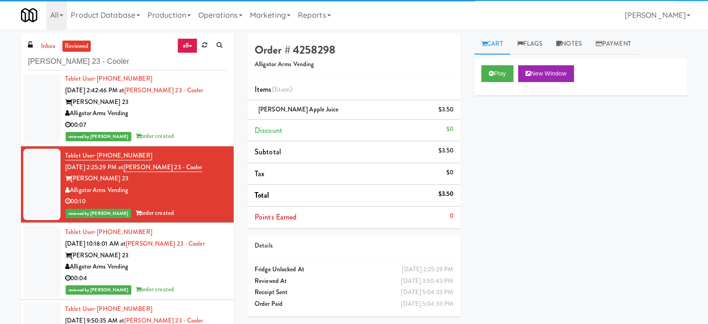
click at [207, 269] on div "Alligator Arms Vending" at bounding box center [146, 267] width 162 height 12
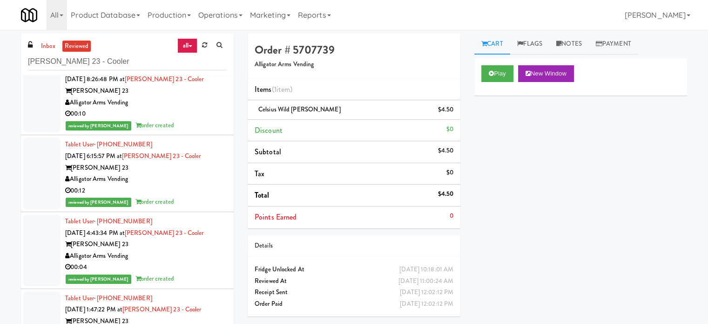
scroll to position [1397, 0]
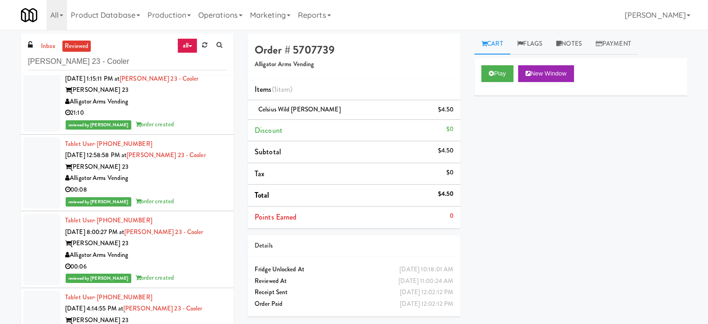
click at [202, 258] on div "Alligator Arms Vending" at bounding box center [146, 255] width 162 height 12
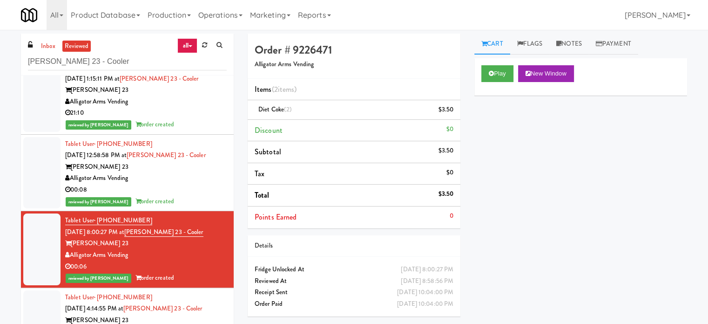
click at [205, 189] on div "00:08" at bounding box center [146, 190] width 162 height 12
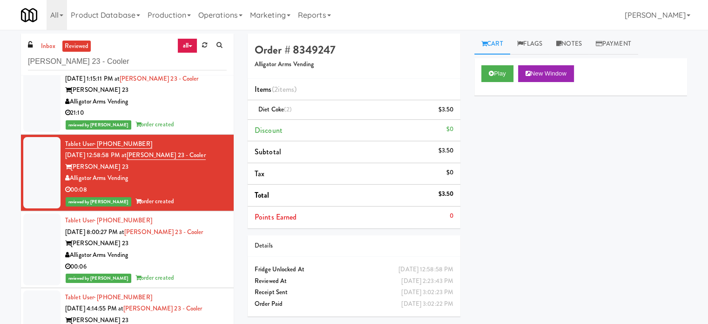
click at [208, 110] on div "21:10" at bounding box center [146, 113] width 162 height 12
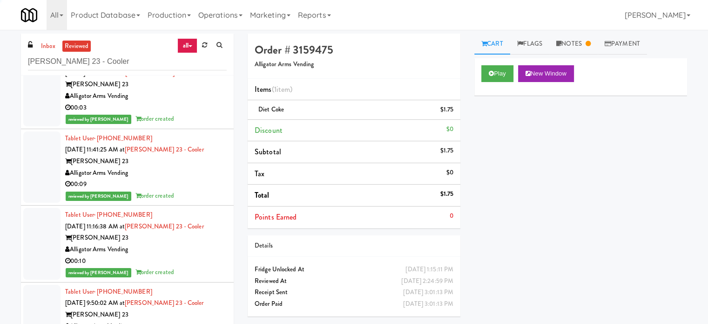
scroll to position [2783, 0]
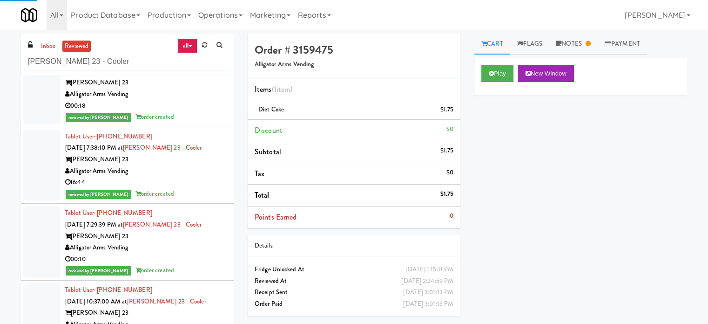
click at [205, 255] on div "00:10" at bounding box center [146, 259] width 162 height 12
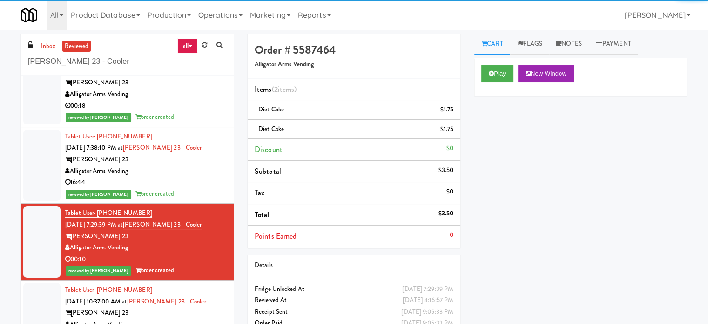
click at [205, 182] on div "16:44" at bounding box center [146, 182] width 162 height 12
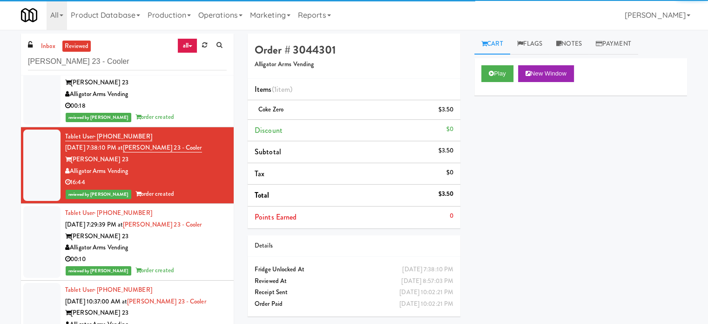
scroll to position [3947, 0]
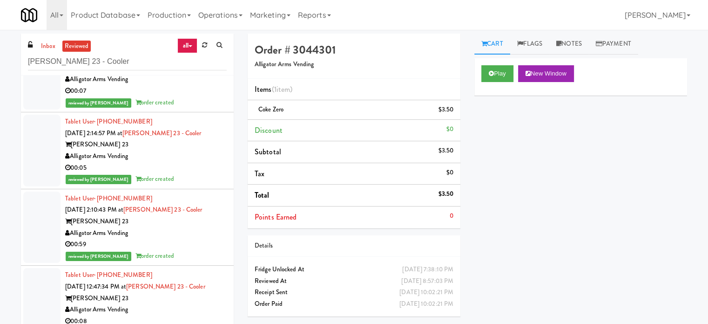
click at [190, 250] on div "reviewed by Britney M order created" at bounding box center [146, 256] width 162 height 12
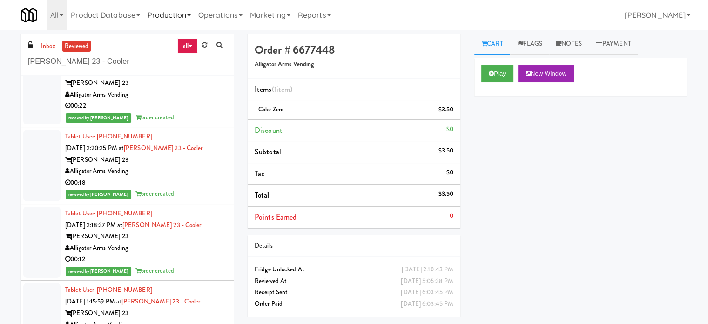
scroll to position [1386, 0]
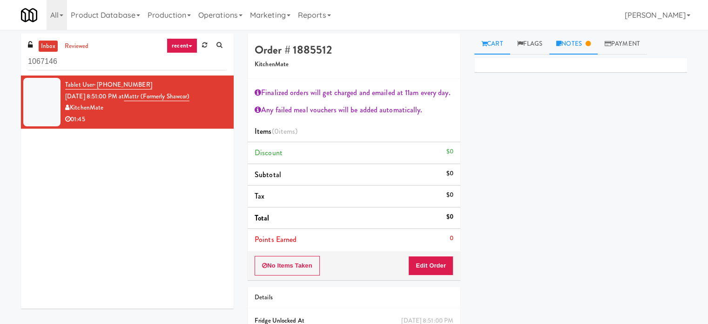
click at [581, 48] on link "Notes" at bounding box center [573, 44] width 48 height 21
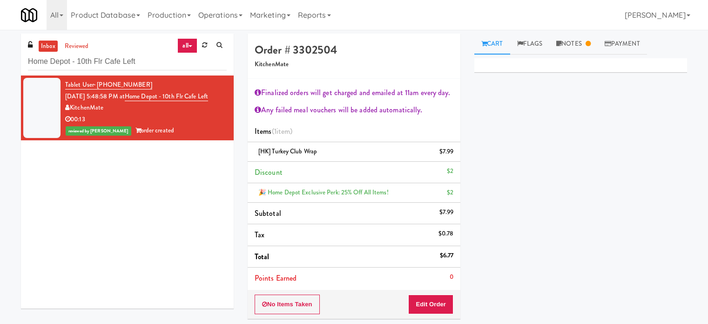
click at [74, 47] on link "reviewed" at bounding box center [76, 47] width 29 height 12
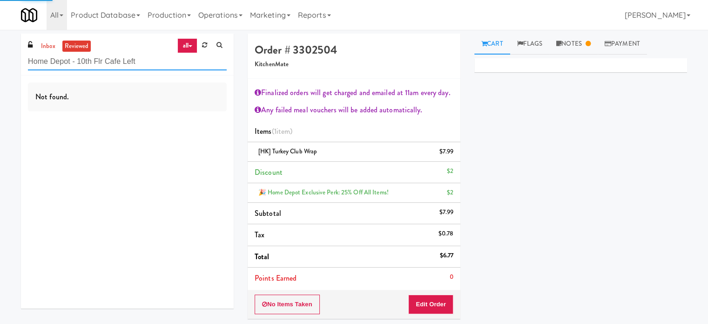
click at [164, 57] on input "Home Depot - 10th Flr Cafe Left" at bounding box center [127, 61] width 199 height 17
click at [160, 61] on input "Home Depot - 10th Flr Cafe Left" at bounding box center [127, 61] width 199 height 17
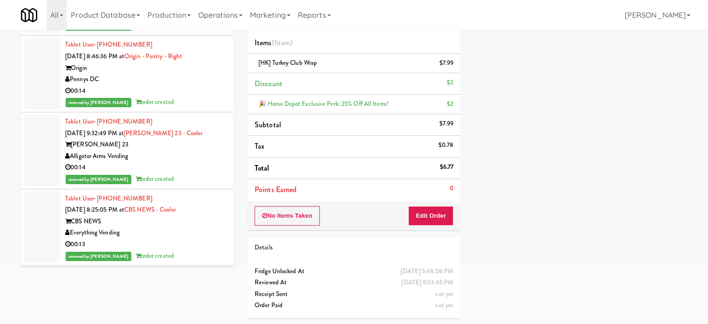
scroll to position [20563, 0]
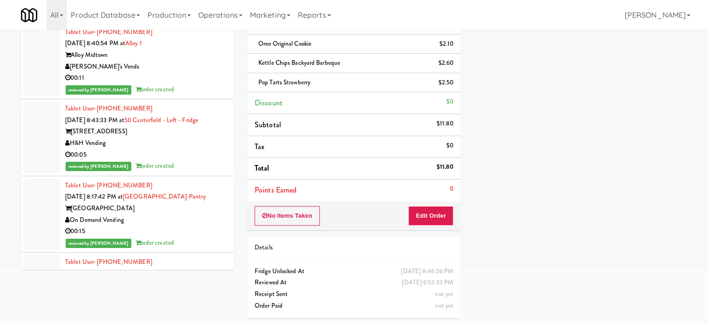
scroll to position [27479, 0]
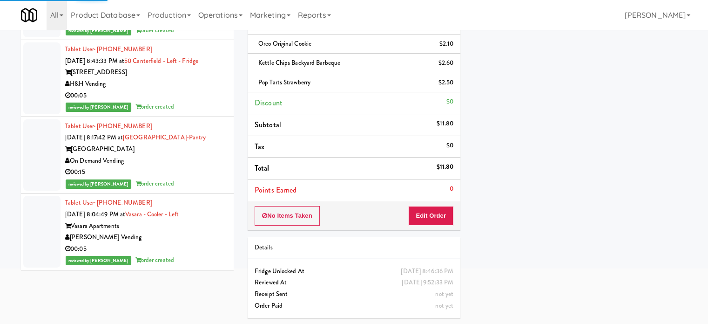
click at [196, 184] on div "reviewed by Britney M order created" at bounding box center [146, 184] width 162 height 12
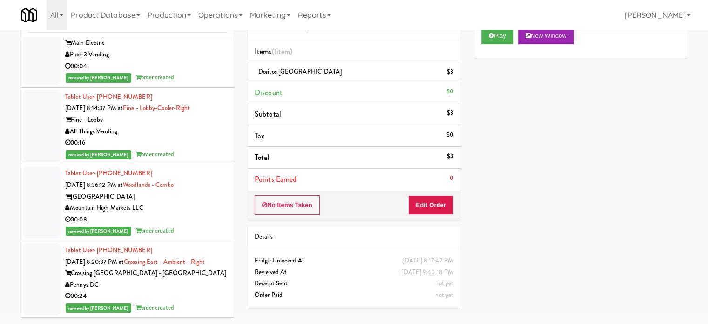
scroll to position [33662, 0]
drag, startPoint x: 181, startPoint y: 302, endPoint x: 182, endPoint y: 222, distance: 80.1
click at [181, 302] on div "reviewed by Rizza P order created" at bounding box center [146, 308] width 162 height 12
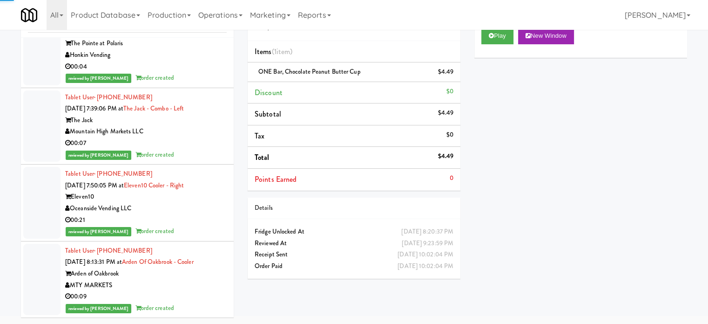
scroll to position [36816, 0]
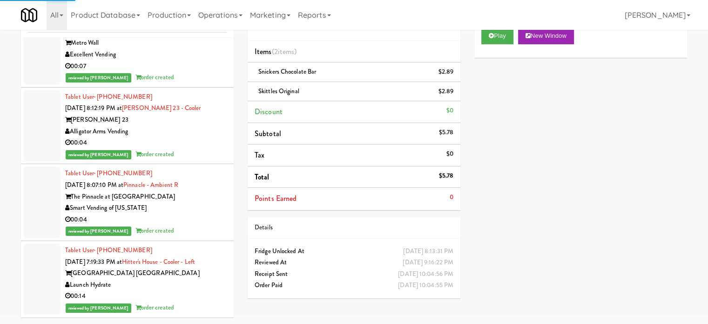
scroll to position [39856, 0]
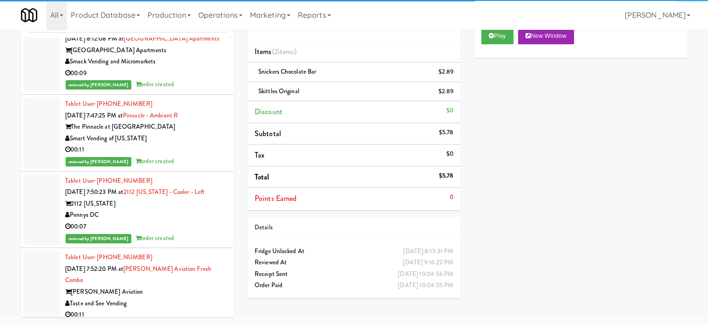
click at [194, 14] on div "reviewed by Britney M order created" at bounding box center [146, 8] width 162 height 12
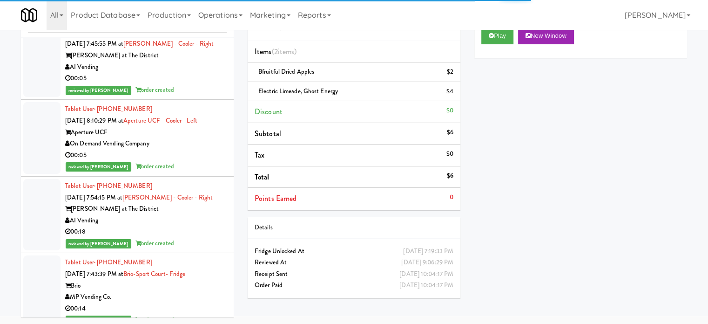
scroll to position [42649, 0]
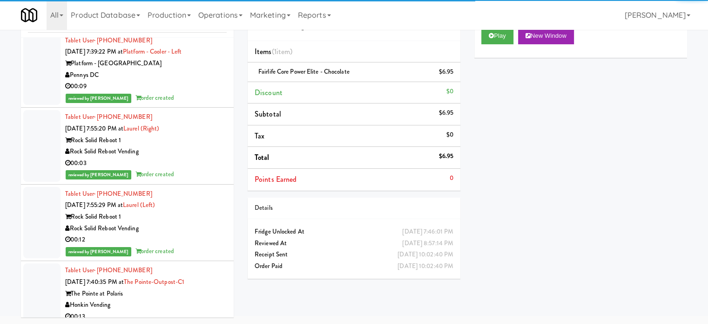
scroll to position [44338, 0]
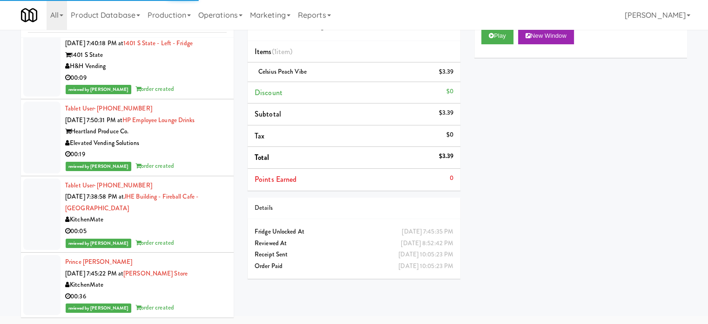
scroll to position [45993, 0]
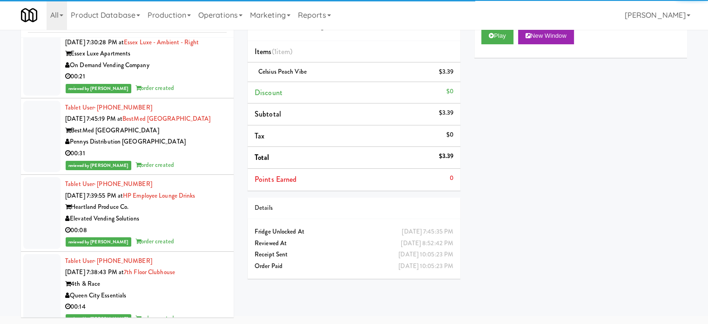
drag, startPoint x: 203, startPoint y: 298, endPoint x: 201, endPoint y: 274, distance: 24.3
click at [203, 6] on div "00:36" at bounding box center [146, 0] width 162 height 12
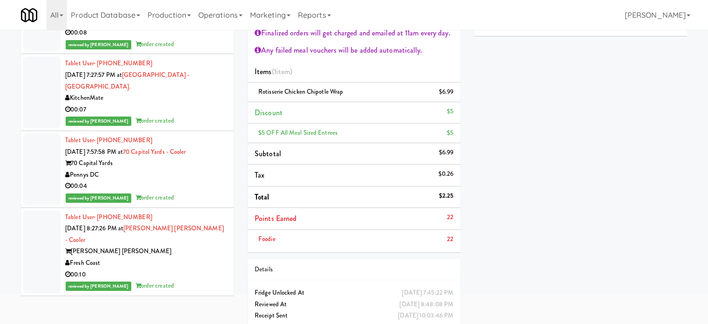
scroll to position [81, 0]
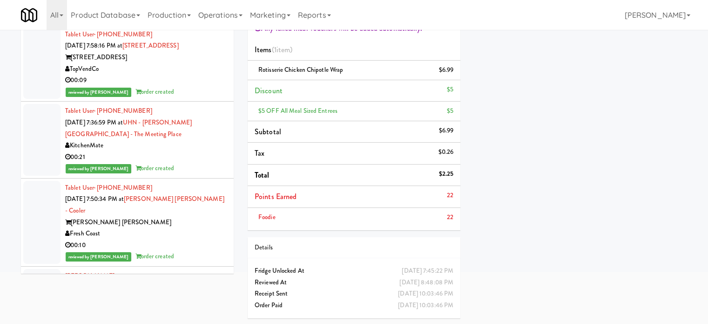
click at [210, 10] on div "00:10" at bounding box center [146, 4] width 162 height 12
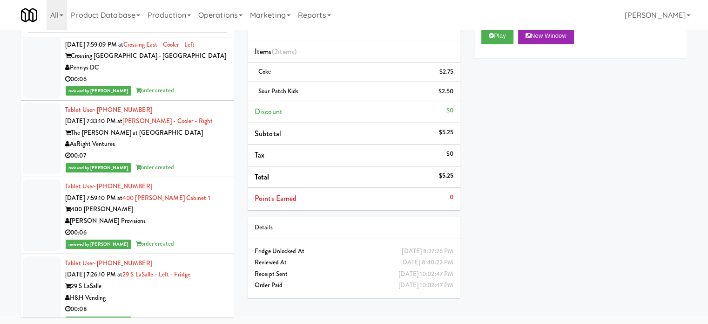
scroll to position [51593, 0]
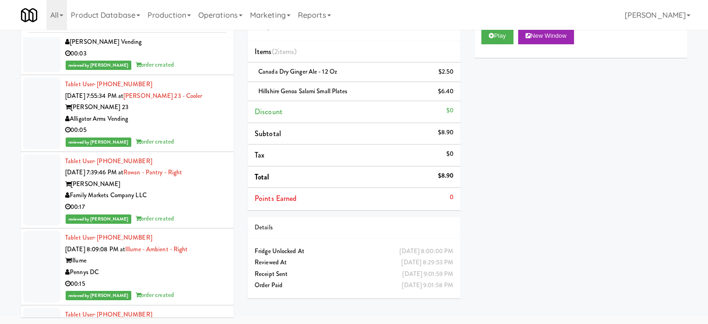
scroll to position [43446, 0]
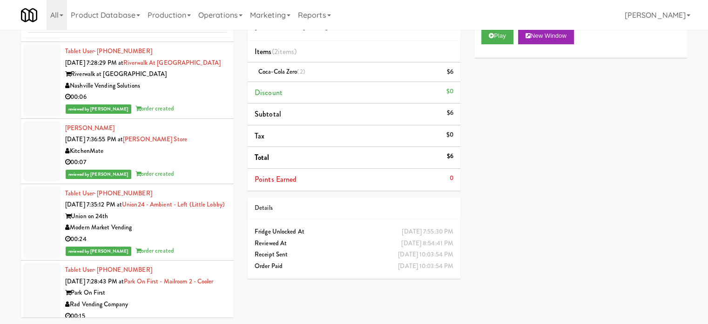
scroll to position [49731, 0]
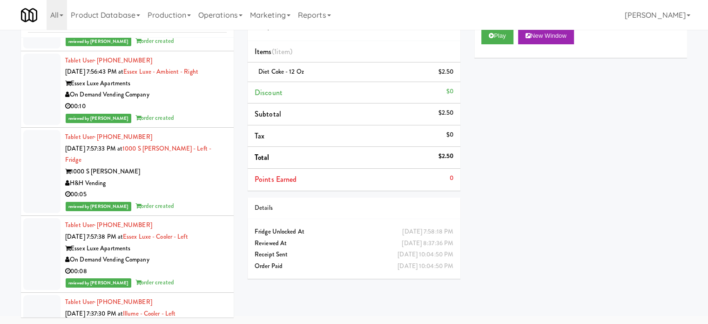
scroll to position [47403, 0]
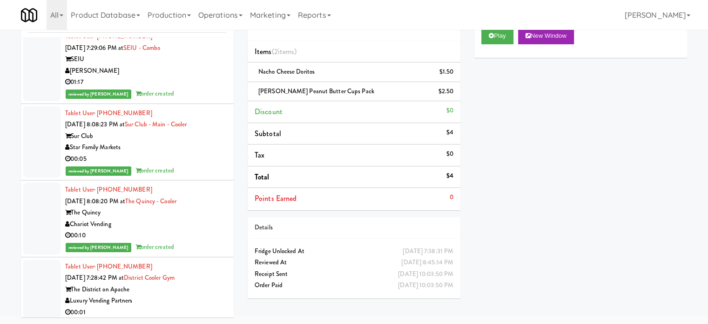
scroll to position [44377, 0]
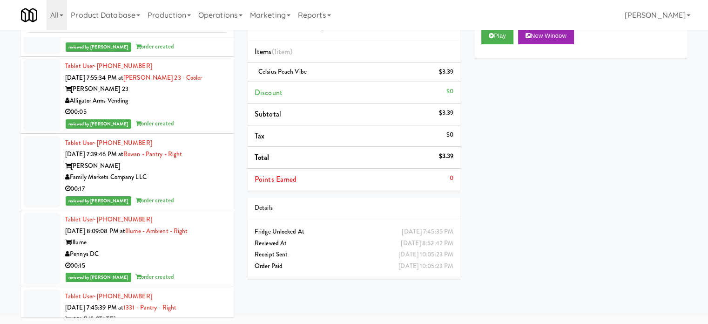
scroll to position [42748, 0]
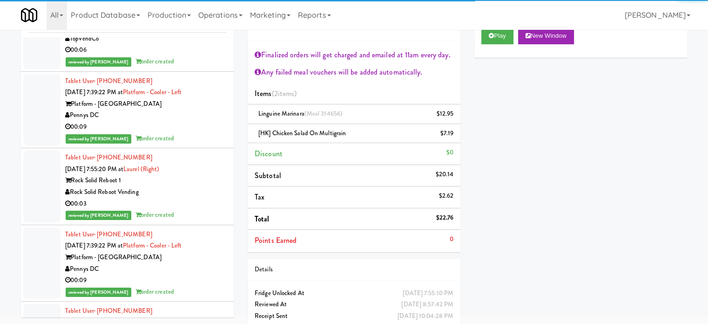
scroll to position [60, 0]
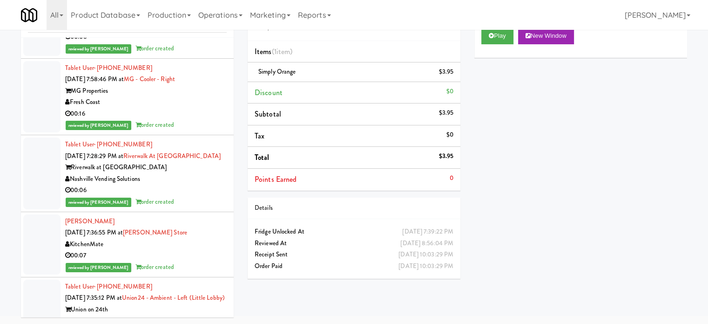
scroll to position [50195, 0]
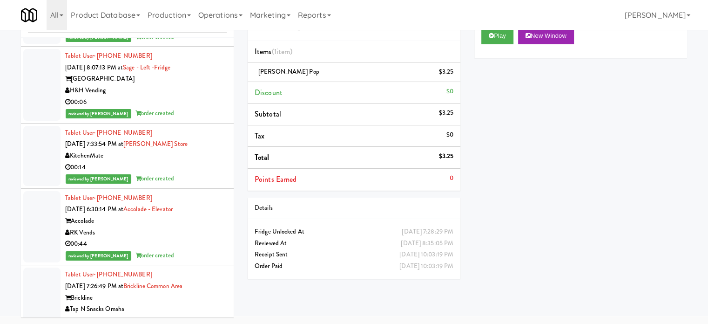
scroll to position [51824, 0]
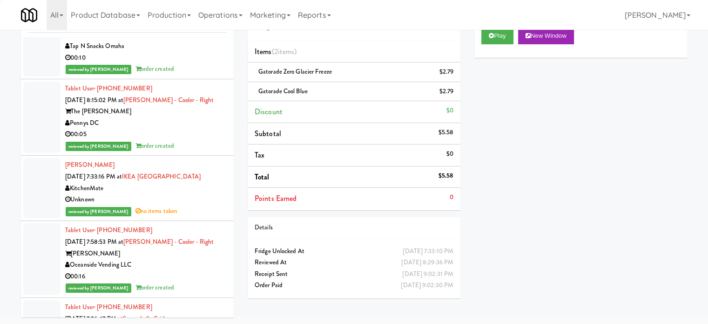
scroll to position [51126, 0]
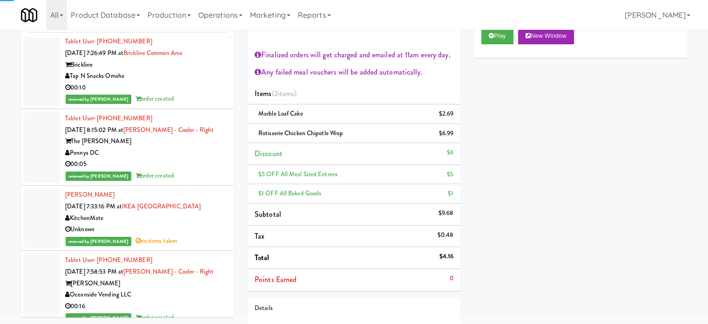
scroll to position [51359, 0]
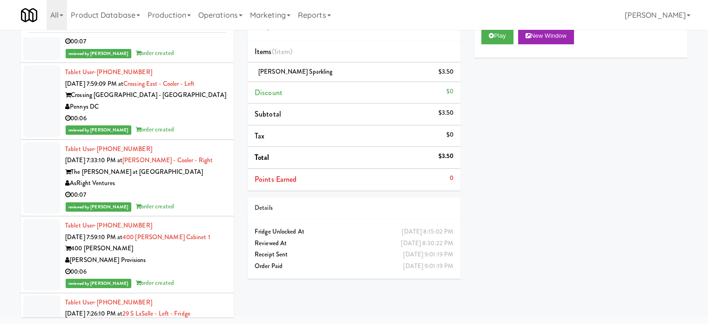
scroll to position [51592, 0]
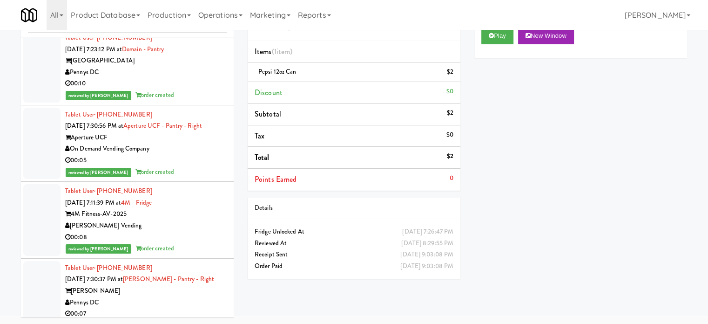
scroll to position [54385, 0]
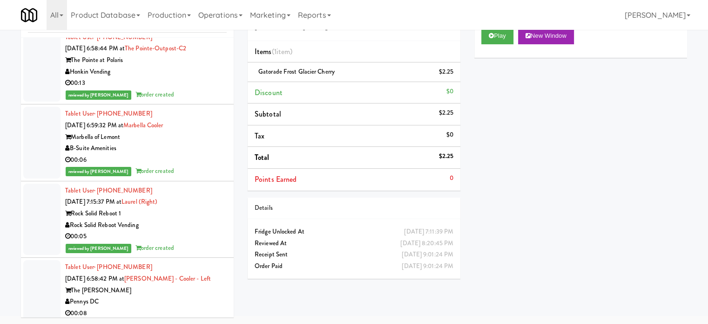
scroll to position [56247, 0]
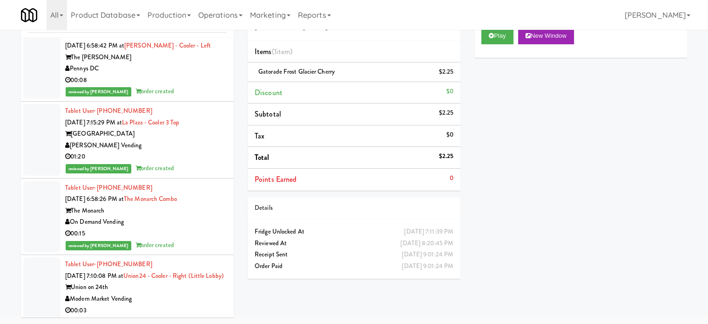
click at [192, 9] on div "00:05" at bounding box center [146, 4] width 162 height 12
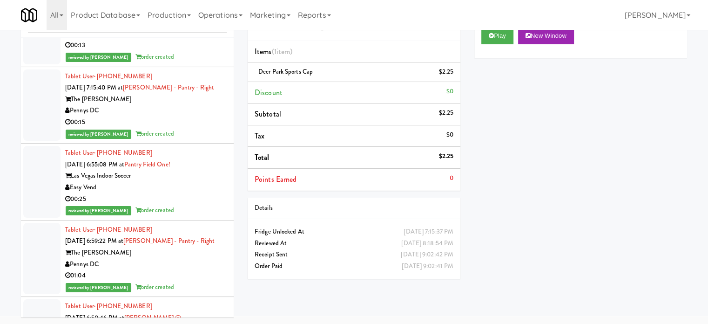
scroll to position [59732, 0]
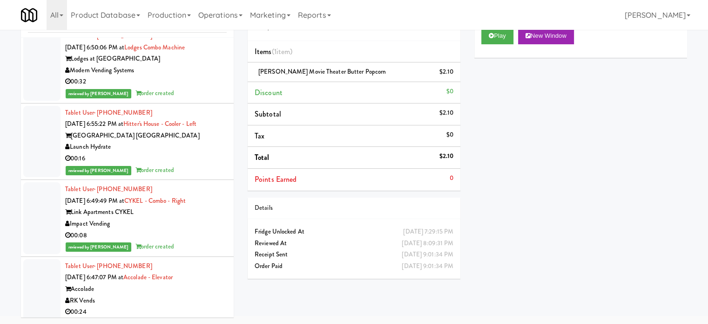
scroll to position [59664, 0]
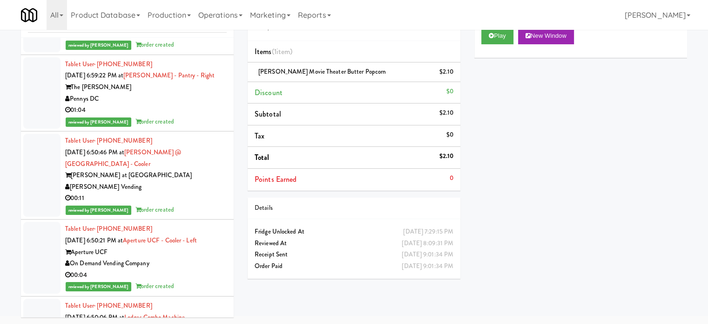
drag, startPoint x: 535, startPoint y: 251, endPoint x: 466, endPoint y: 236, distance: 70.0
click at [535, 251] on div "Play New Window Primary Flag Clear Flag if unable to determine what was taken o…" at bounding box center [580, 194] width 213 height 349
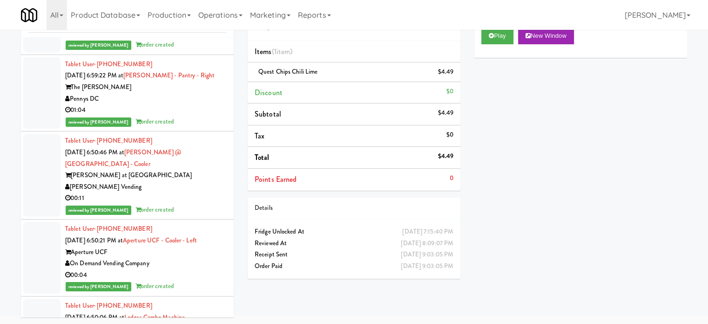
click at [515, 180] on div "Play New Window Primary Flag Clear Flag if unable to determine what was taken o…" at bounding box center [580, 194] width 213 height 349
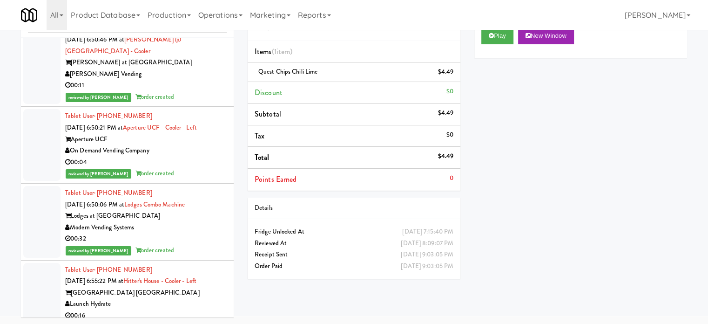
scroll to position [60047, 0]
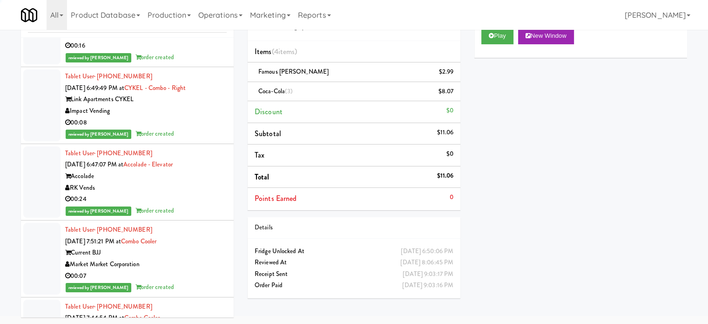
scroll to position [60279, 0]
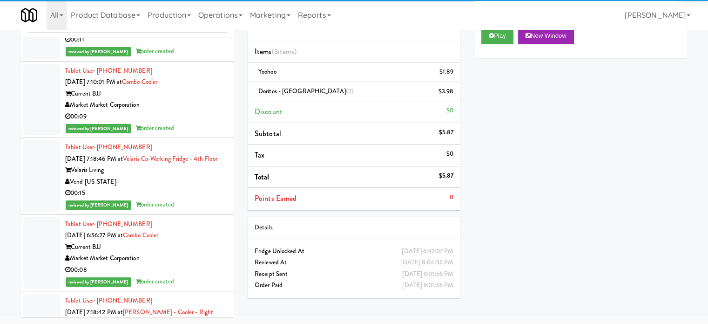
scroll to position [60745, 0]
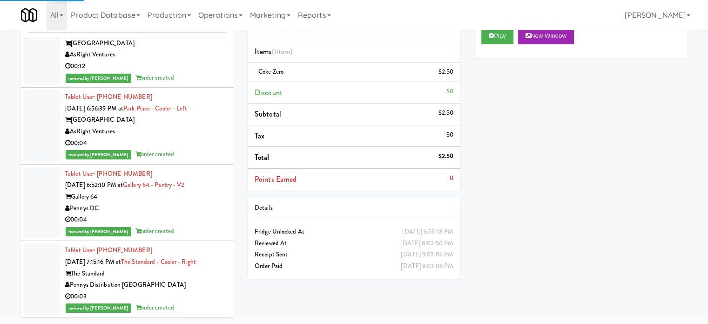
scroll to position [61210, 0]
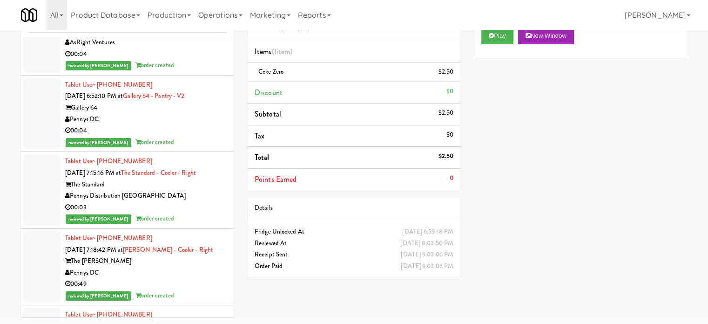
drag, startPoint x: 180, startPoint y: 202, endPoint x: 207, endPoint y: 174, distance: 38.2
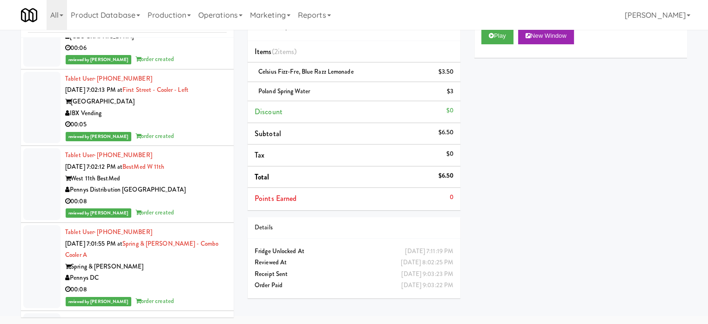
scroll to position [66636, 0]
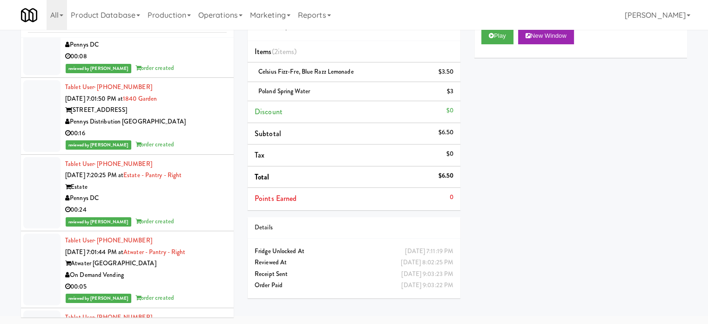
drag, startPoint x: 195, startPoint y: 158, endPoint x: 195, endPoint y: 153, distance: 5.1
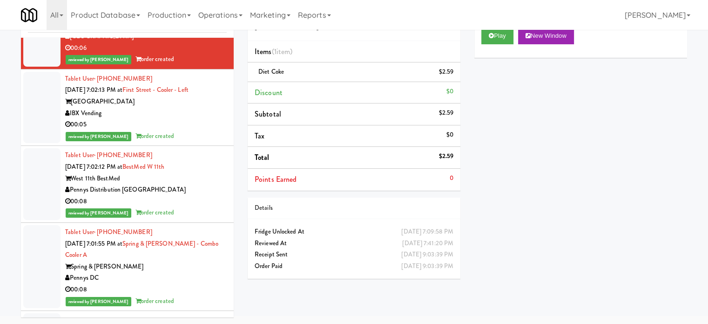
scroll to position [66170, 0]
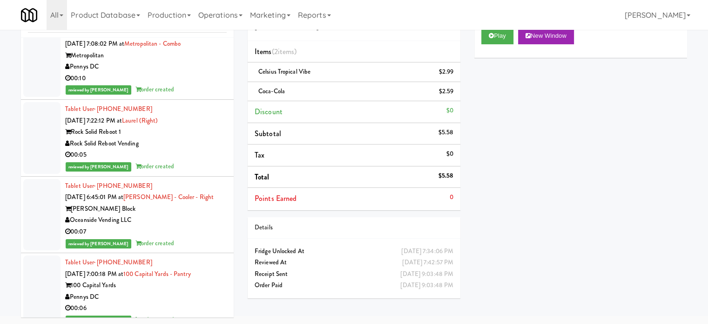
scroll to position [68745, 0]
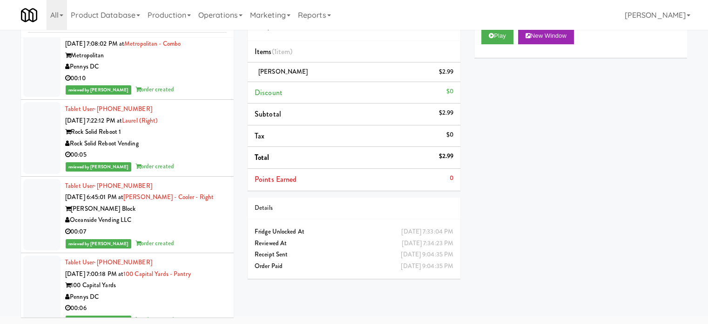
scroll to position [69210, 0]
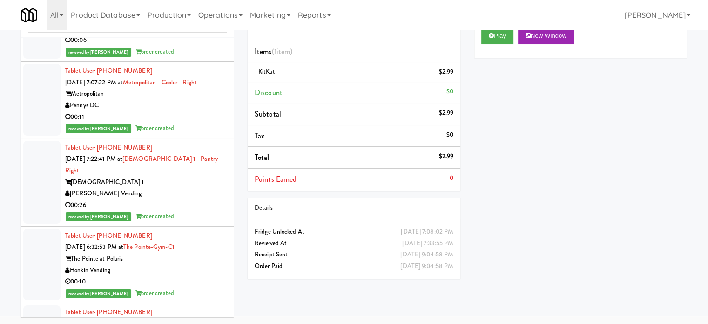
scroll to position [69908, 0]
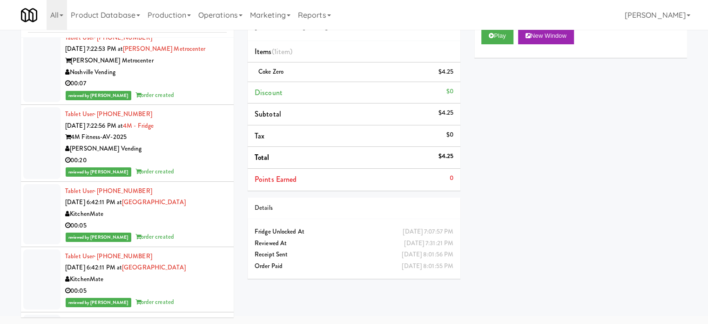
scroll to position [70607, 0]
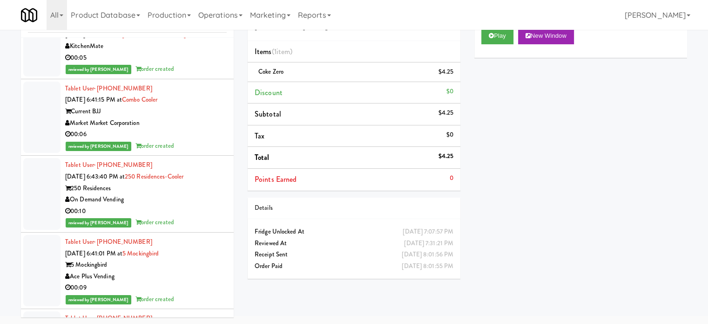
drag, startPoint x: 185, startPoint y: 80, endPoint x: 207, endPoint y: 76, distance: 21.7
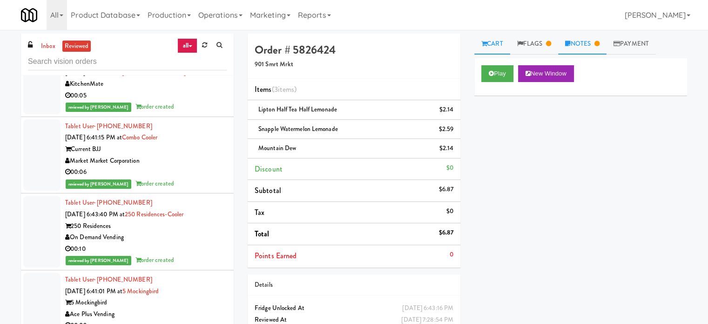
click at [581, 51] on link "Notes" at bounding box center [582, 44] width 48 height 21
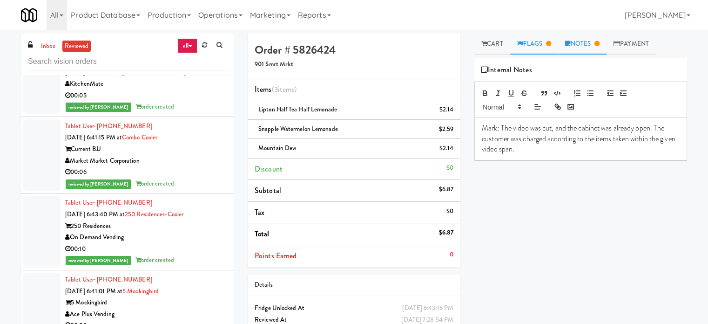
click at [547, 44] on link "Flags" at bounding box center [534, 44] width 48 height 21
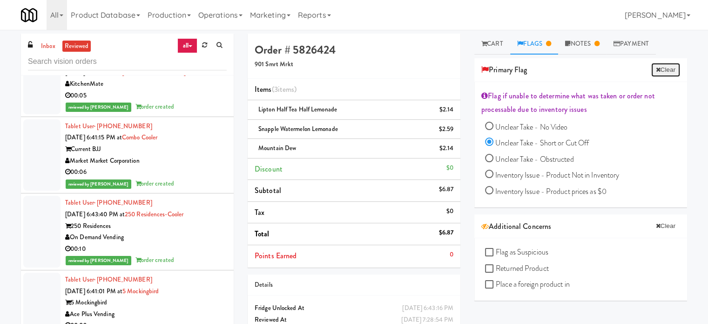
click at [659, 70] on button "Clear" at bounding box center [665, 70] width 29 height 14
radio input "false"
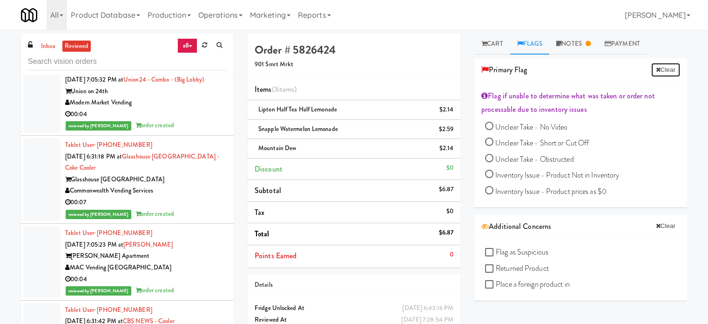
scroll to position [72702, 0]
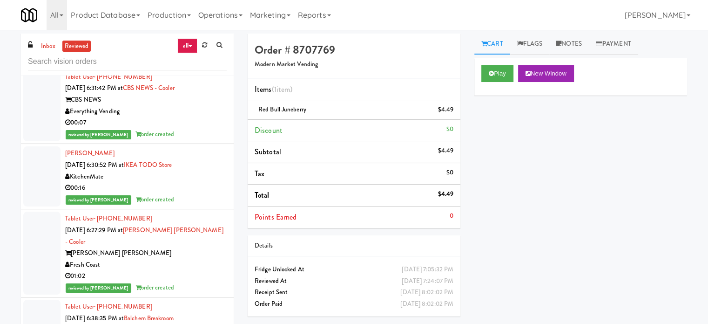
scroll to position [72934, 0]
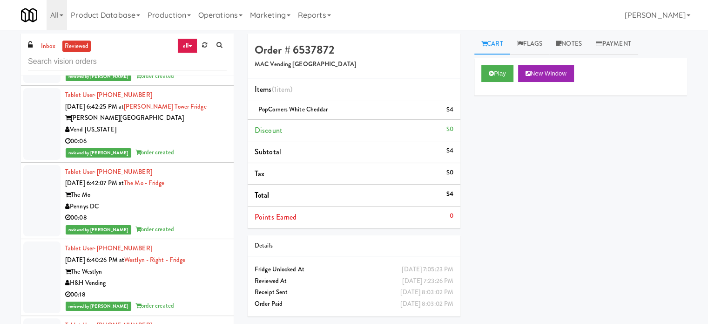
scroll to position [78083, 0]
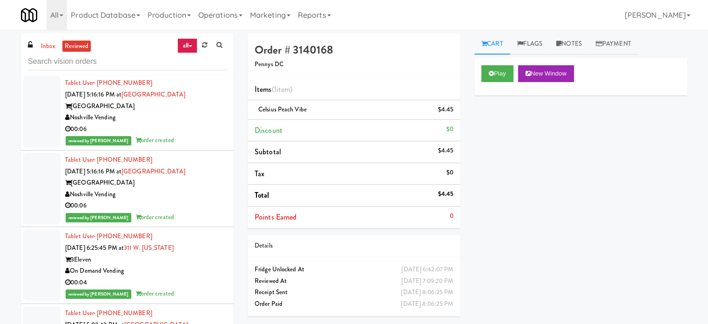
scroll to position [79480, 0]
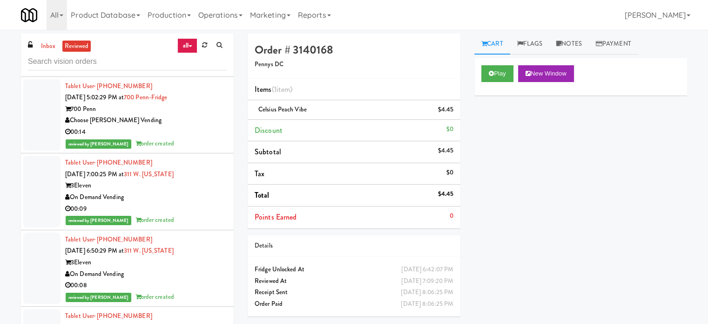
drag, startPoint x: 169, startPoint y: 286, endPoint x: 173, endPoint y: 277, distance: 10.0
click at [169, 38] on div "Star Family Markets" at bounding box center [146, 33] width 162 height 12
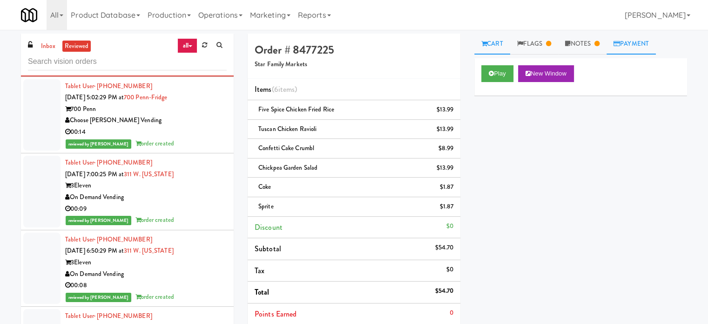
click at [628, 38] on link "Payment" at bounding box center [631, 44] width 49 height 21
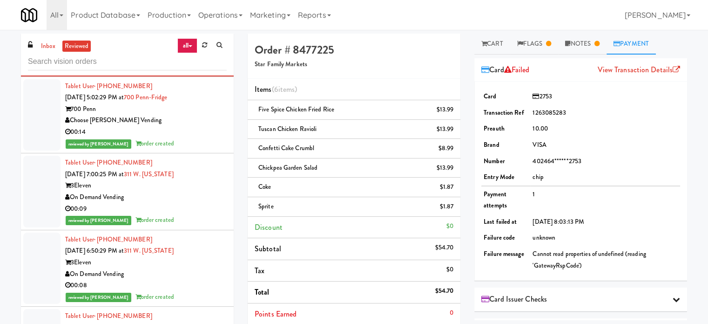
scroll to position [79712, 0]
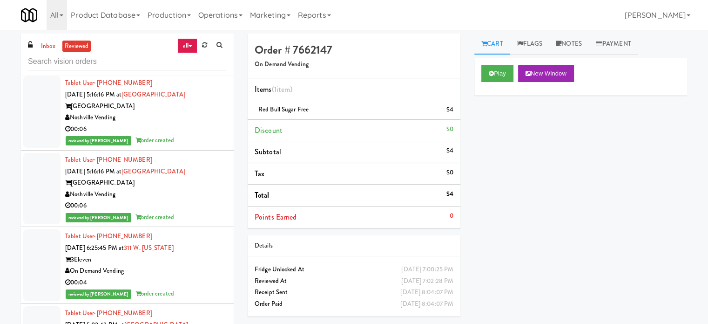
scroll to position [79480, 0]
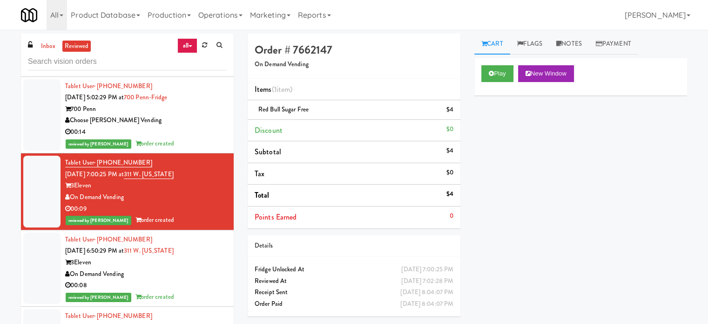
drag, startPoint x: 189, startPoint y: 293, endPoint x: 318, endPoint y: 197, distance: 160.7
click at [189, 38] on div "Star Family Markets" at bounding box center [146, 33] width 162 height 12
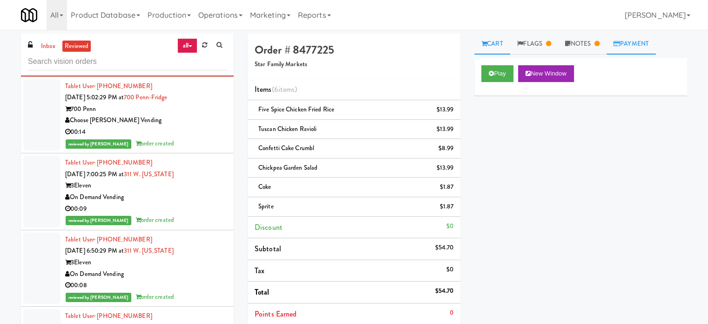
click at [637, 39] on link "Payment" at bounding box center [631, 44] width 49 height 21
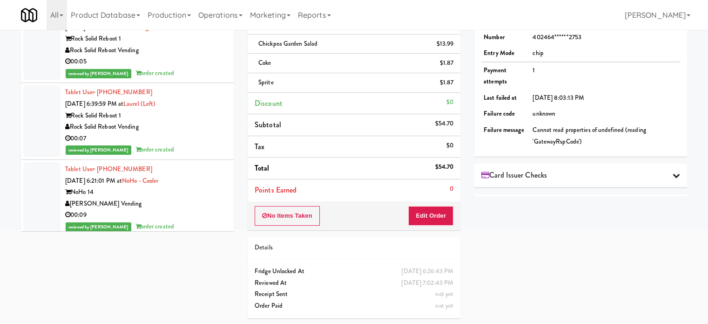
scroll to position [83978, 0]
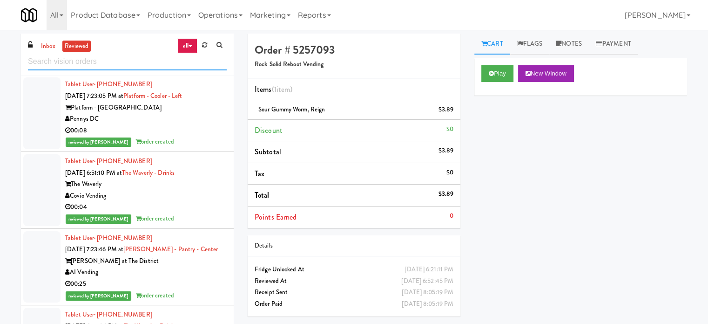
click at [117, 58] on input "text" at bounding box center [127, 61] width 199 height 17
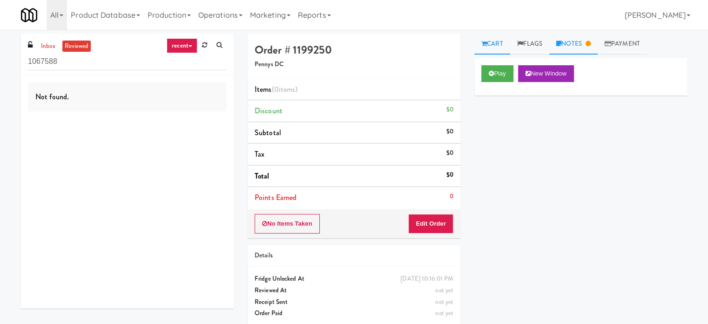
click at [594, 47] on link "Notes" at bounding box center [573, 44] width 48 height 21
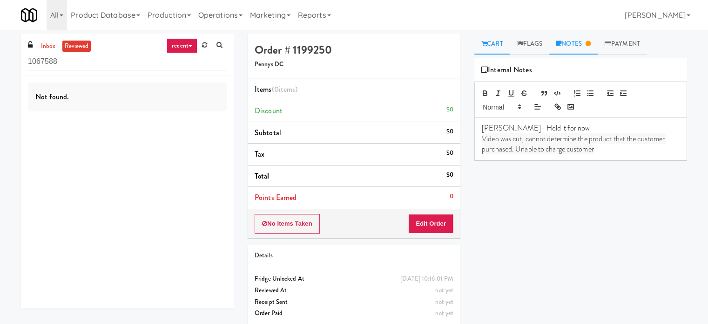
click at [493, 47] on link "Cart" at bounding box center [492, 44] width 36 height 21
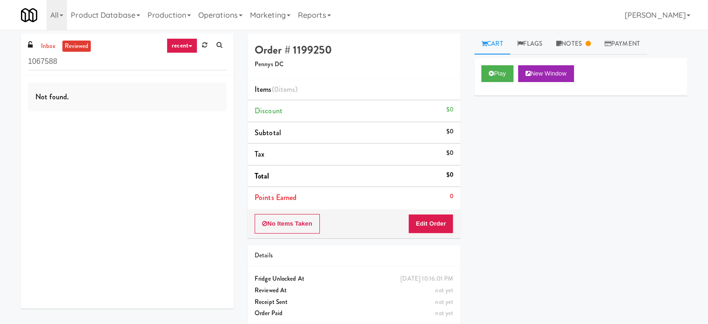
click at [493, 82] on div "Play New Window" at bounding box center [580, 76] width 213 height 37
click at [494, 75] on button "Play" at bounding box center [497, 73] width 32 height 17
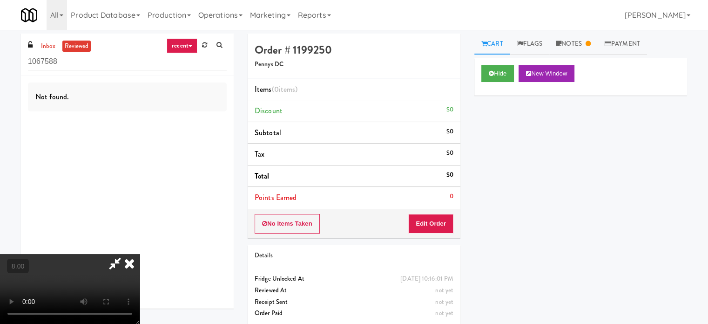
click at [140, 254] on video at bounding box center [70, 289] width 140 height 70
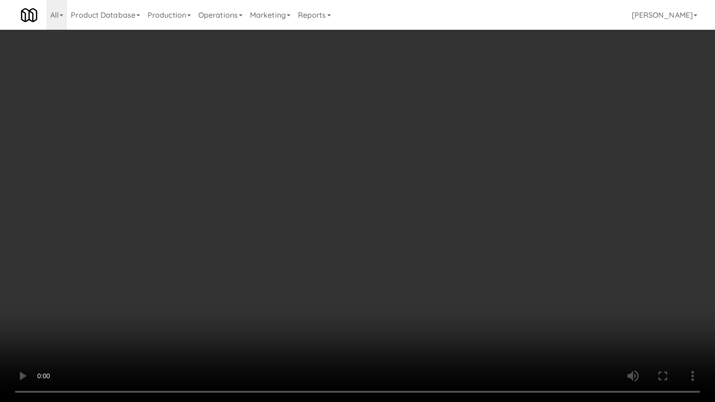
click at [248, 249] on video at bounding box center [357, 201] width 715 height 402
drag, startPoint x: 142, startPoint y: 280, endPoint x: 145, endPoint y: 263, distance: 17.6
click at [142, 279] on video at bounding box center [357, 201] width 715 height 402
click at [166, 224] on video at bounding box center [357, 201] width 715 height 402
click at [172, 222] on video at bounding box center [357, 201] width 715 height 402
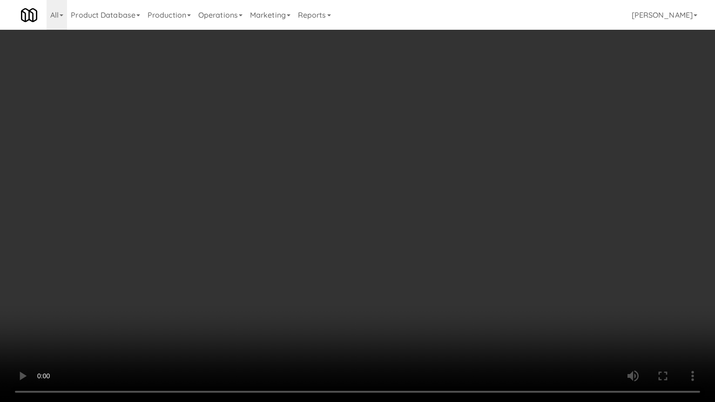
click at [210, 222] on video at bounding box center [357, 201] width 715 height 402
click at [210, 221] on video at bounding box center [357, 201] width 715 height 402
click at [216, 214] on video at bounding box center [357, 201] width 715 height 402
click at [216, 209] on video at bounding box center [357, 201] width 715 height 402
click at [224, 192] on video at bounding box center [357, 201] width 715 height 402
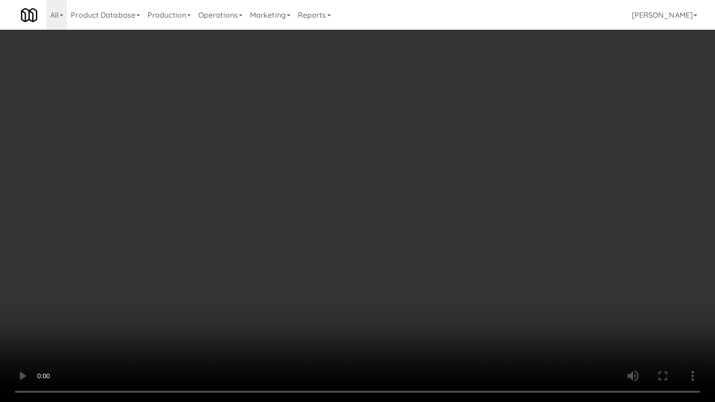
click at [222, 188] on video at bounding box center [357, 201] width 715 height 402
click at [240, 205] on video at bounding box center [357, 201] width 715 height 402
drag, startPoint x: 287, startPoint y: 205, endPoint x: 291, endPoint y: 201, distance: 6.3
click at [288, 205] on video at bounding box center [357, 201] width 715 height 402
click at [255, 169] on video at bounding box center [357, 201] width 715 height 402
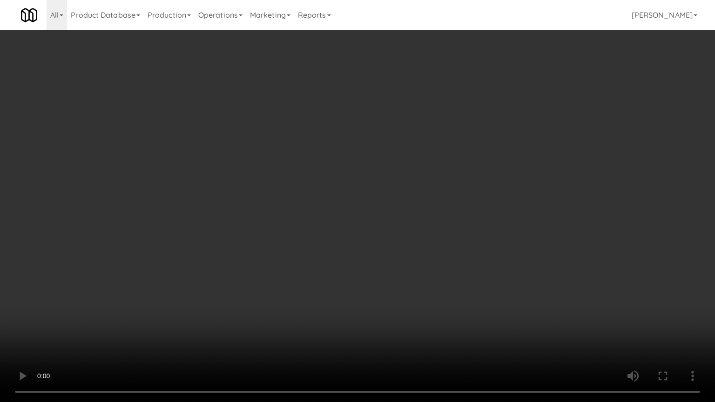
click at [258, 166] on video at bounding box center [357, 201] width 715 height 402
click at [257, 152] on video at bounding box center [357, 201] width 715 height 402
click at [261, 145] on video at bounding box center [357, 201] width 715 height 402
click at [278, 143] on video at bounding box center [357, 201] width 715 height 402
click at [279, 145] on video at bounding box center [357, 201] width 715 height 402
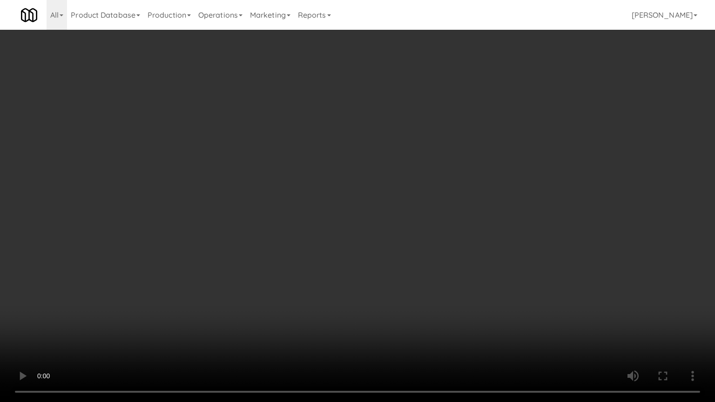
click at [304, 151] on video at bounding box center [357, 201] width 715 height 402
click at [304, 152] on video at bounding box center [357, 201] width 715 height 402
click at [331, 151] on video at bounding box center [357, 201] width 715 height 402
drag, startPoint x: 328, startPoint y: 150, endPoint x: 356, endPoint y: 151, distance: 27.9
click at [328, 151] on video at bounding box center [357, 201] width 715 height 402
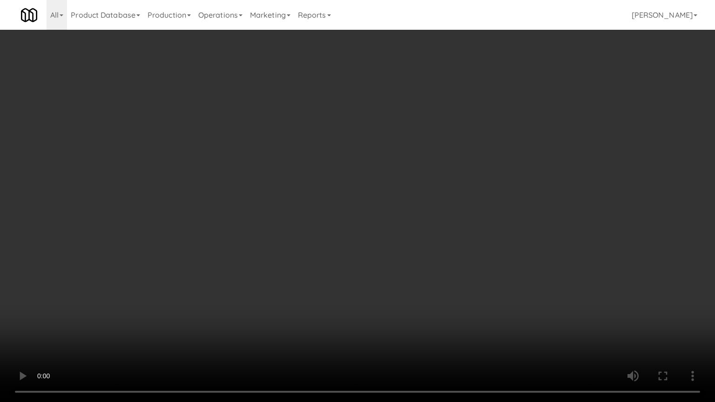
click at [361, 157] on video at bounding box center [357, 201] width 715 height 402
click at [328, 167] on video at bounding box center [357, 201] width 715 height 402
click at [330, 167] on video at bounding box center [357, 201] width 715 height 402
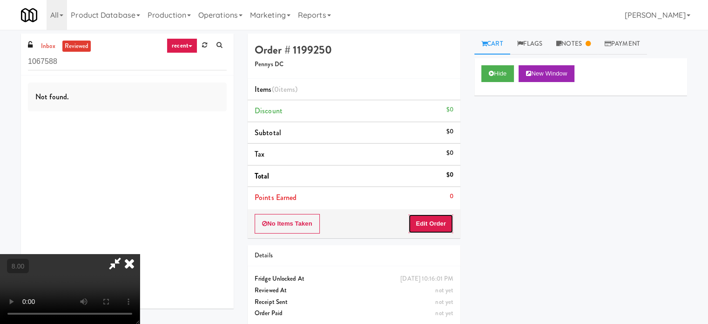
click at [446, 227] on button "Edit Order" at bounding box center [430, 224] width 45 height 20
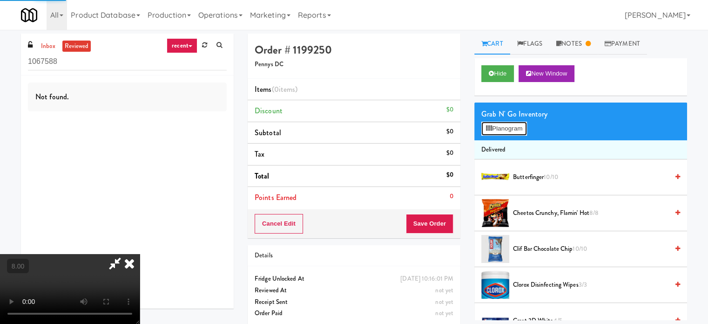
drag, startPoint x: 520, startPoint y: 135, endPoint x: 522, endPoint y: 124, distance: 10.6
click at [519, 133] on button "Planogram" at bounding box center [504, 129] width 46 height 14
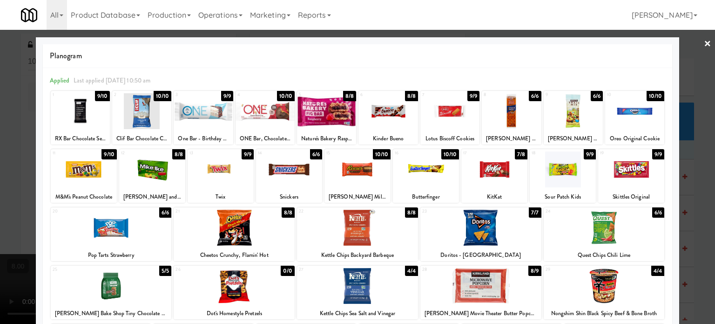
click at [695, 162] on div at bounding box center [357, 162] width 715 height 324
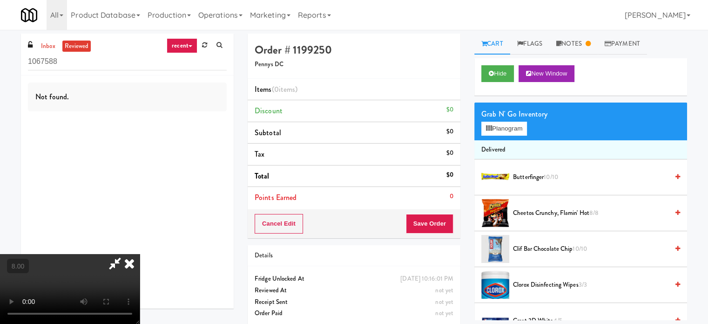
click at [140, 254] on video at bounding box center [70, 289] width 140 height 70
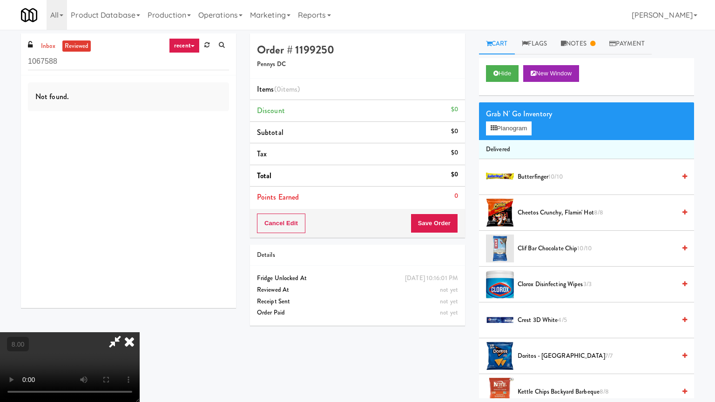
click at [140, 323] on video at bounding box center [70, 367] width 140 height 70
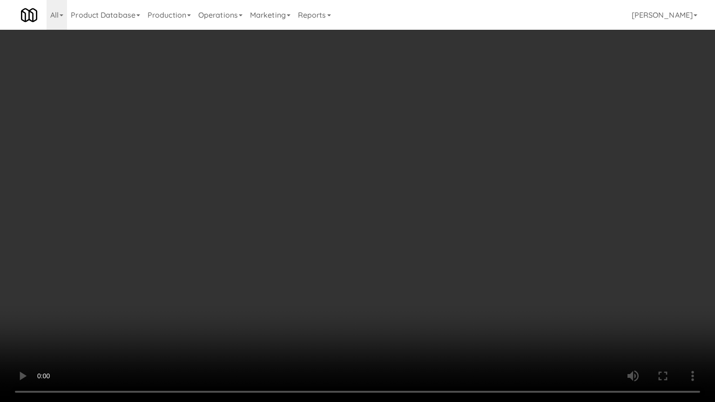
click at [309, 200] on video at bounding box center [357, 201] width 715 height 402
click at [337, 216] on video at bounding box center [357, 201] width 715 height 402
click at [337, 218] on video at bounding box center [357, 201] width 715 height 402
click at [339, 217] on video at bounding box center [357, 201] width 715 height 402
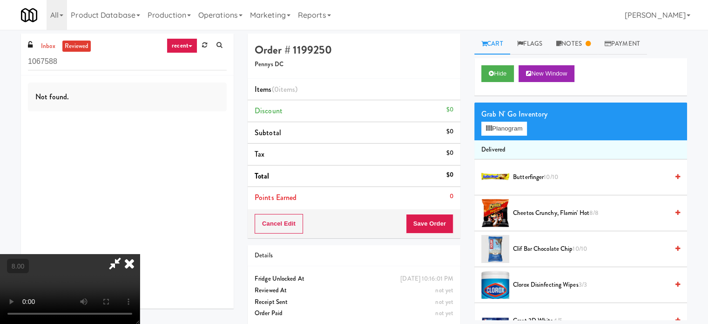
click at [140, 254] on video at bounding box center [70, 289] width 140 height 70
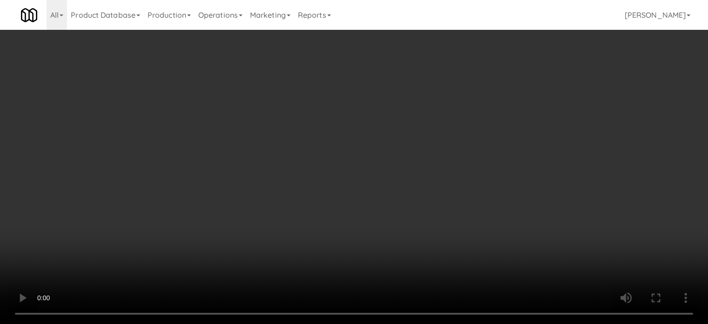
drag, startPoint x: 103, startPoint y: 308, endPoint x: 104, endPoint y: 296, distance: 11.7
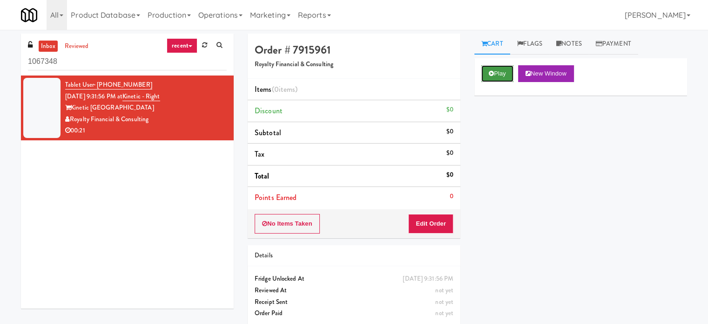
click at [493, 69] on button "Play" at bounding box center [497, 73] width 32 height 17
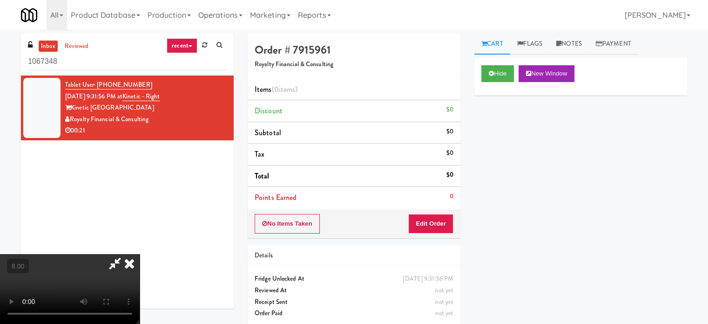
click at [140, 254] on video at bounding box center [70, 289] width 140 height 70
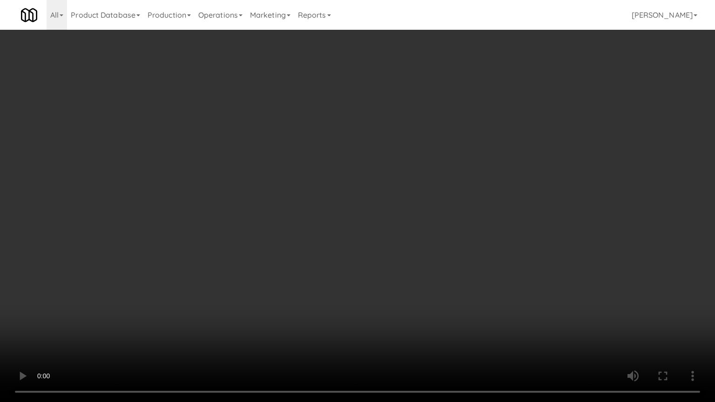
click at [265, 247] on video at bounding box center [357, 201] width 715 height 402
click at [368, 216] on video at bounding box center [357, 201] width 715 height 402
click at [400, 206] on video at bounding box center [357, 201] width 715 height 402
click at [400, 209] on video at bounding box center [357, 201] width 715 height 402
drag, startPoint x: 416, startPoint y: 217, endPoint x: 414, endPoint y: 208, distance: 9.4
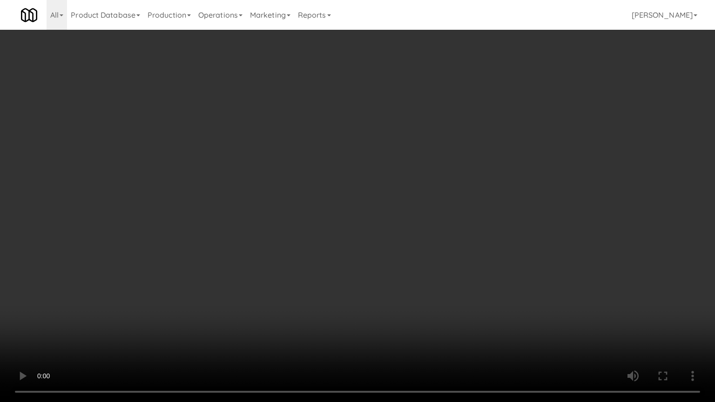
click at [419, 214] on video at bounding box center [357, 201] width 715 height 402
click at [404, 209] on video at bounding box center [357, 201] width 715 height 402
click at [473, 201] on video at bounding box center [357, 201] width 715 height 402
click at [410, 205] on video at bounding box center [357, 201] width 715 height 402
click at [465, 213] on video at bounding box center [357, 201] width 715 height 402
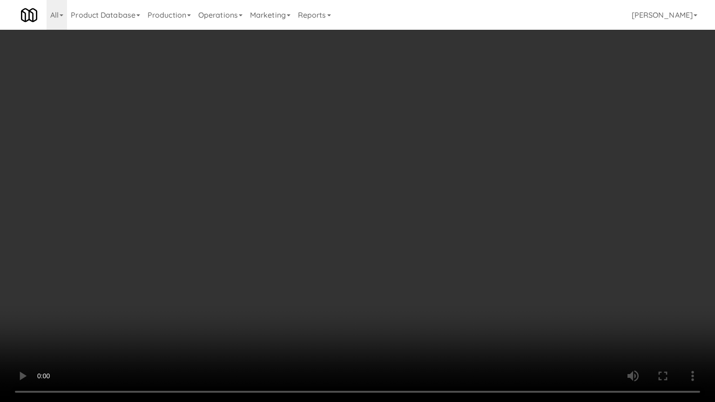
click at [449, 199] on video at bounding box center [357, 201] width 715 height 402
click at [451, 196] on video at bounding box center [357, 201] width 715 height 402
click at [474, 196] on video at bounding box center [357, 201] width 715 height 402
click at [448, 196] on video at bounding box center [357, 201] width 715 height 402
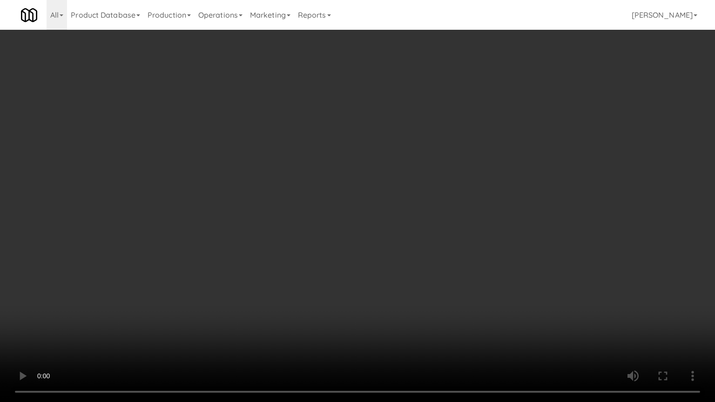
click at [479, 200] on video at bounding box center [357, 201] width 715 height 402
drag, startPoint x: 390, startPoint y: 323, endPoint x: 368, endPoint y: 269, distance: 58.7
click at [390, 310] on video at bounding box center [357, 201] width 715 height 402
click at [362, 264] on video at bounding box center [357, 201] width 715 height 402
click at [361, 258] on video at bounding box center [357, 201] width 715 height 402
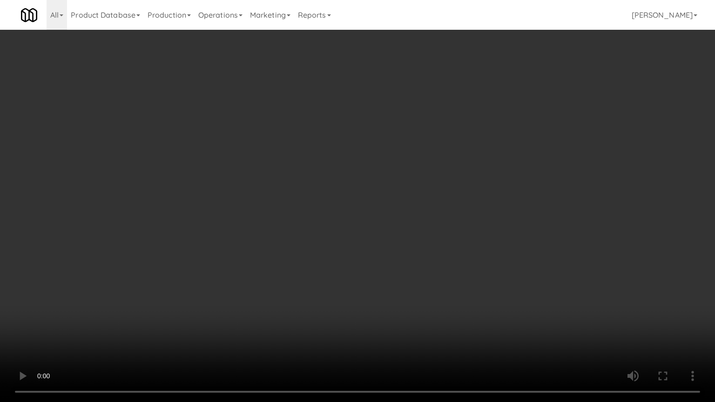
click at [401, 246] on video at bounding box center [357, 201] width 715 height 402
drag, startPoint x: 415, startPoint y: 222, endPoint x: 430, endPoint y: 211, distance: 18.1
click at [423, 217] on video at bounding box center [357, 201] width 715 height 402
drag, startPoint x: 430, startPoint y: 211, endPoint x: 432, endPoint y: 207, distance: 5.0
click at [432, 207] on video at bounding box center [357, 201] width 715 height 402
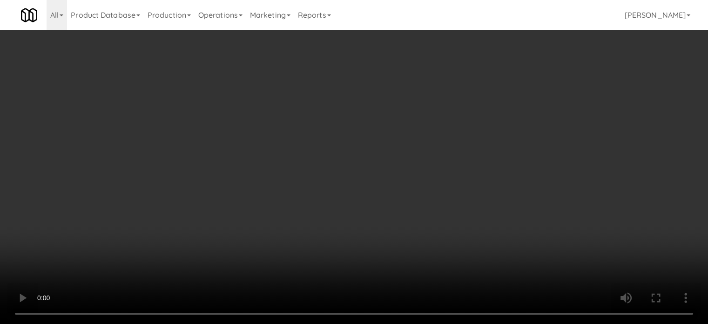
click at [451, 127] on li "Subtotal $0" at bounding box center [354, 133] width 213 height 22
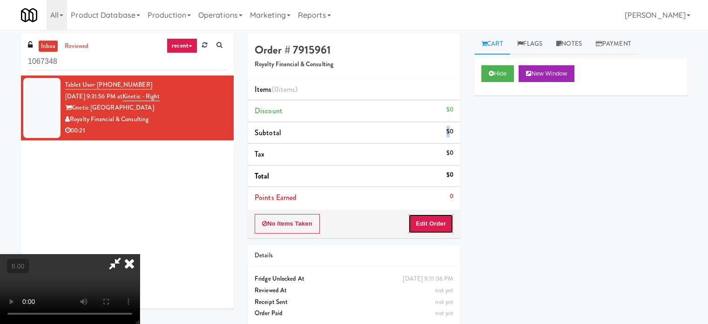
click at [445, 229] on button "Edit Order" at bounding box center [430, 224] width 45 height 20
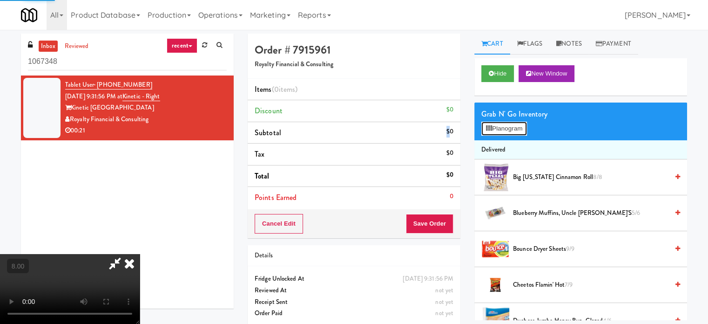
click at [495, 133] on button "Planogram" at bounding box center [504, 129] width 46 height 14
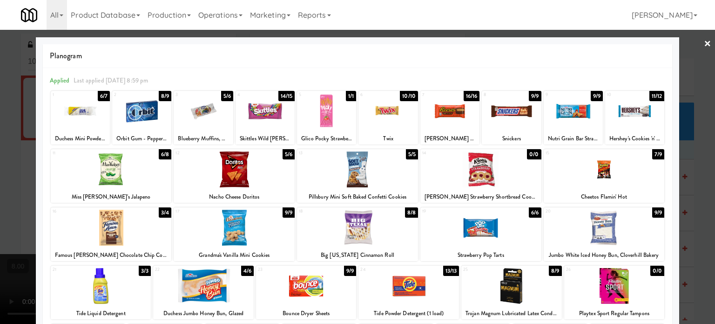
click at [695, 196] on div at bounding box center [357, 162] width 715 height 324
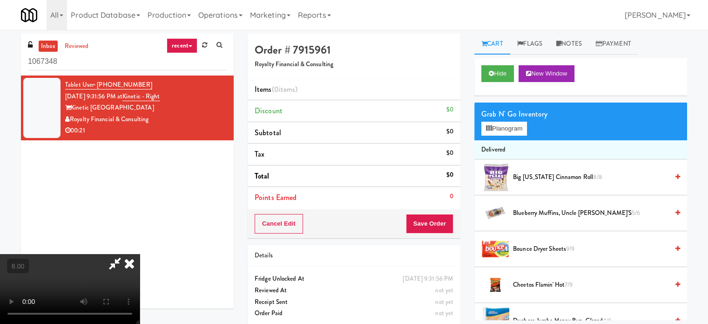
click at [140, 254] on video at bounding box center [70, 289] width 140 height 70
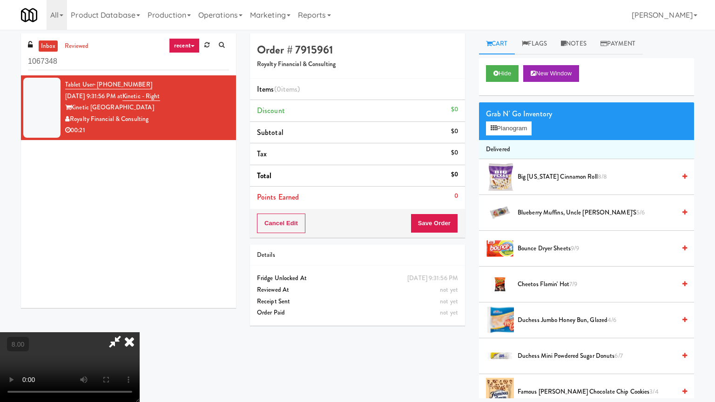
drag, startPoint x: 315, startPoint y: 242, endPoint x: 353, endPoint y: 238, distance: 38.3
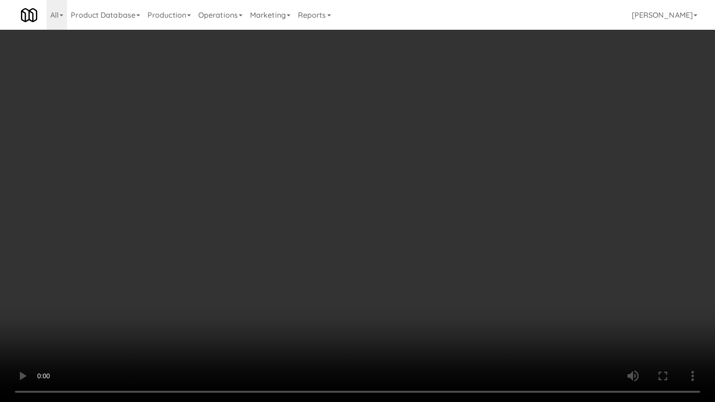
click at [315, 242] on video at bounding box center [357, 201] width 715 height 402
click at [410, 259] on video at bounding box center [357, 201] width 715 height 402
click at [398, 256] on video at bounding box center [357, 201] width 715 height 402
click at [398, 252] on video at bounding box center [357, 201] width 715 height 402
click at [400, 252] on video at bounding box center [357, 201] width 715 height 402
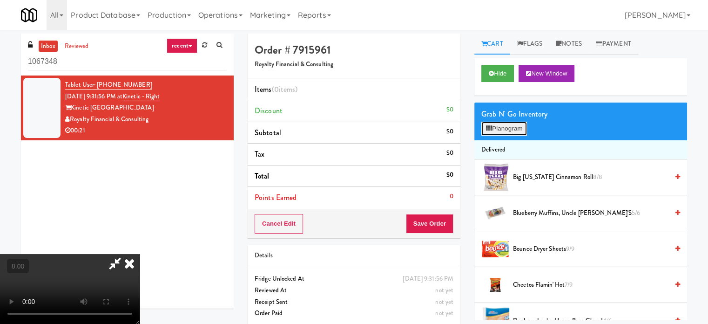
click at [505, 134] on button "Planogram" at bounding box center [504, 129] width 46 height 14
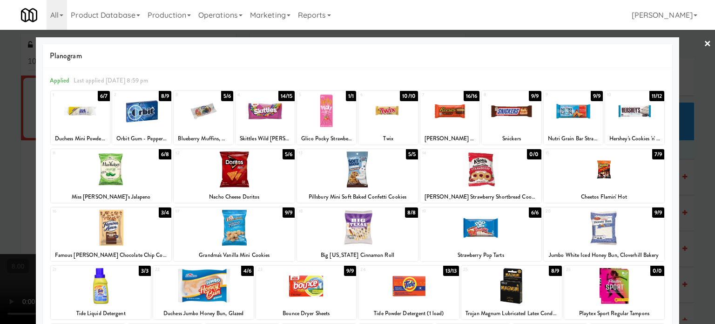
click at [143, 136] on div "Orbit Gum - Peppermint" at bounding box center [142, 139] width 56 height 12
click at [697, 230] on div at bounding box center [357, 162] width 715 height 324
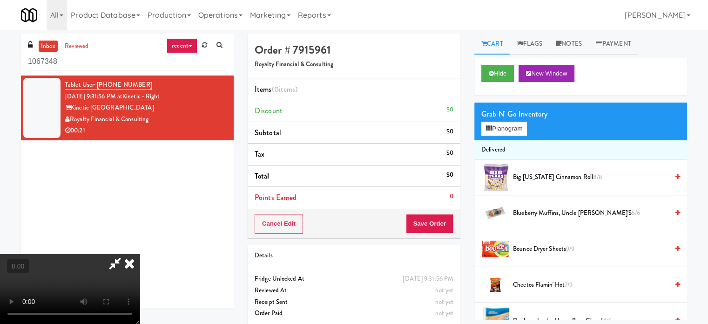
click at [140, 254] on video at bounding box center [70, 289] width 140 height 70
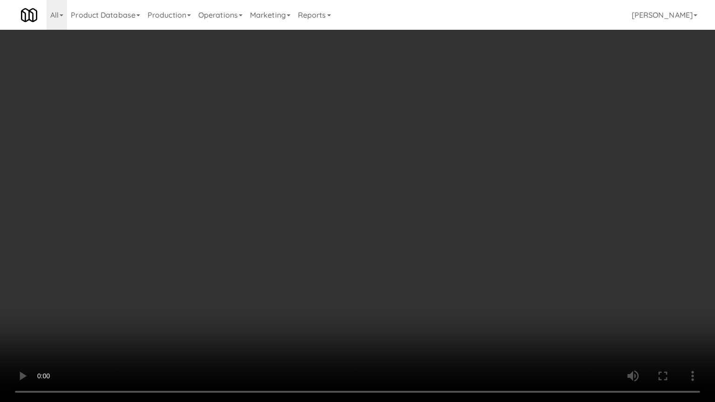
click at [264, 313] on video at bounding box center [357, 201] width 715 height 402
click at [388, 279] on video at bounding box center [357, 201] width 715 height 402
click at [388, 272] on video at bounding box center [357, 201] width 715 height 402
click at [365, 255] on video at bounding box center [357, 201] width 715 height 402
click at [450, 323] on video at bounding box center [357, 201] width 715 height 402
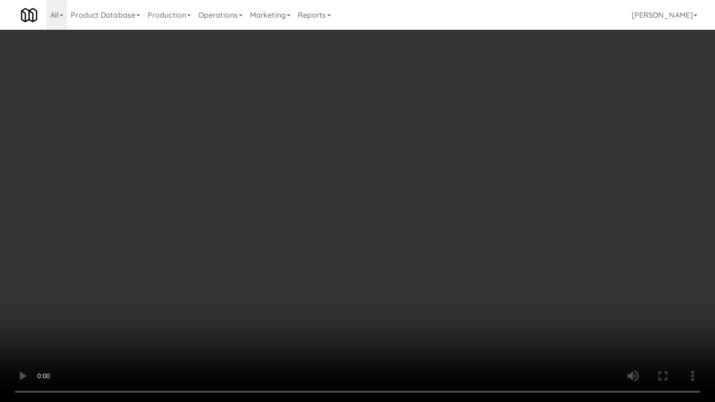
drag, startPoint x: 460, startPoint y: 307, endPoint x: 460, endPoint y: 280, distance: 27.0
click at [460, 306] on video at bounding box center [357, 201] width 715 height 402
drag, startPoint x: 458, startPoint y: 279, endPoint x: 447, endPoint y: 243, distance: 38.0
click at [456, 276] on video at bounding box center [357, 201] width 715 height 402
click at [445, 240] on video at bounding box center [357, 201] width 715 height 402
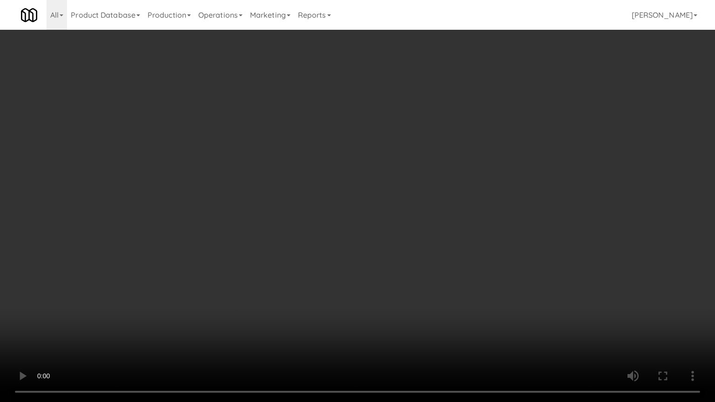
click at [378, 270] on video at bounding box center [357, 201] width 715 height 402
click at [377, 255] on video at bounding box center [357, 201] width 715 height 402
click at [370, 313] on video at bounding box center [357, 201] width 715 height 402
click at [372, 282] on video at bounding box center [357, 201] width 715 height 402
click at [371, 279] on video at bounding box center [357, 201] width 715 height 402
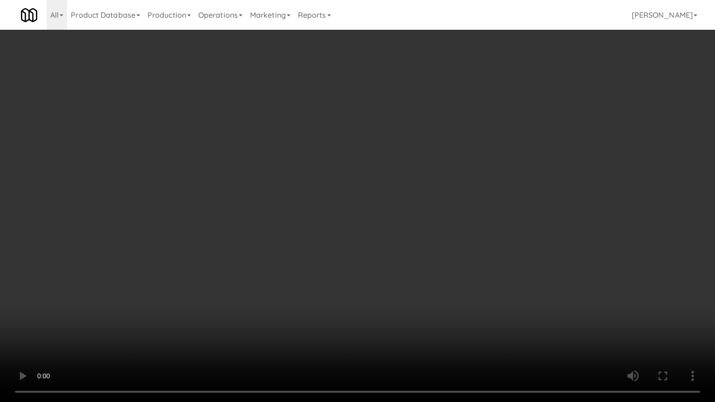
drag, startPoint x: 335, startPoint y: 285, endPoint x: 336, endPoint y: 266, distance: 19.1
click at [335, 284] on video at bounding box center [357, 201] width 715 height 402
click at [340, 258] on video at bounding box center [357, 201] width 715 height 402
click at [367, 241] on video at bounding box center [357, 201] width 715 height 402
click at [345, 239] on video at bounding box center [357, 201] width 715 height 402
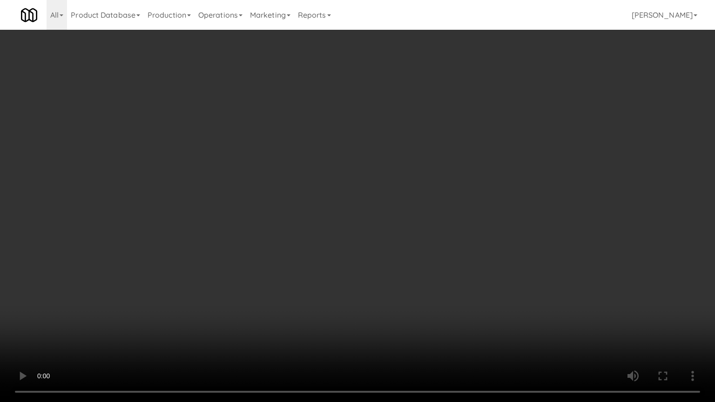
click at [367, 240] on video at bounding box center [357, 201] width 715 height 402
click at [358, 230] on video at bounding box center [357, 201] width 715 height 402
click at [369, 223] on video at bounding box center [357, 201] width 715 height 402
click at [369, 222] on video at bounding box center [357, 201] width 715 height 402
drag, startPoint x: 365, startPoint y: 219, endPoint x: 369, endPoint y: 214, distance: 6.0
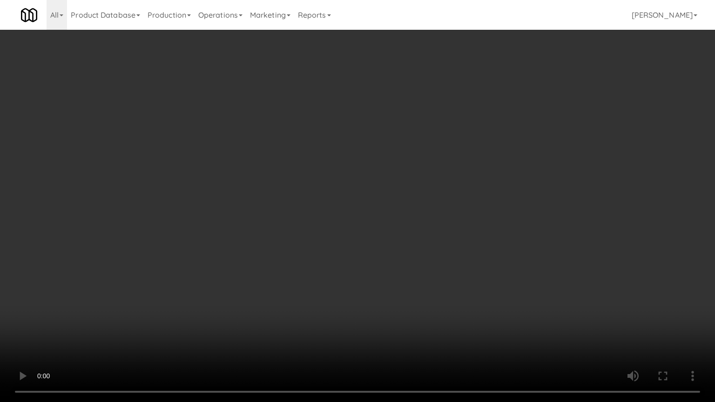
click at [366, 218] on video at bounding box center [357, 201] width 715 height 402
click at [369, 214] on video at bounding box center [357, 201] width 715 height 402
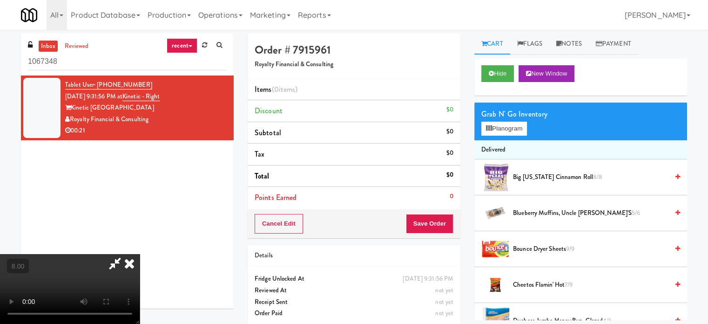
click at [126, 254] on icon at bounding box center [114, 263] width 21 height 19
click at [504, 136] on div "Grab N' Go Inventory Planogram" at bounding box center [580, 121] width 213 height 38
click at [511, 128] on button "Planogram" at bounding box center [504, 129] width 46 height 14
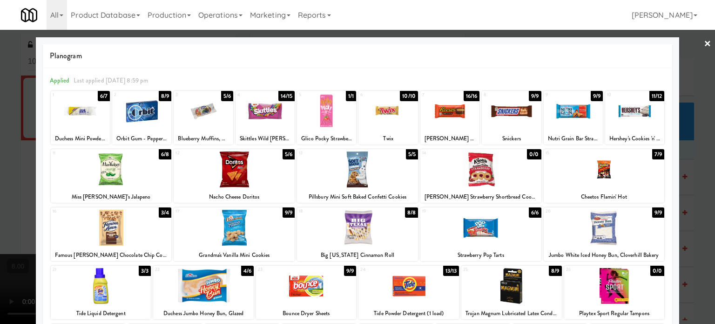
click at [695, 186] on div at bounding box center [357, 162] width 715 height 324
